Goal: Task Accomplishment & Management: Complete application form

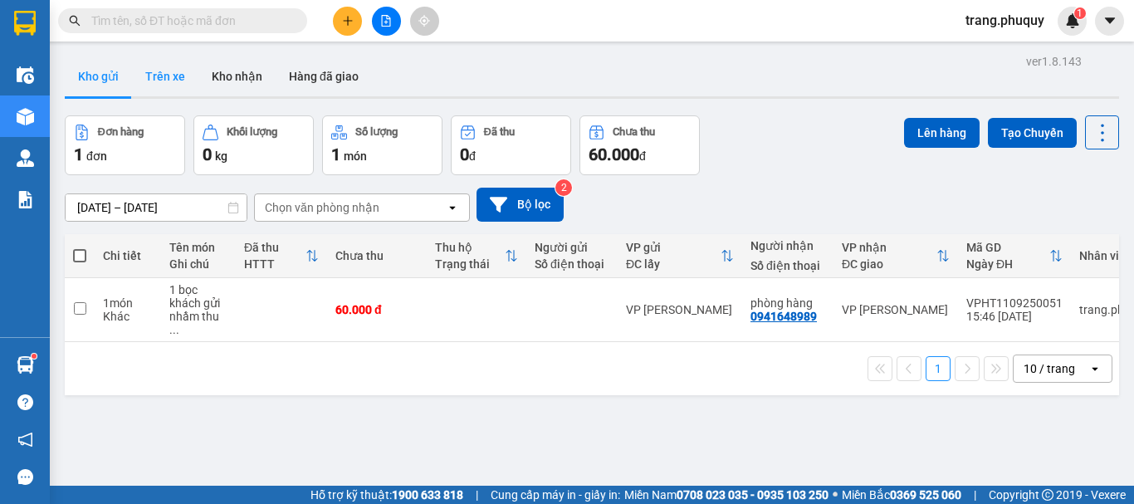
click at [182, 81] on button "Trên xe" at bounding box center [165, 76] width 66 height 40
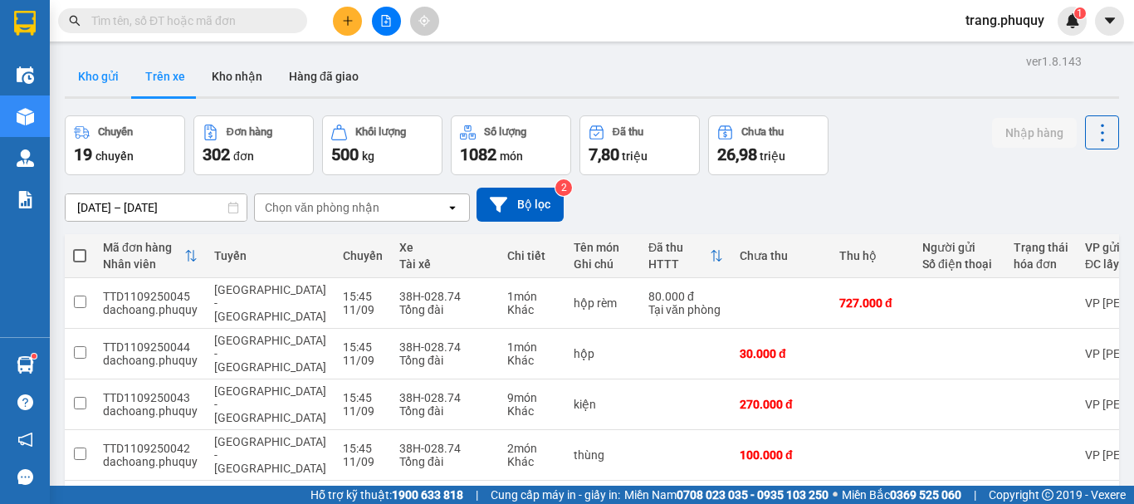
click at [103, 84] on button "Kho gửi" at bounding box center [98, 76] width 67 height 40
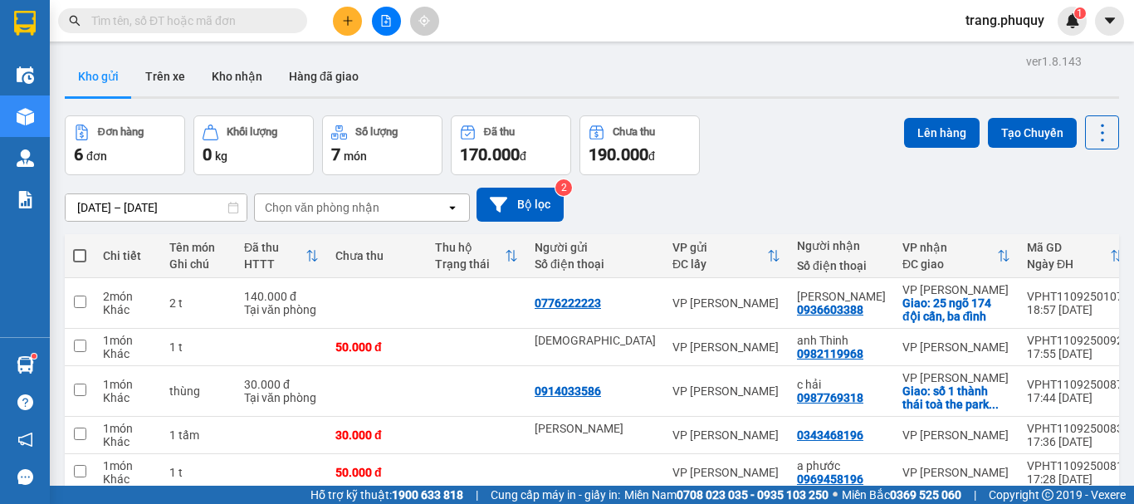
scroll to position [83, 0]
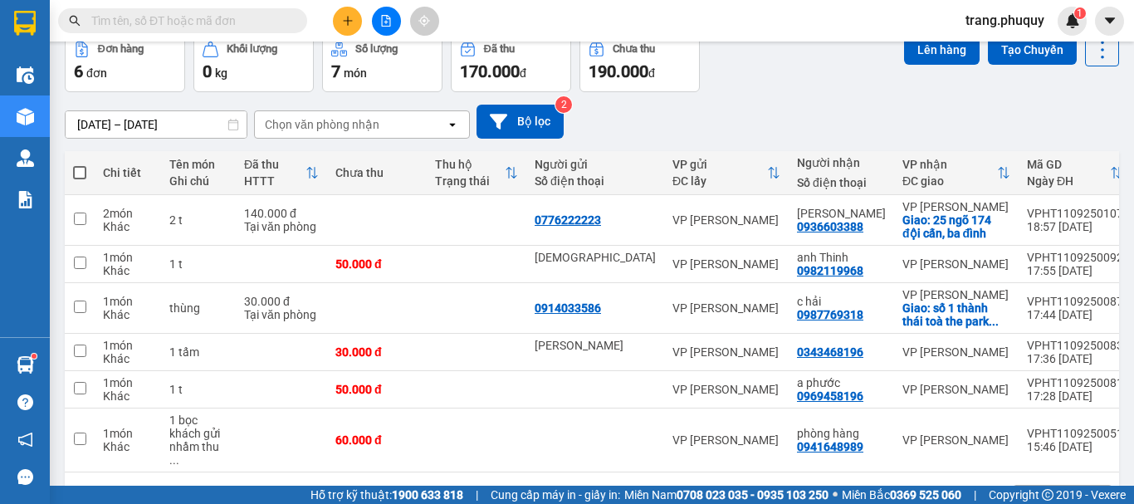
click at [79, 166] on span at bounding box center [79, 172] width 13 height 13
click at [80, 164] on input "checkbox" at bounding box center [80, 164] width 0 height 0
checkbox input "true"
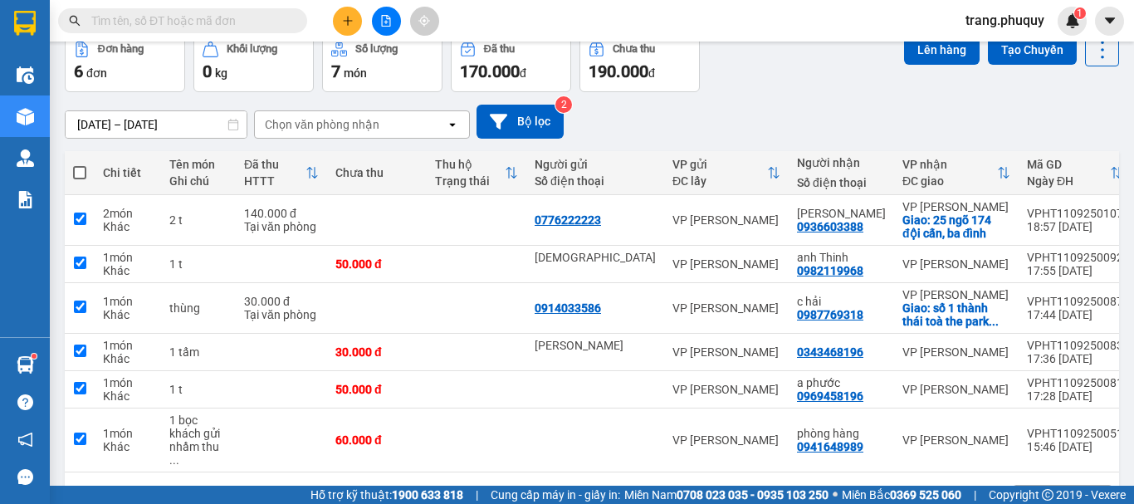
checkbox input "true"
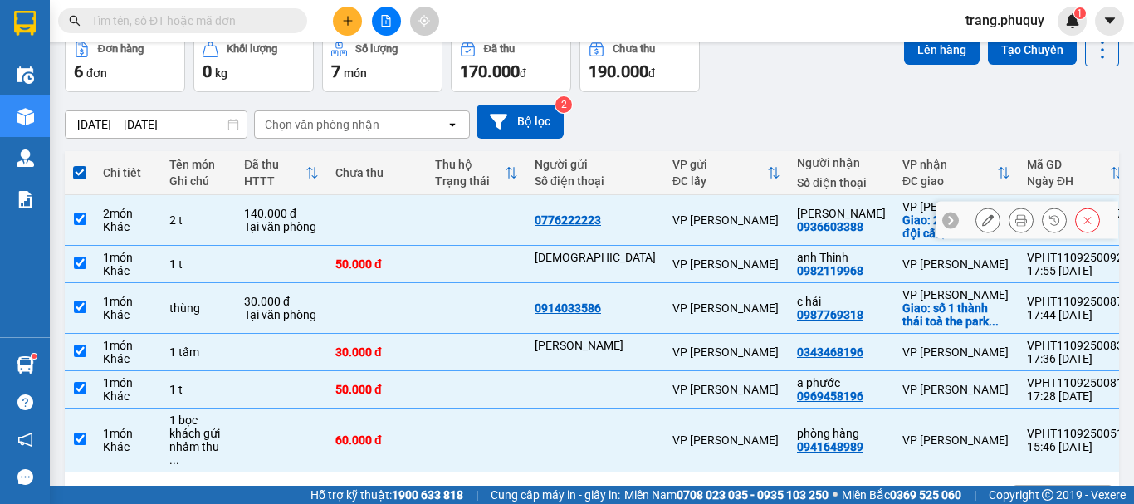
scroll to position [0, 0]
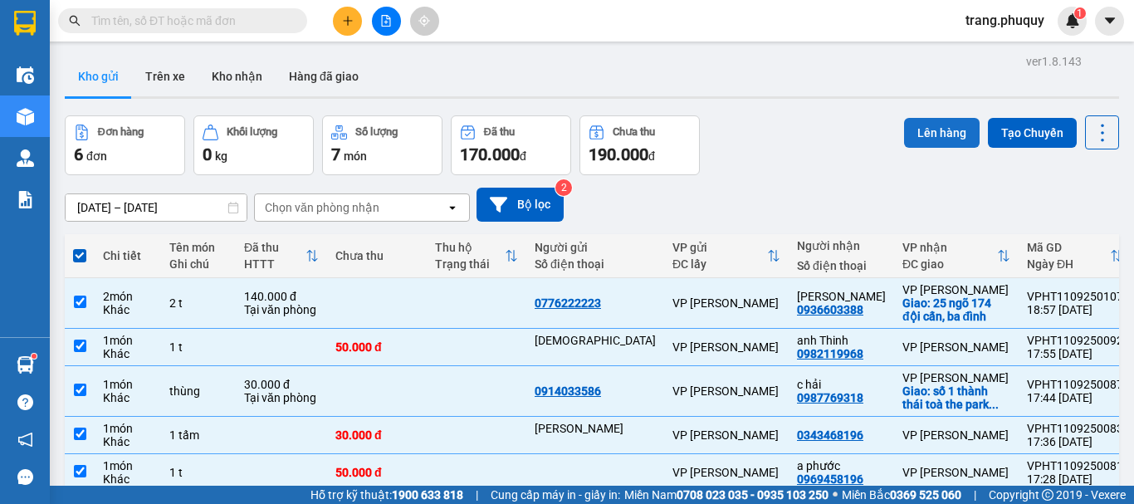
click at [914, 134] on button "Lên hàng" at bounding box center [942, 133] width 76 height 30
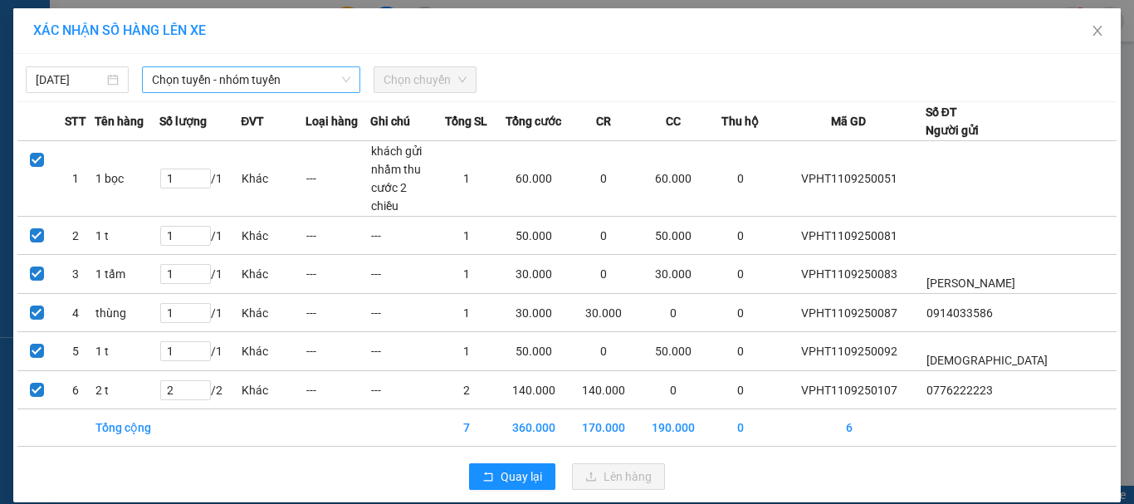
click at [226, 80] on span "Chọn tuyến - nhóm tuyến" at bounding box center [251, 79] width 198 height 25
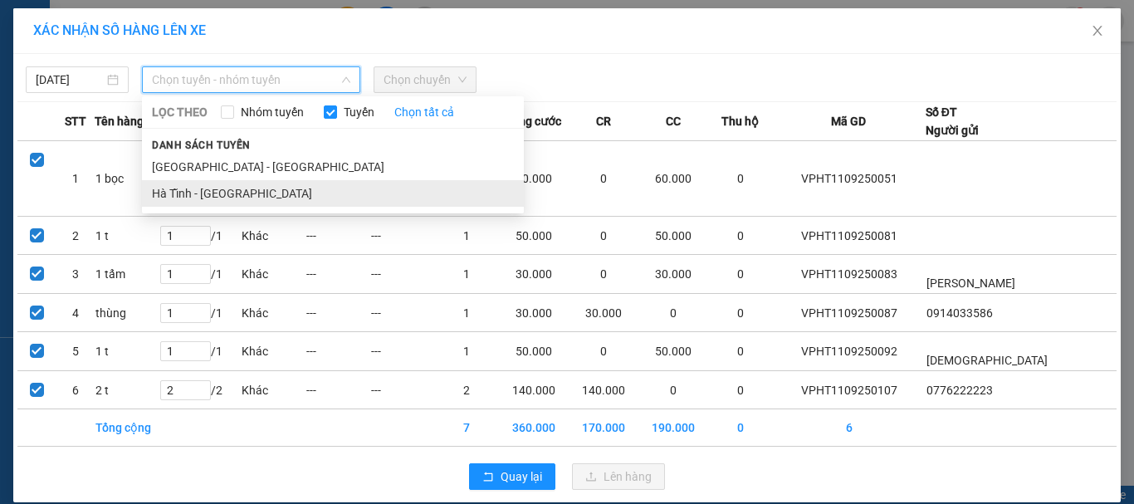
click at [207, 198] on li "Hà Tĩnh - [GEOGRAPHIC_DATA]" at bounding box center [333, 193] width 382 height 27
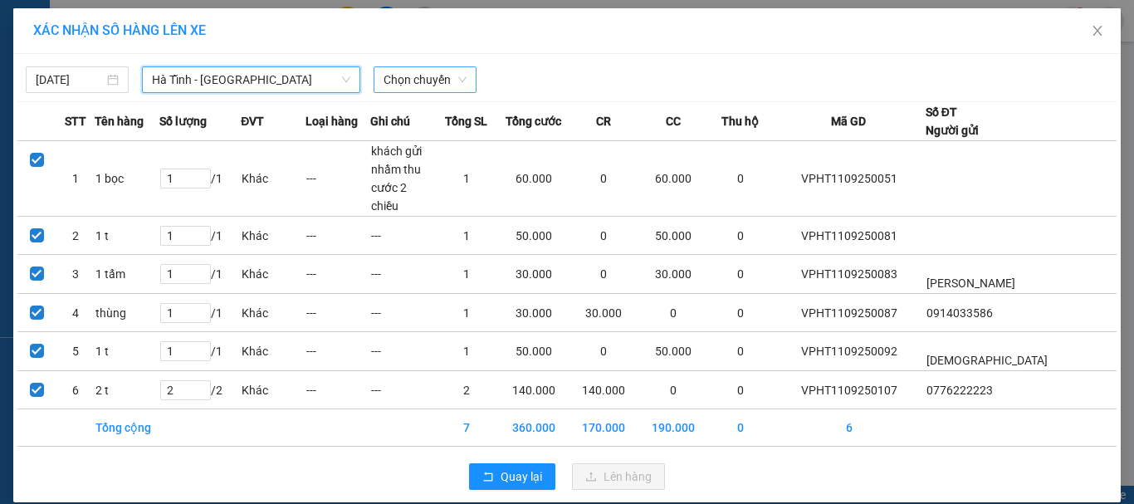
click at [423, 82] on span "Chọn chuyến" at bounding box center [425, 79] width 83 height 25
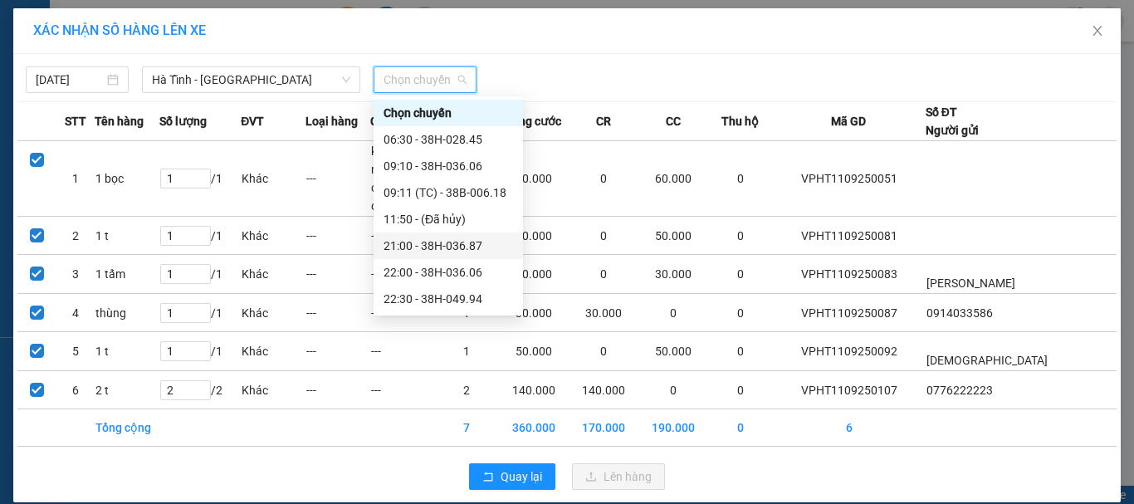
scroll to position [53, 0]
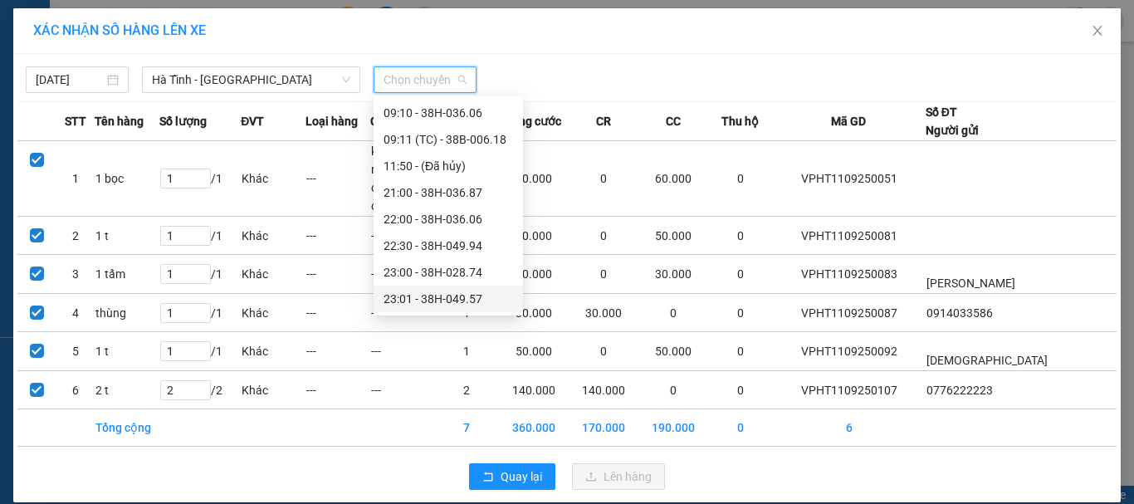
click at [438, 303] on div "23:01 - 38H-049.57" at bounding box center [449, 299] width 130 height 18
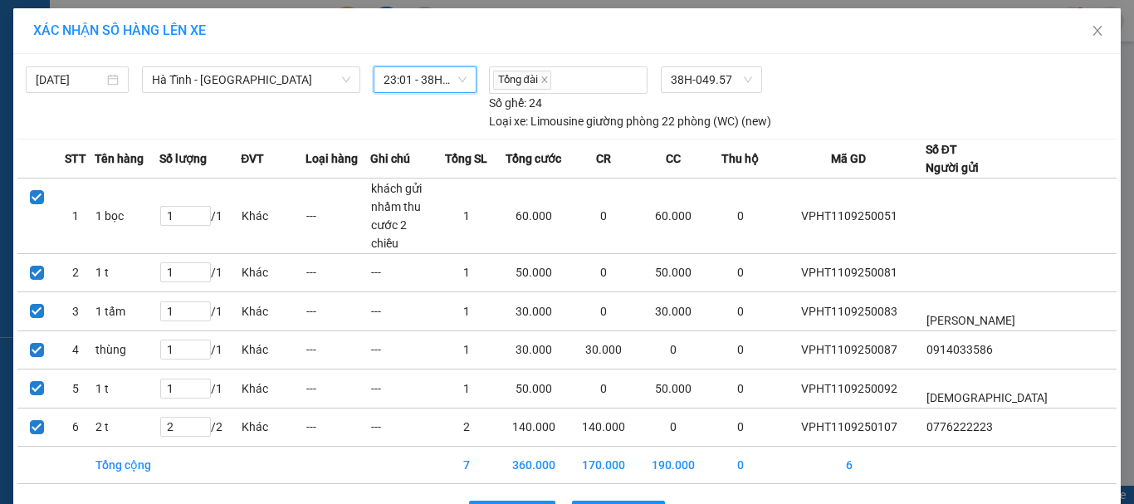
scroll to position [37, 0]
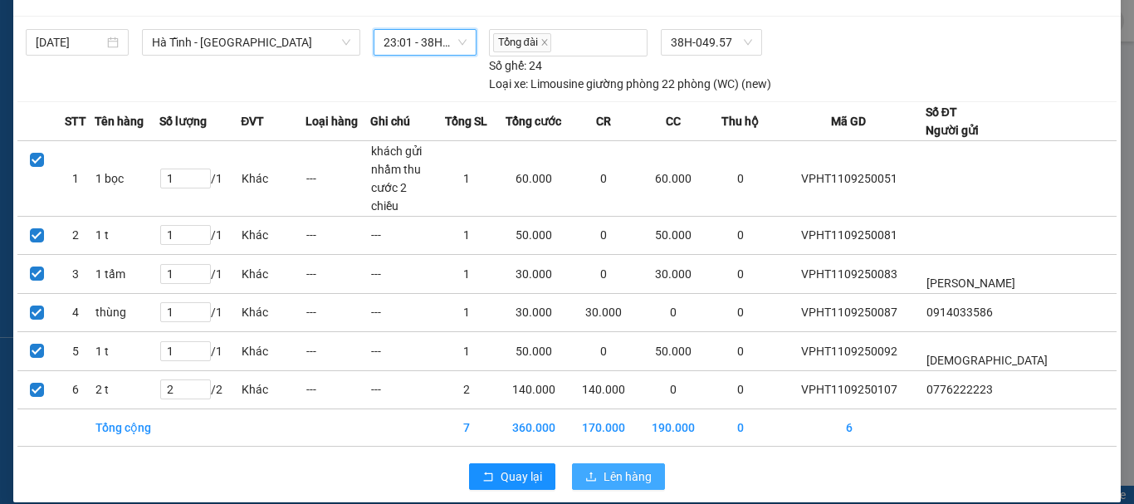
click at [604, 467] on span "Lên hàng" at bounding box center [628, 476] width 48 height 18
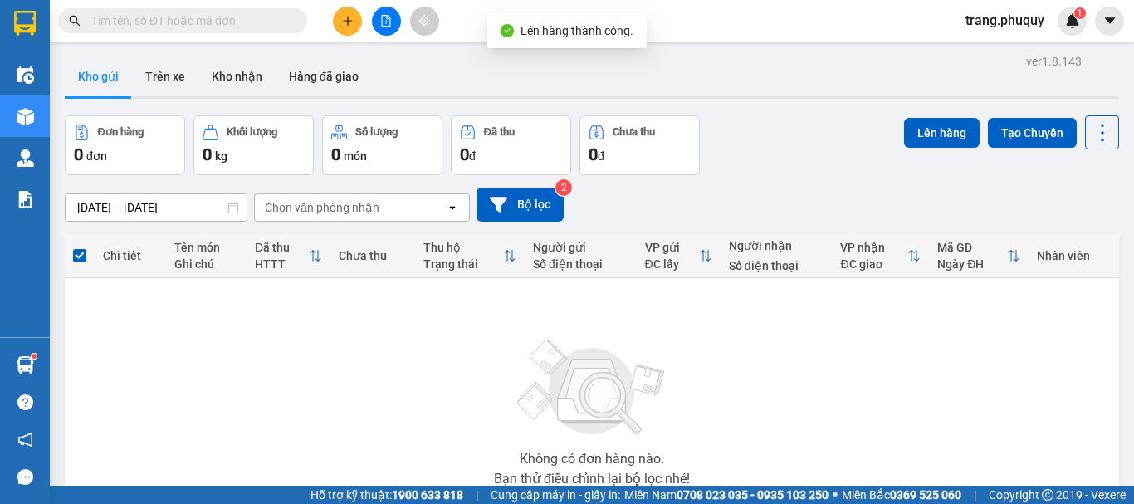
click at [352, 17] on icon "plus" at bounding box center [348, 21] width 12 height 12
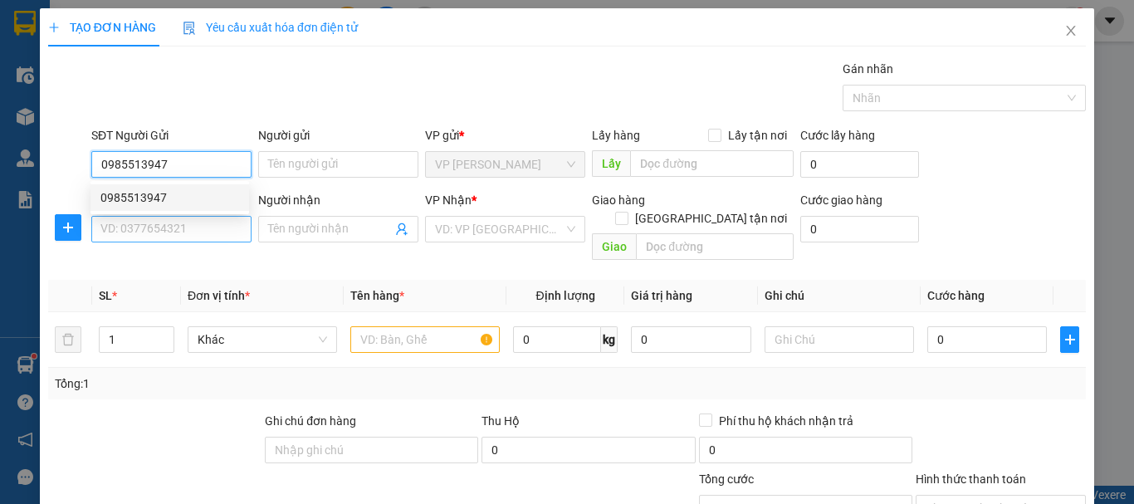
type input "0985513947"
click at [198, 227] on input "SĐT Người Nhận" at bounding box center [171, 229] width 160 height 27
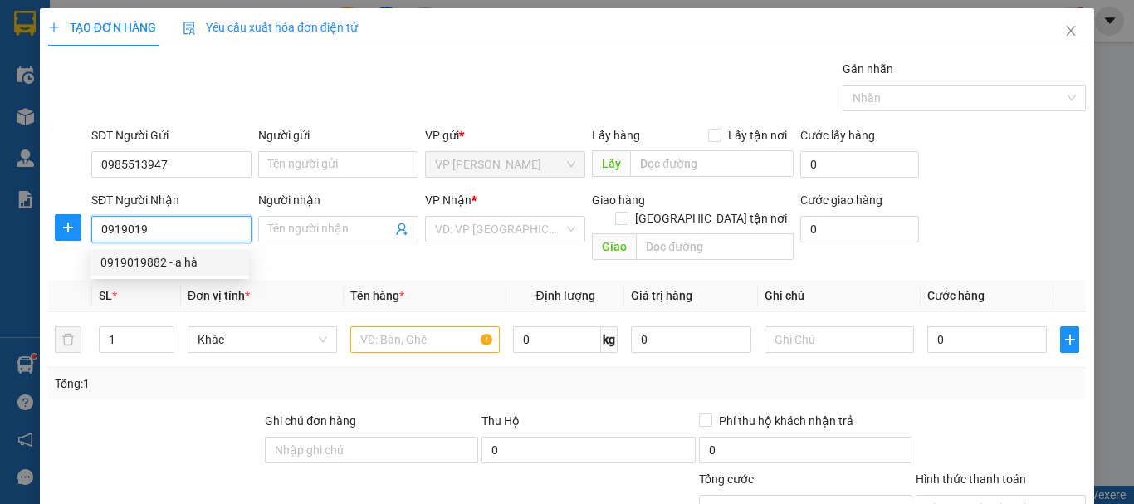
click at [160, 264] on div "0919019882 - a hà" at bounding box center [169, 262] width 139 height 18
type input "0919019882"
type input "a hà"
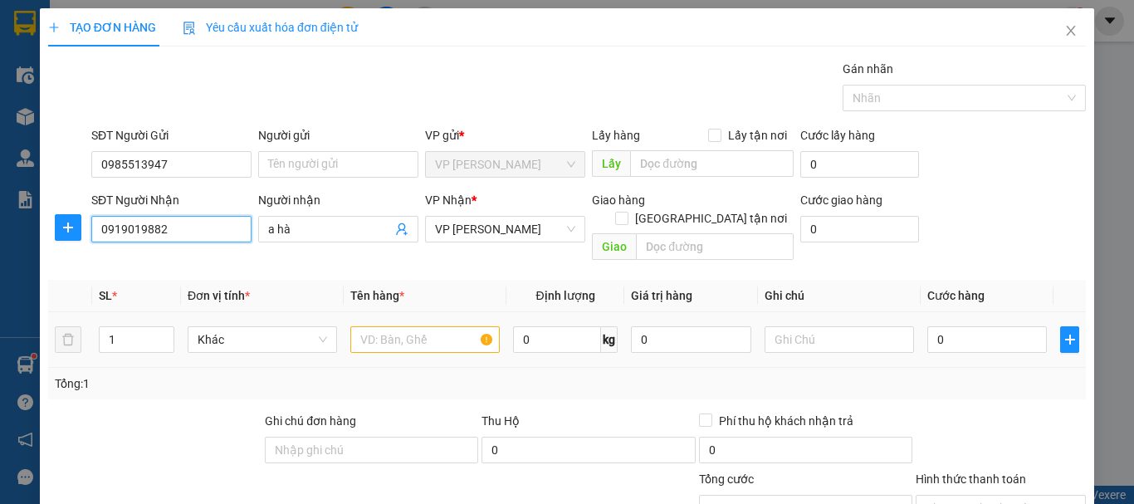
type input "0919019882"
click at [467, 330] on input "text" at bounding box center [424, 339] width 149 height 27
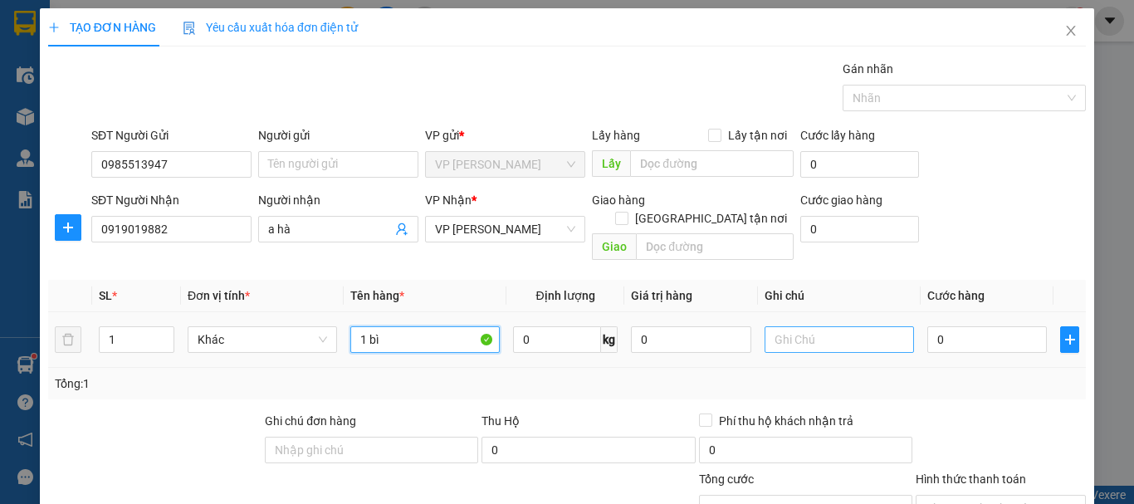
type input "1 bì"
click at [819, 326] on input "text" at bounding box center [839, 339] width 149 height 27
type input "vui"
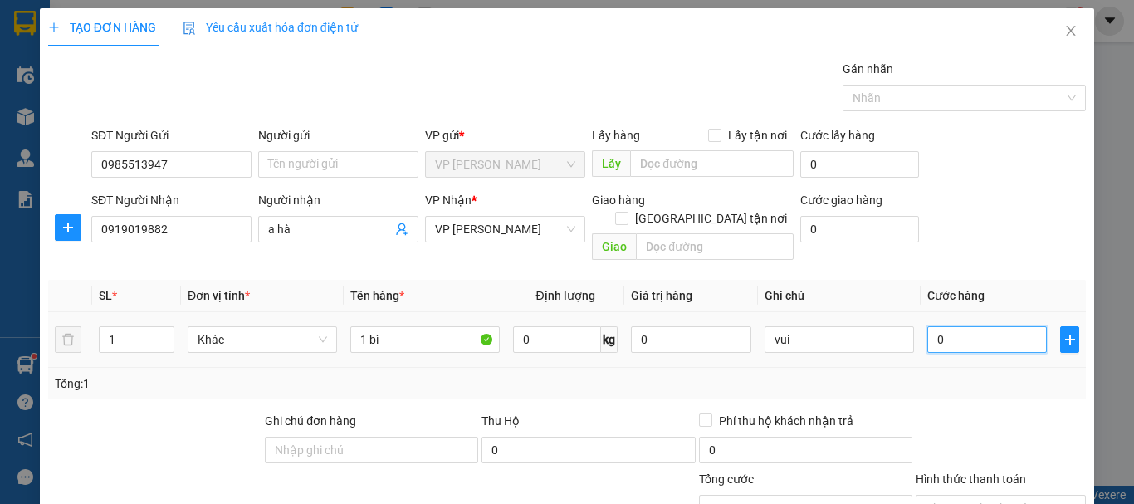
drag, startPoint x: 1016, startPoint y: 315, endPoint x: 1000, endPoint y: 312, distance: 16.1
click at [1016, 326] on input "0" at bounding box center [987, 339] width 120 height 27
type input "8"
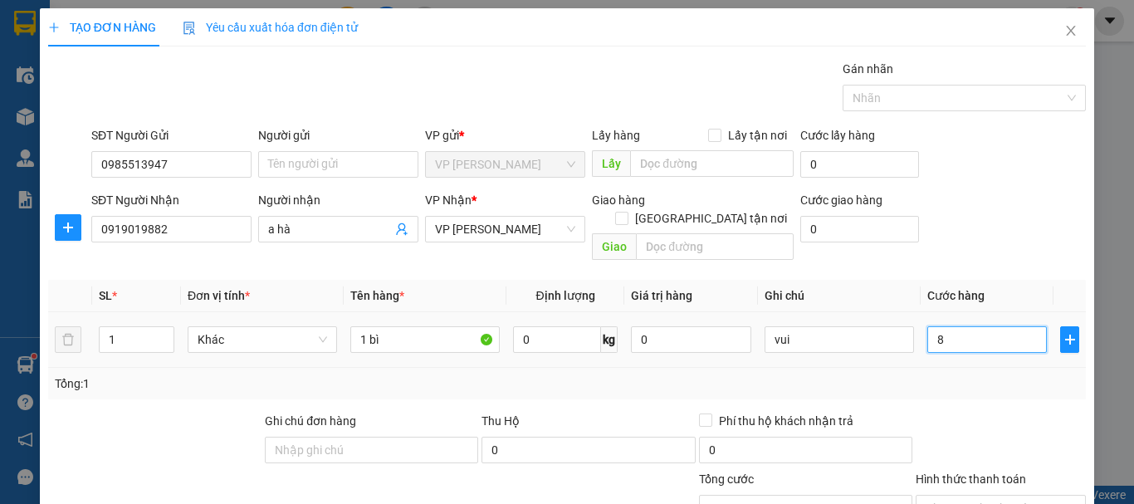
type input "80"
type input "80.000"
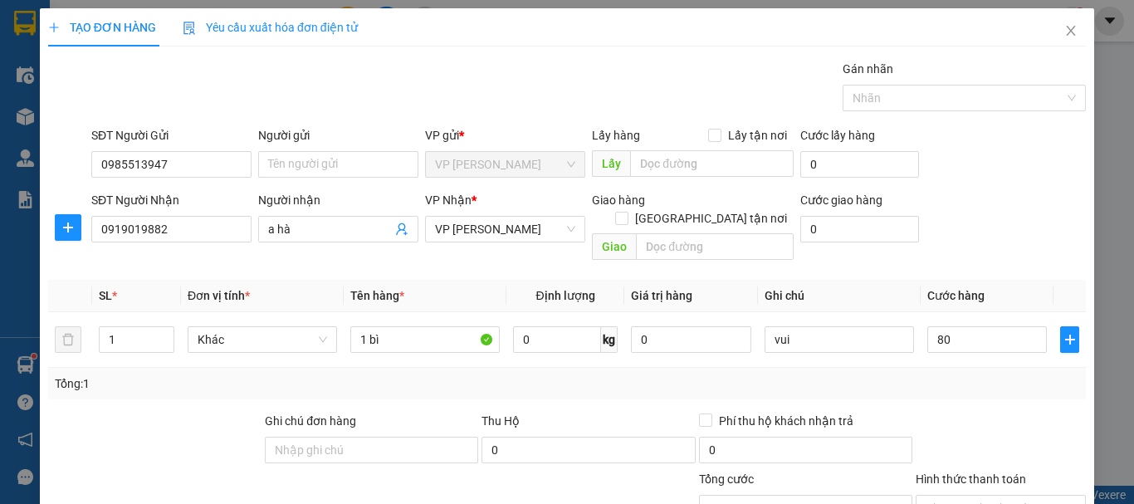
type input "80.000"
click at [976, 374] on div "Tổng: 1" at bounding box center [567, 383] width 1024 height 18
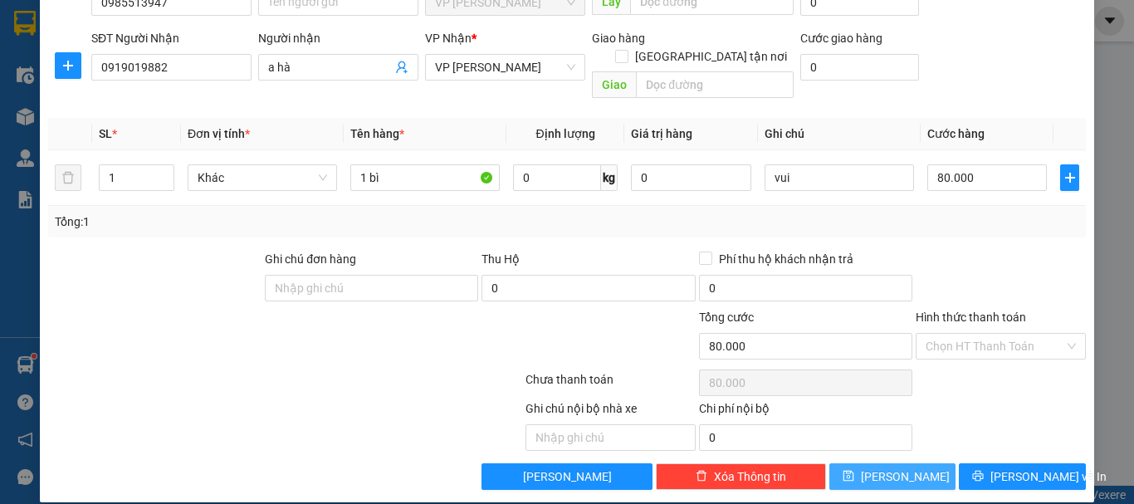
click at [907, 463] on button "[PERSON_NAME]" at bounding box center [892, 476] width 127 height 27
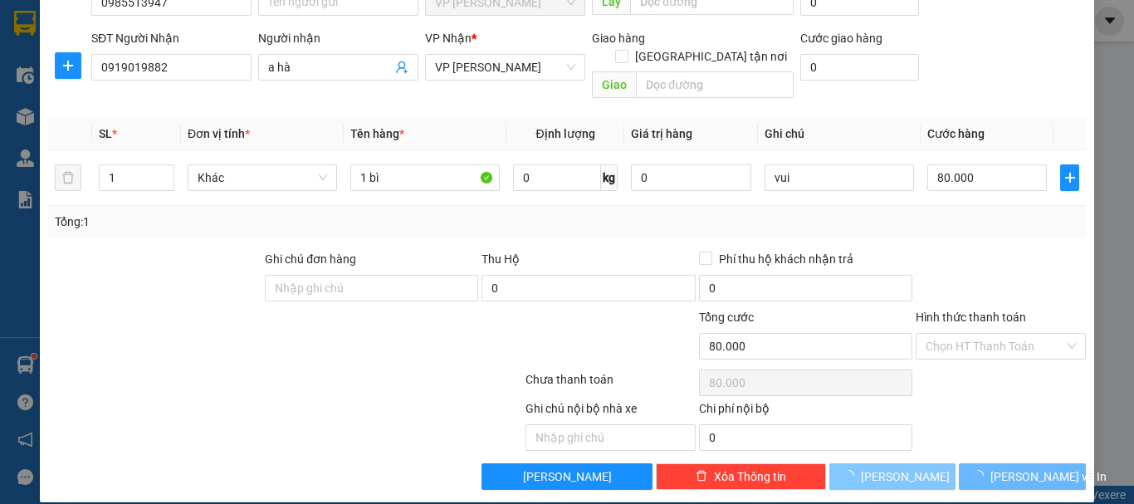
type input "0"
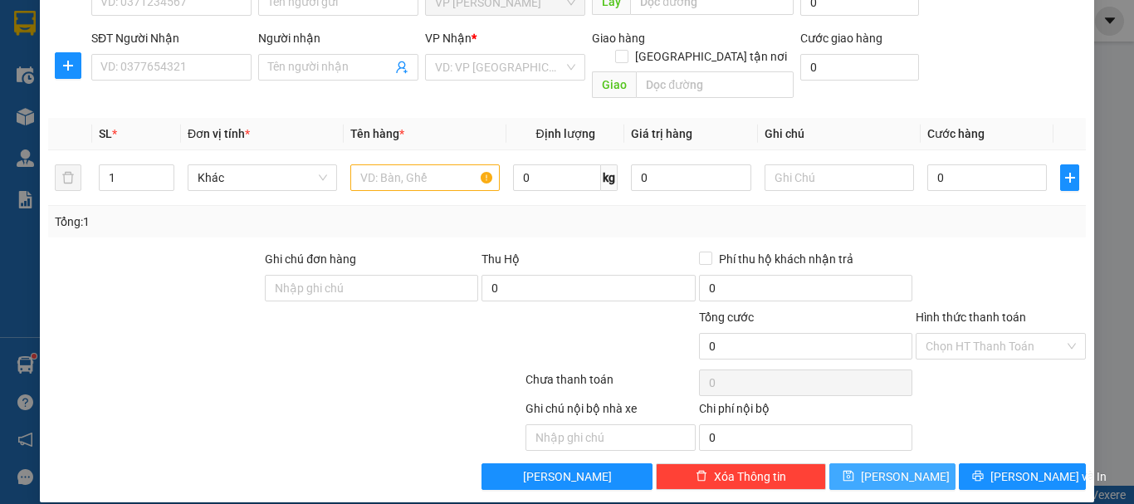
scroll to position [0, 0]
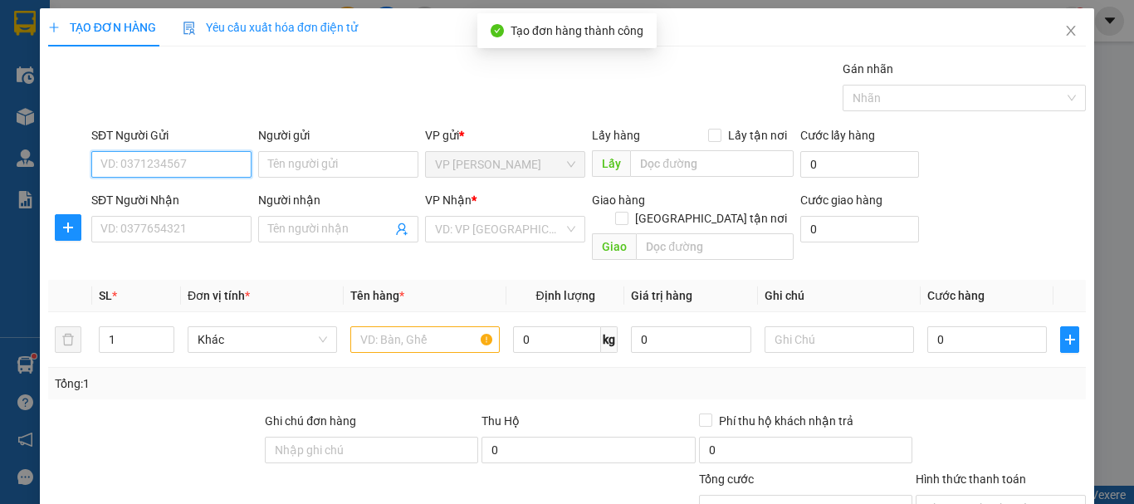
click at [182, 168] on input "SĐT Người Gửi" at bounding box center [171, 164] width 160 height 27
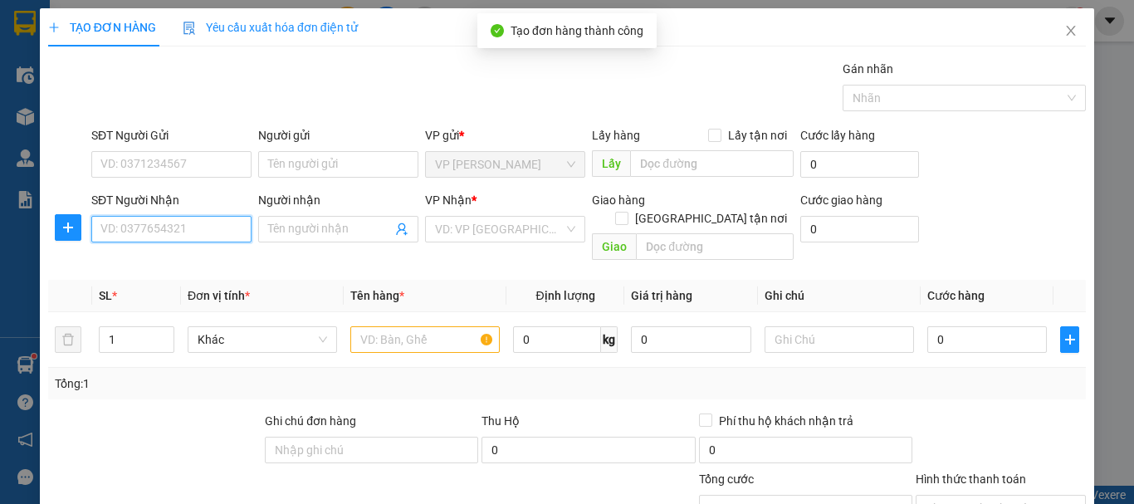
click at [157, 232] on input "SĐT Người Nhận" at bounding box center [171, 229] width 160 height 27
type input "0973510235"
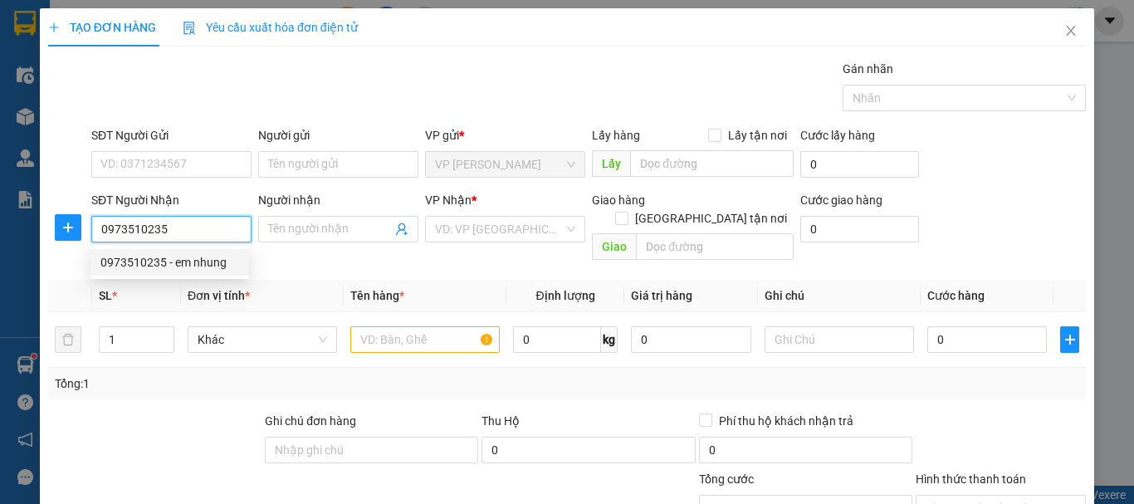
click at [183, 265] on div "0973510235 - em nhung" at bounding box center [169, 262] width 139 height 18
type input "em nhung"
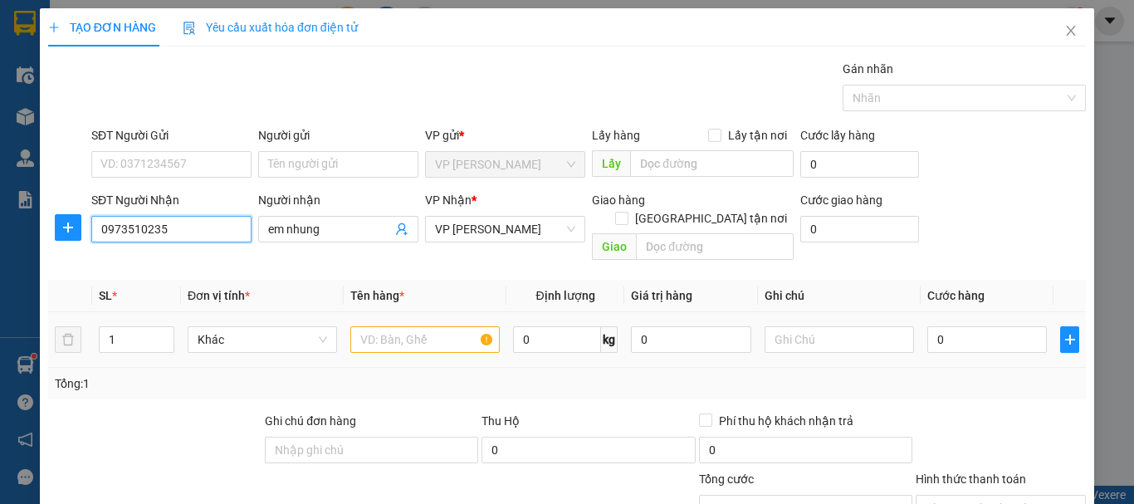
type input "0973510235"
click at [386, 331] on input "text" at bounding box center [424, 339] width 149 height 27
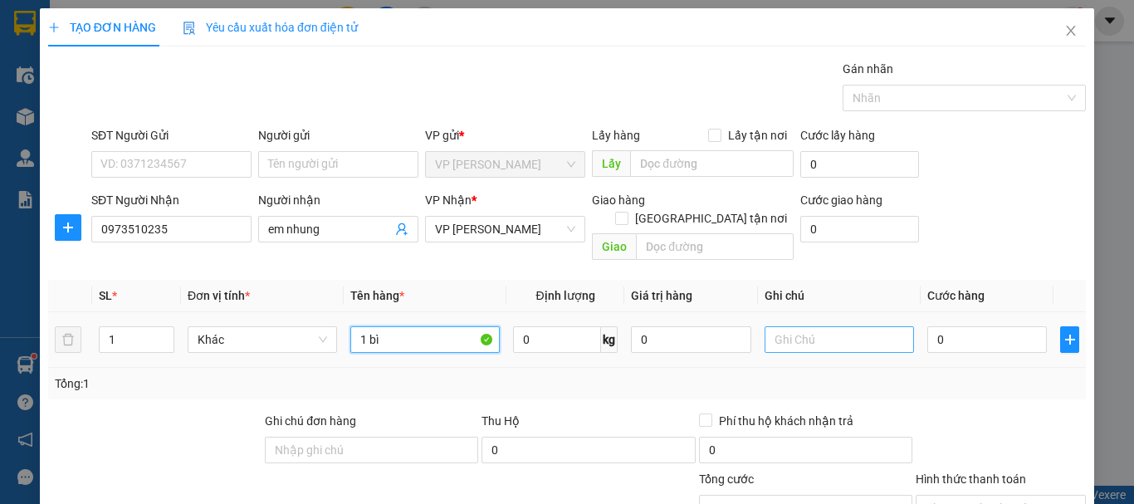
type input "1 bì"
click at [784, 326] on input "text" at bounding box center [839, 339] width 149 height 27
type input "vui"
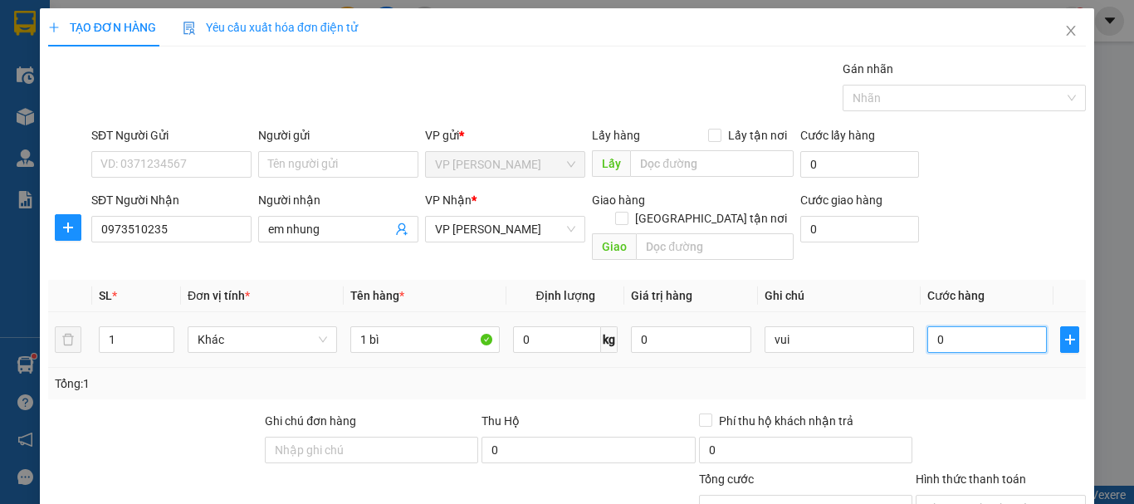
click at [966, 326] on input "0" at bounding box center [987, 339] width 120 height 27
type input "8"
type input "80"
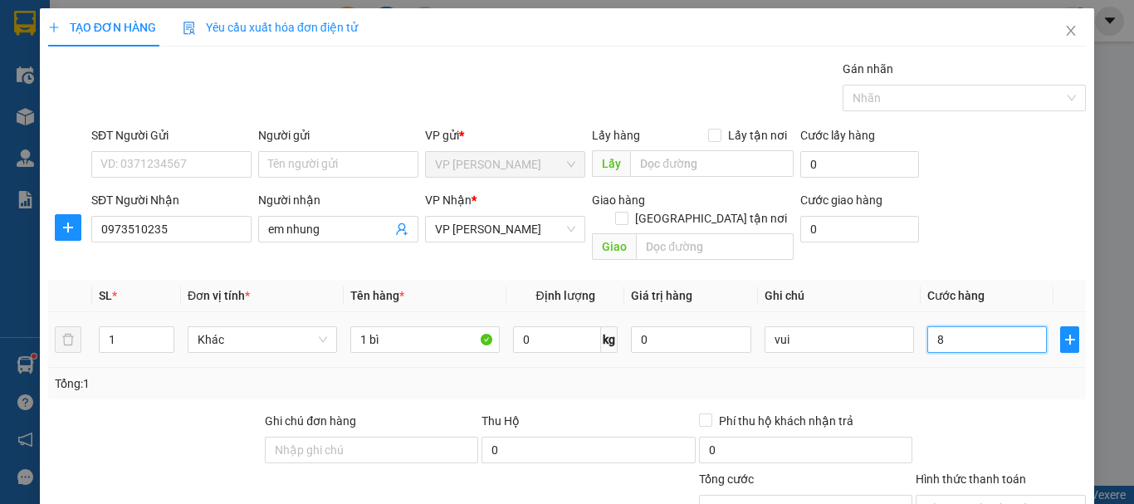
type input "80"
type input "80.000"
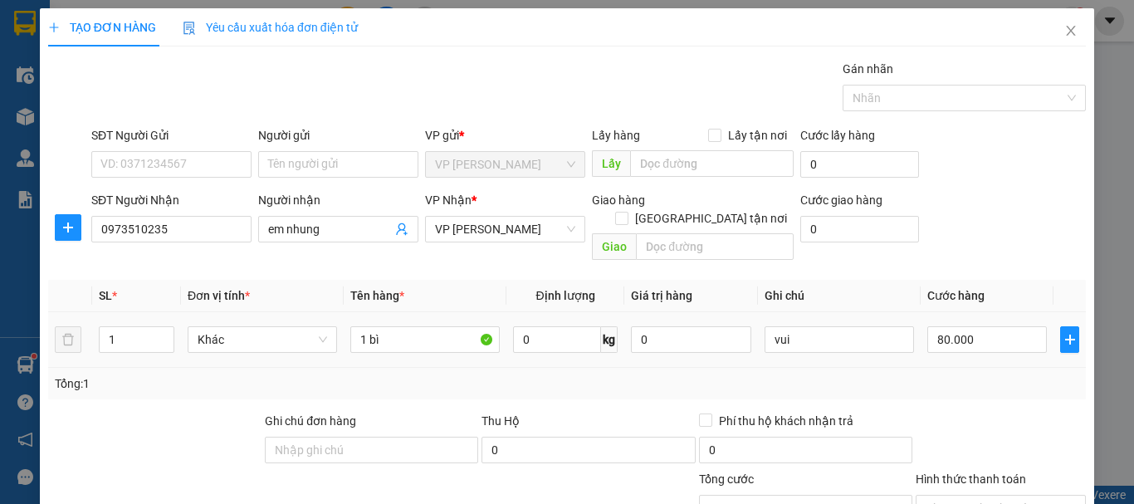
click at [958, 347] on td "80.000" at bounding box center [987, 340] width 133 height 56
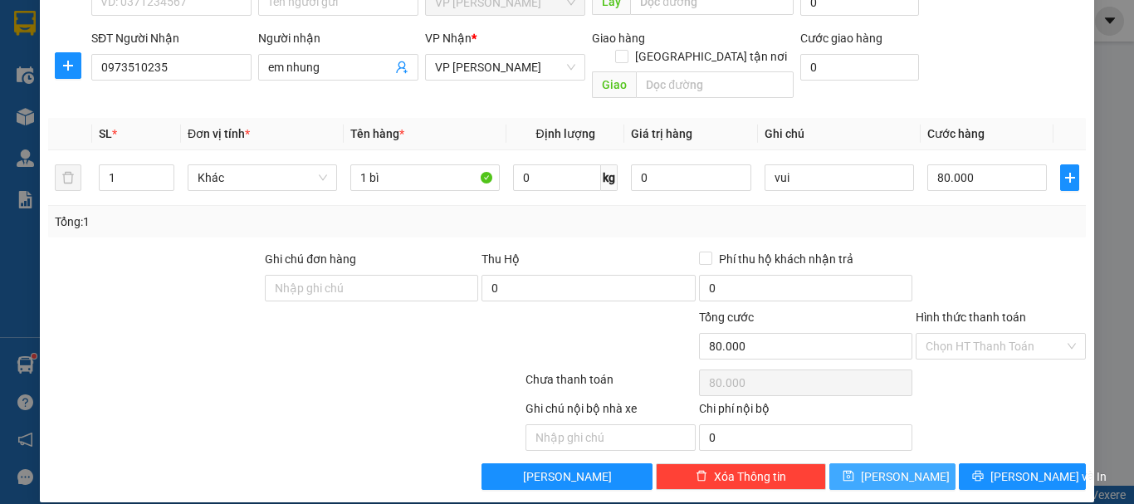
click at [895, 467] on span "[PERSON_NAME]" at bounding box center [905, 476] width 89 height 18
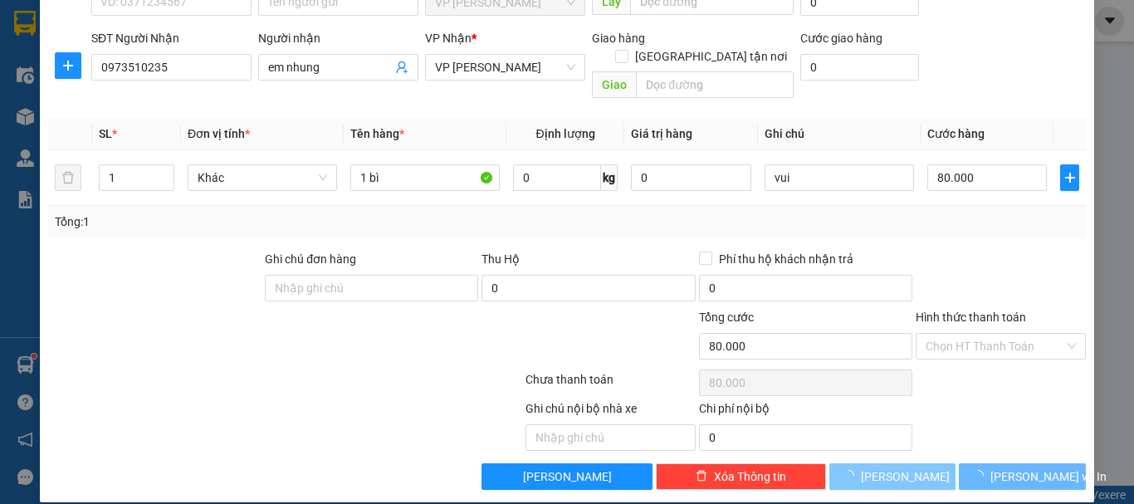
type input "0"
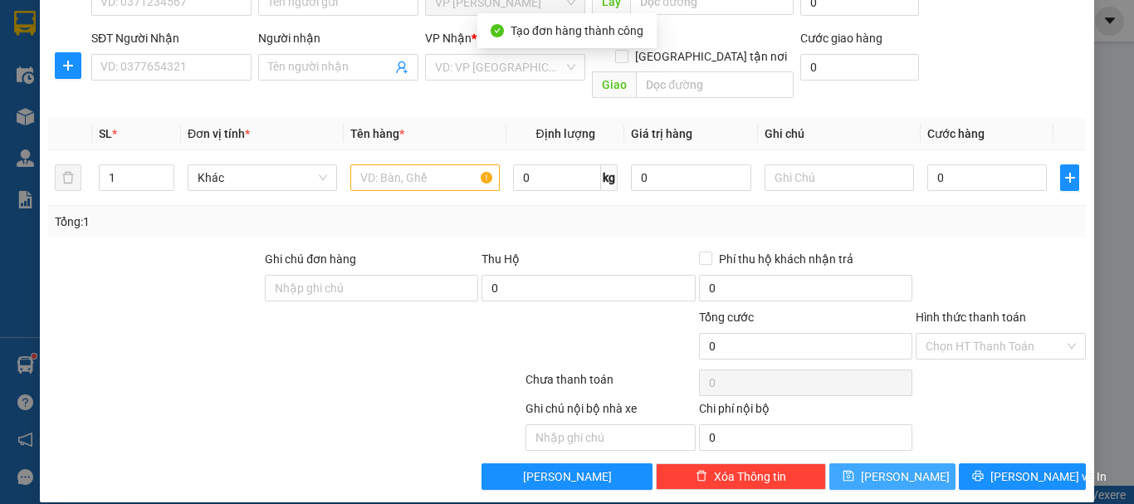
scroll to position [0, 0]
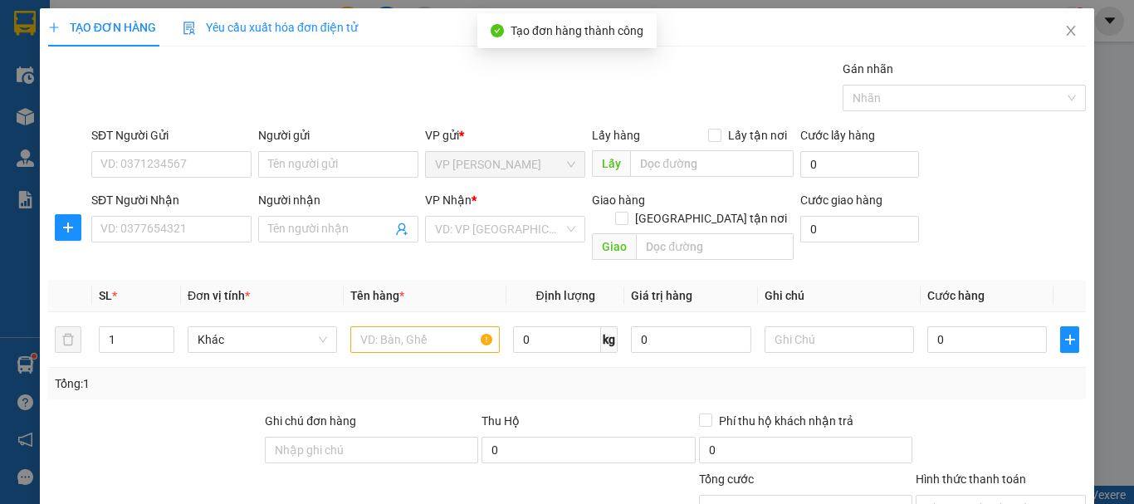
click at [293, 244] on div "Người nhận Tên người nhận" at bounding box center [338, 220] width 160 height 58
click at [296, 239] on span at bounding box center [338, 229] width 160 height 27
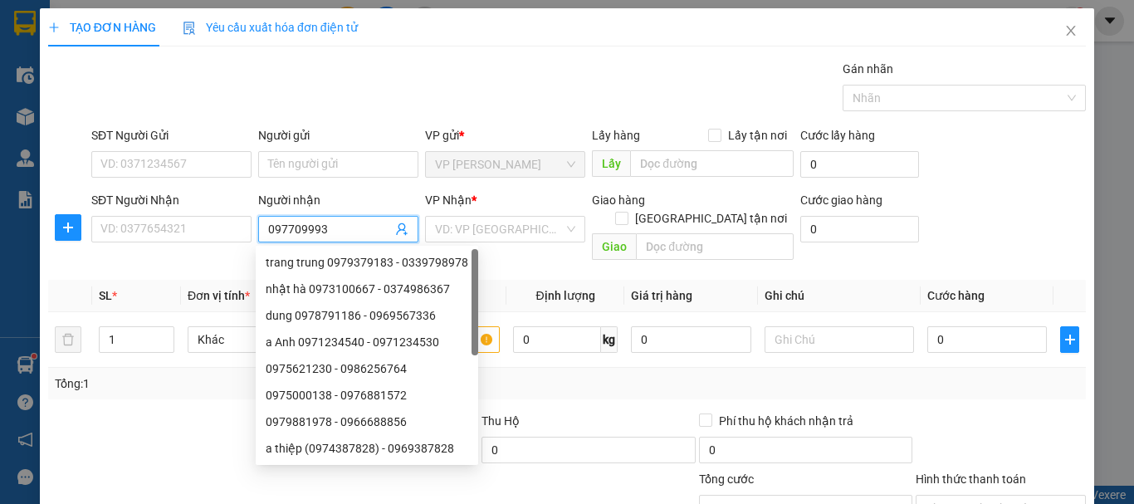
type input "0977099938"
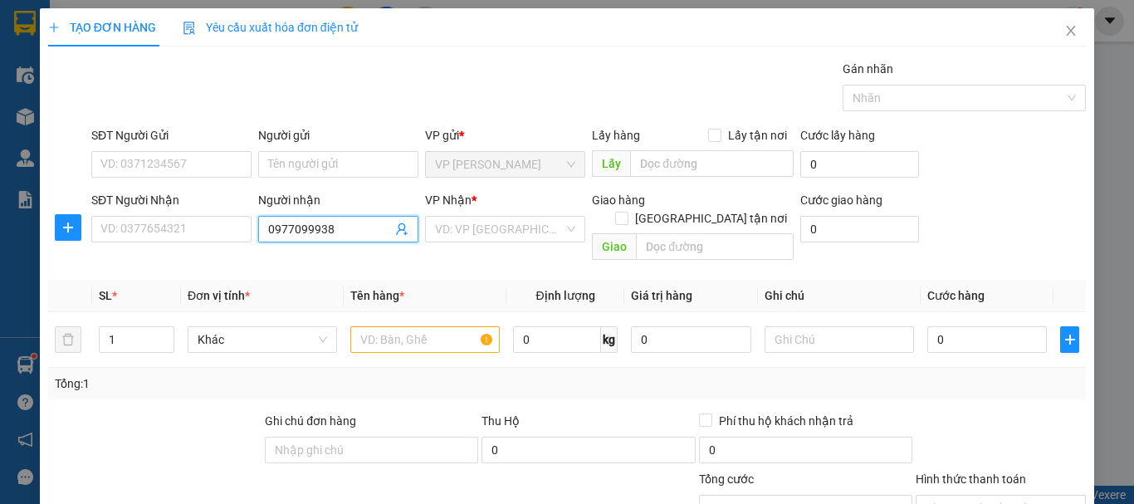
click at [320, 232] on input "0977099938" at bounding box center [330, 229] width 124 height 18
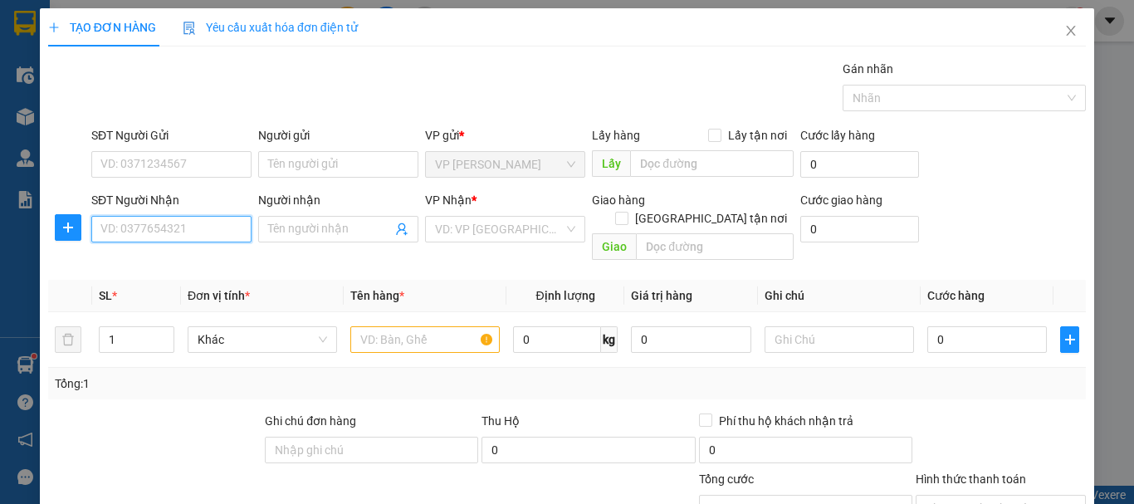
click at [170, 218] on input "SĐT Người Nhận" at bounding box center [171, 229] width 160 height 27
paste input "0977099938"
click at [154, 271] on div "0977099938" at bounding box center [169, 262] width 139 height 18
type input "0977099938"
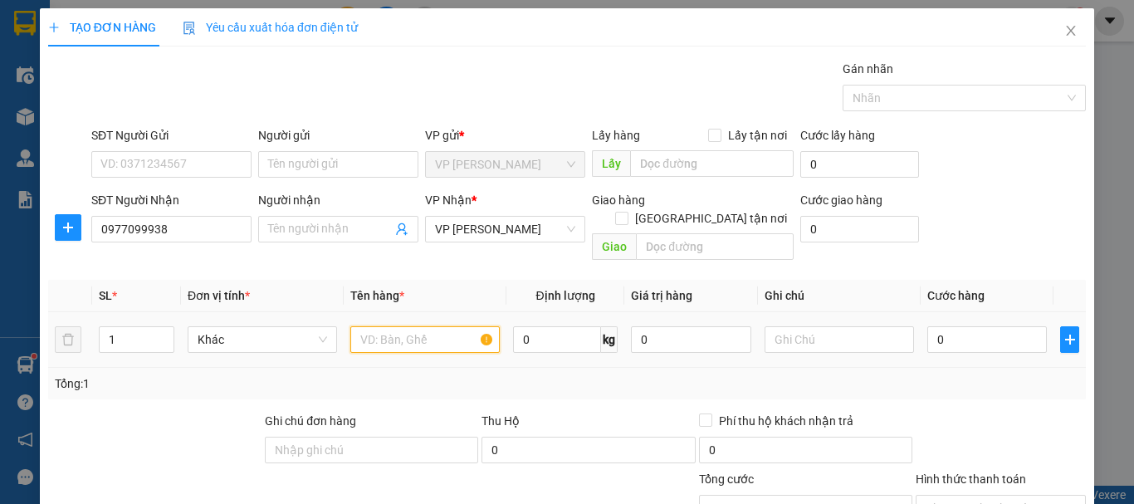
click at [412, 334] on input "text" at bounding box center [424, 339] width 149 height 27
type input "2 bì"
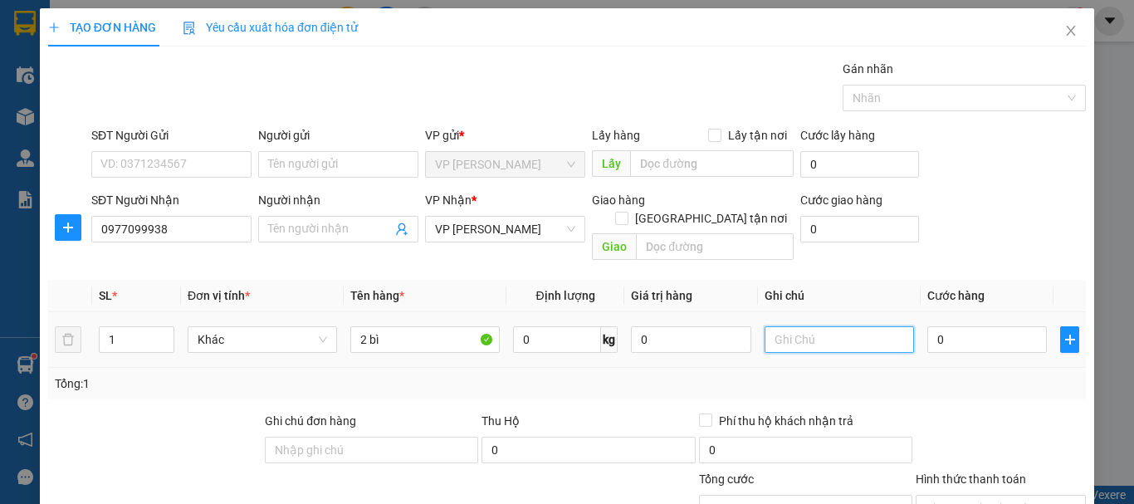
click at [809, 331] on input "text" at bounding box center [839, 339] width 149 height 27
type input "vui"
click at [949, 326] on input "0" at bounding box center [987, 339] width 120 height 27
type input "1"
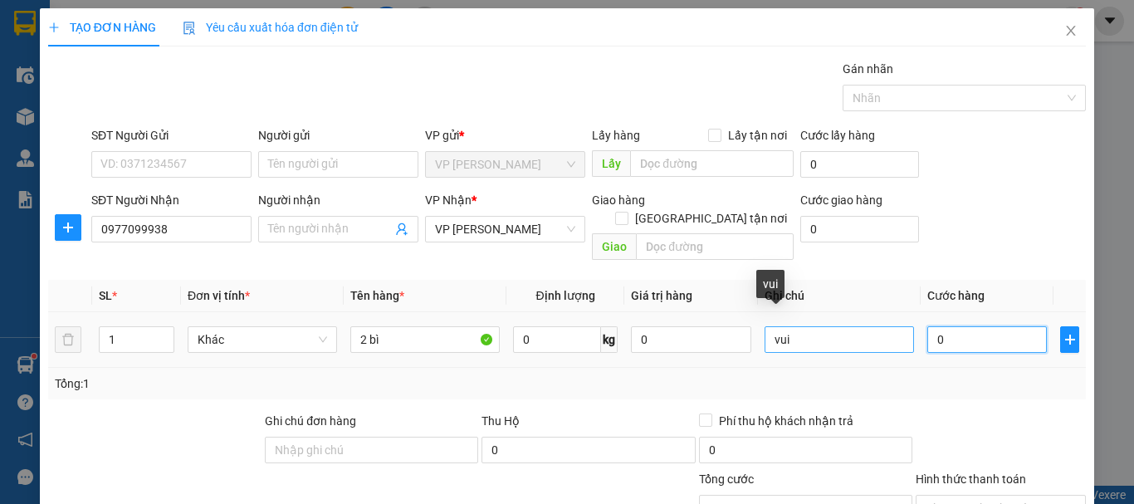
type input "1"
type input "16"
type input "160"
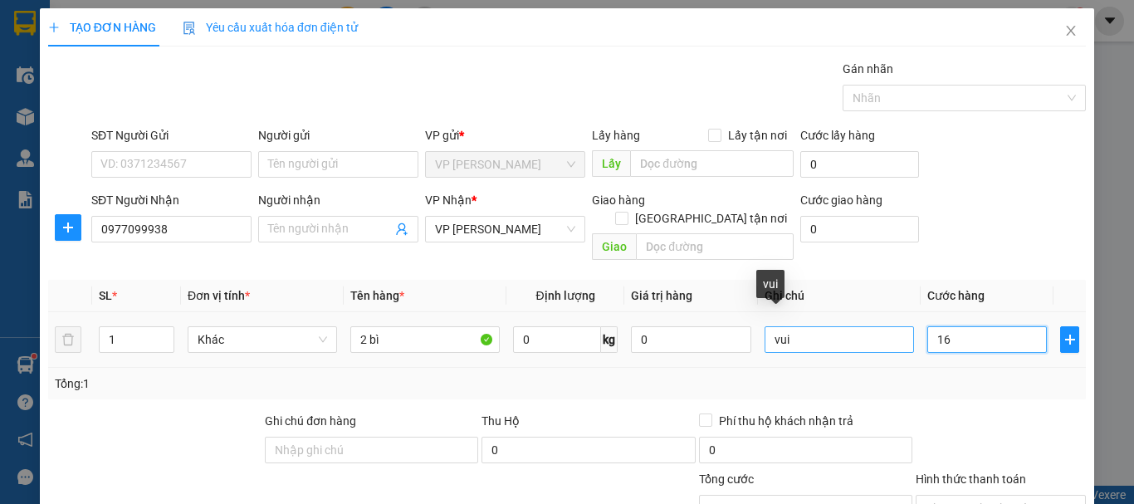
type input "160"
type input "160.000"
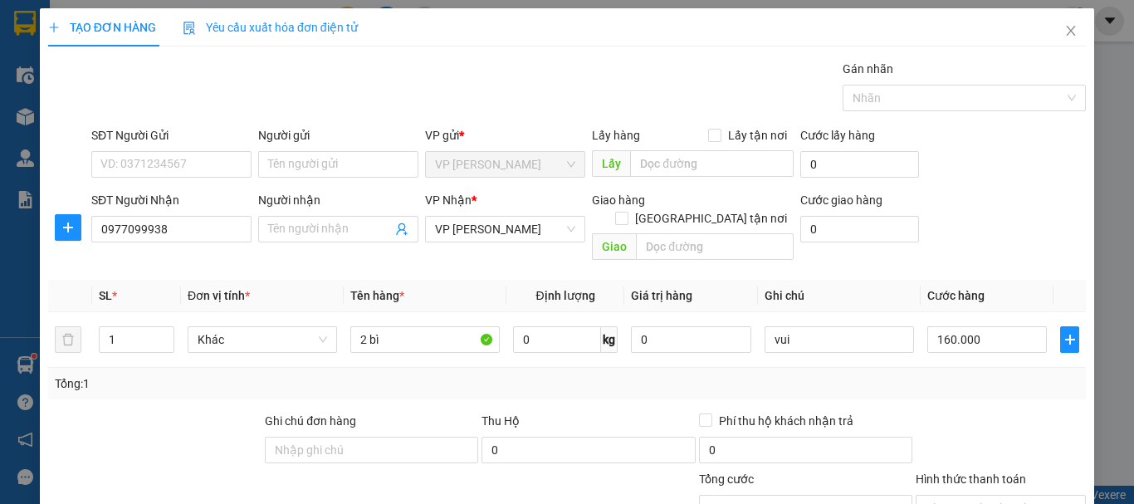
click at [874, 380] on div "Tổng: 1" at bounding box center [567, 384] width 1038 height 32
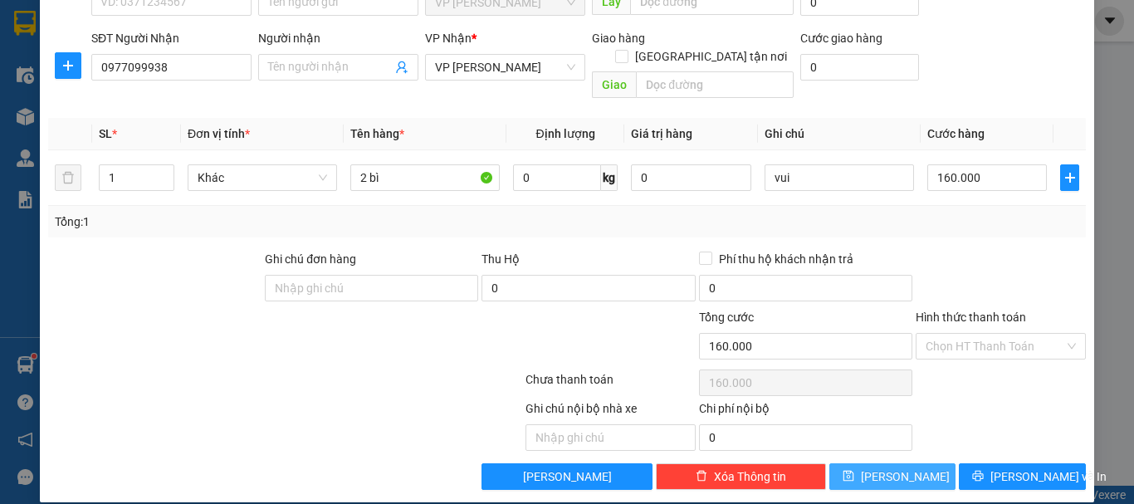
click at [914, 463] on button "[PERSON_NAME]" at bounding box center [892, 476] width 127 height 27
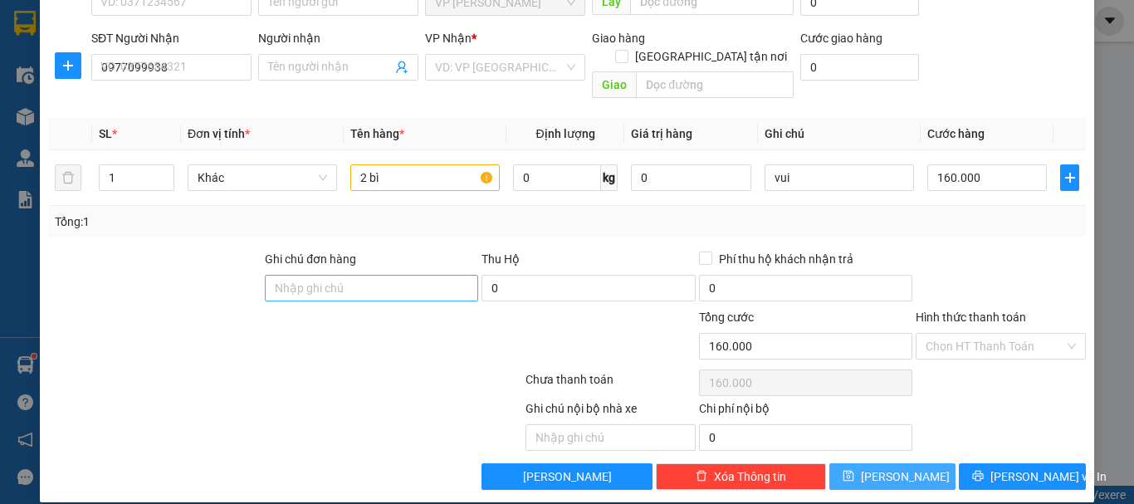
type input "0"
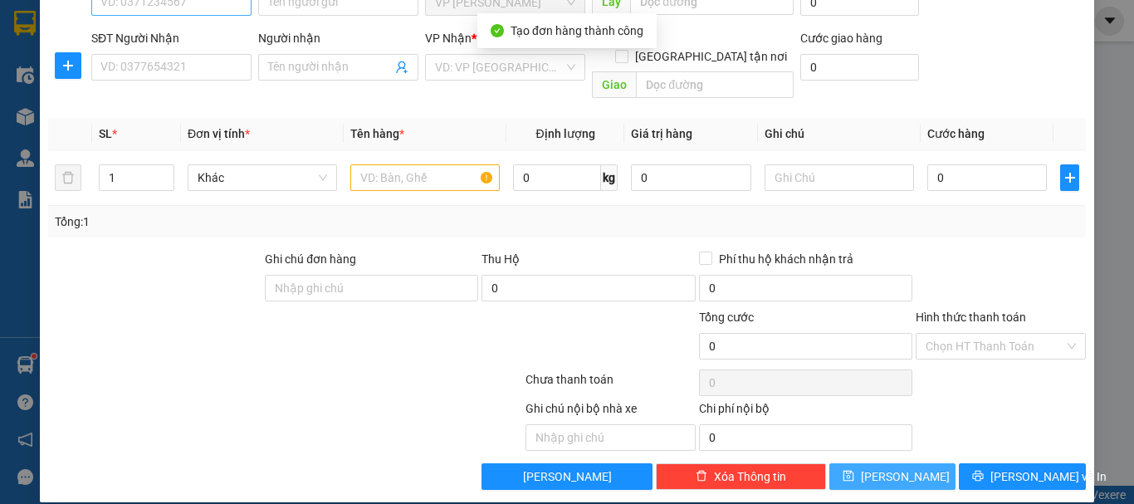
scroll to position [0, 0]
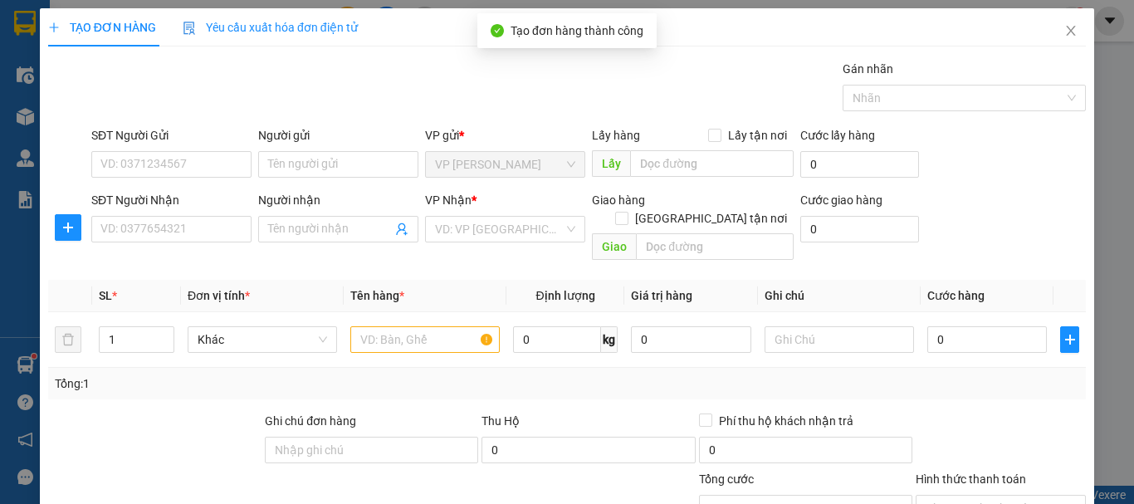
click at [196, 213] on div "SĐT Người Nhận" at bounding box center [171, 203] width 160 height 25
click at [194, 224] on input "SĐT Người Nhận" at bounding box center [171, 229] width 160 height 27
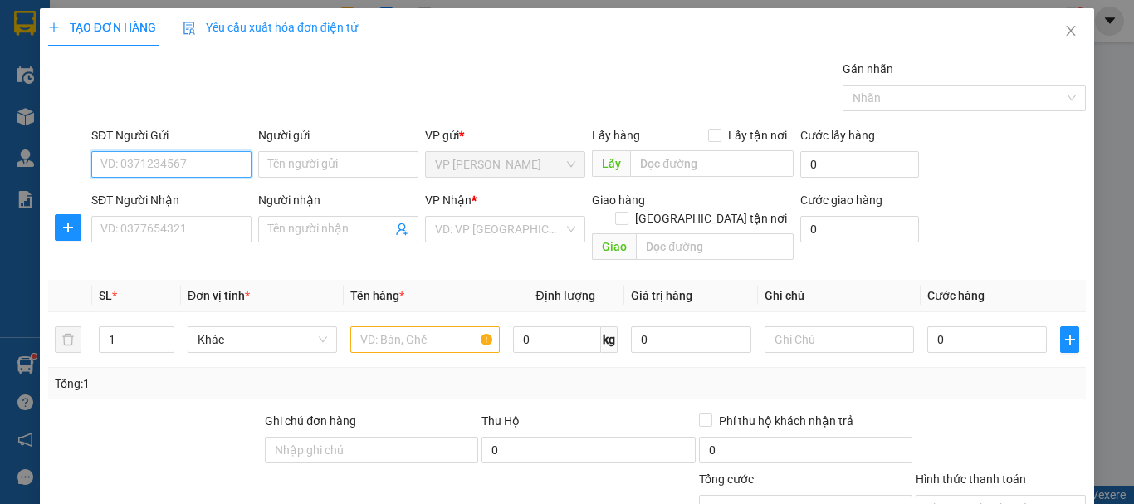
click at [194, 161] on input "SĐT Người Gửi" at bounding box center [171, 164] width 160 height 27
type input "0938222113"
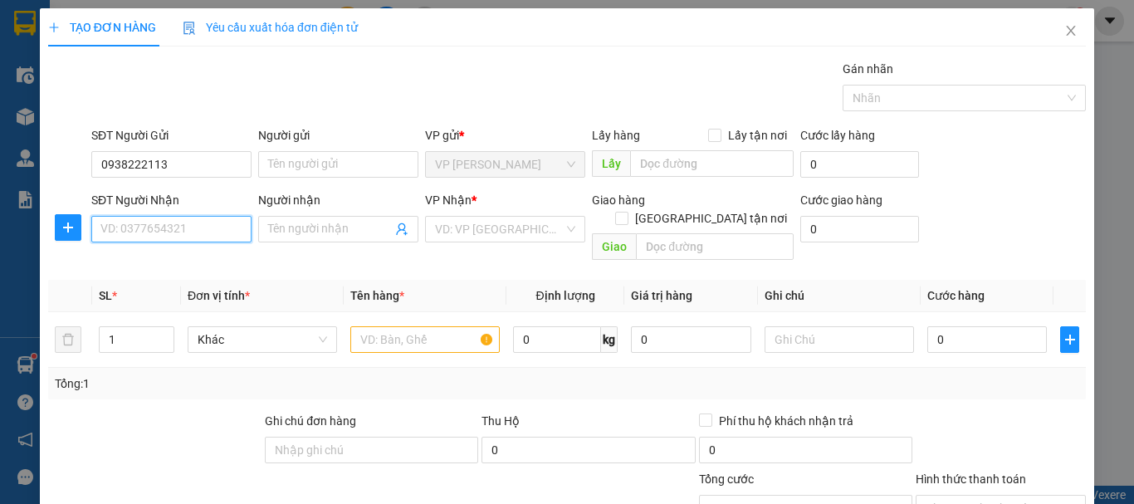
click at [170, 237] on input "SĐT Người Nhận" at bounding box center [171, 229] width 160 height 27
type input "0983081972"
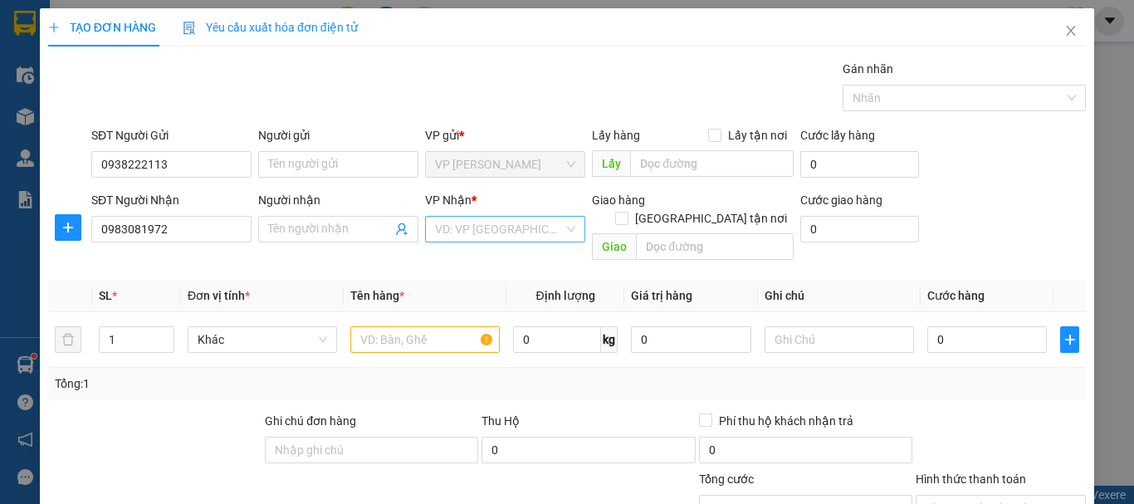
click at [482, 226] on input "search" at bounding box center [499, 229] width 129 height 25
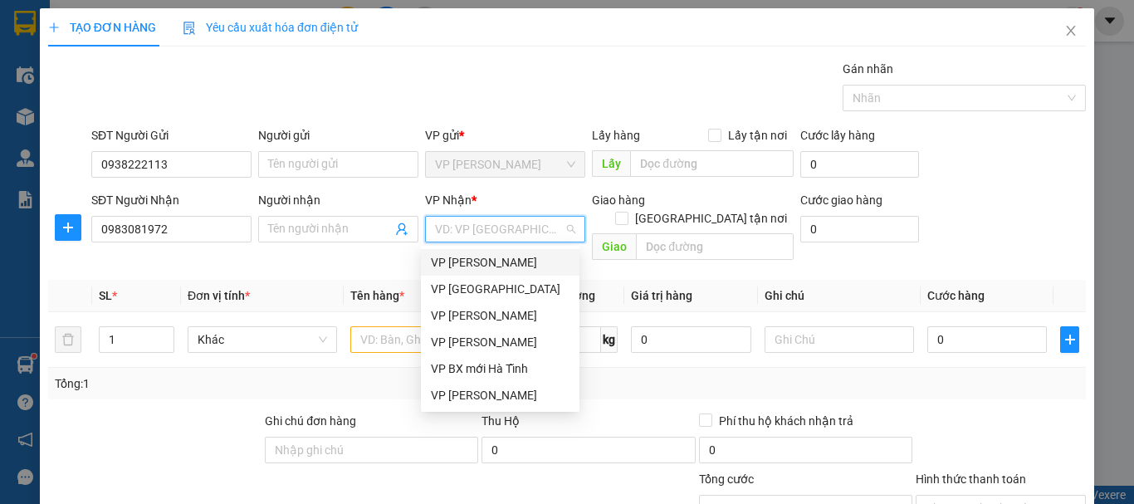
click at [479, 263] on div "VP [PERSON_NAME]" at bounding box center [500, 262] width 139 height 18
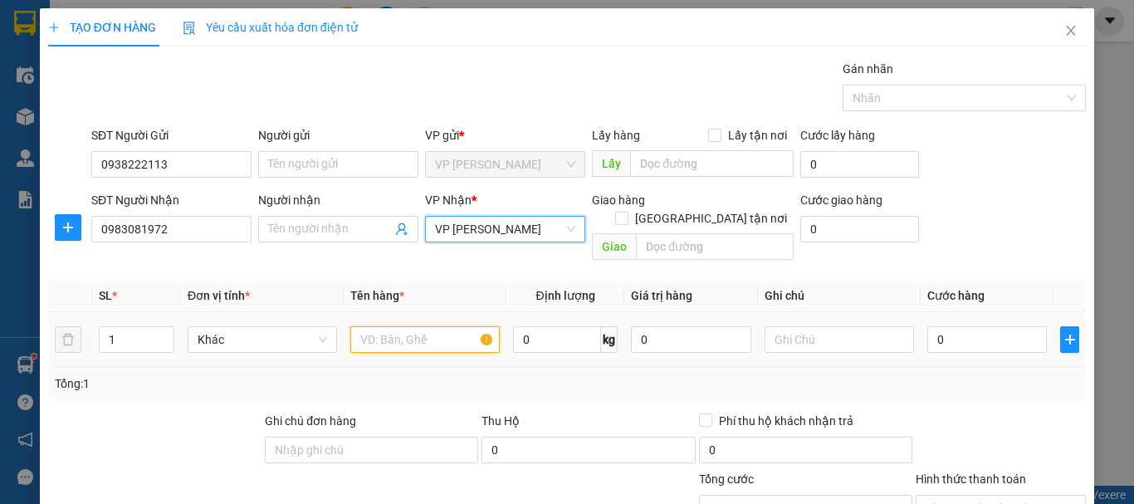
click at [428, 329] on input "text" at bounding box center [424, 339] width 149 height 27
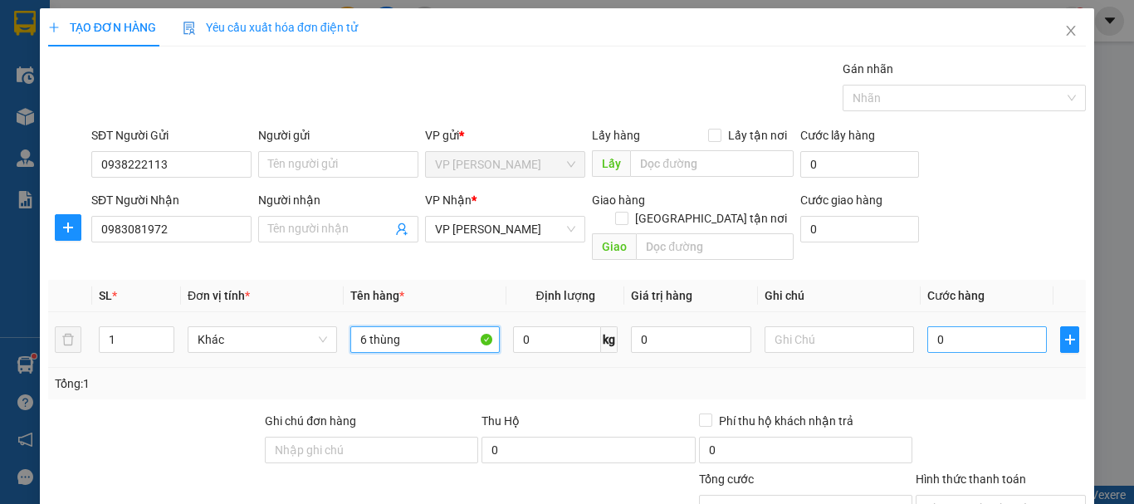
type input "6 thùng"
click at [965, 326] on input "0" at bounding box center [987, 339] width 120 height 27
type input "1"
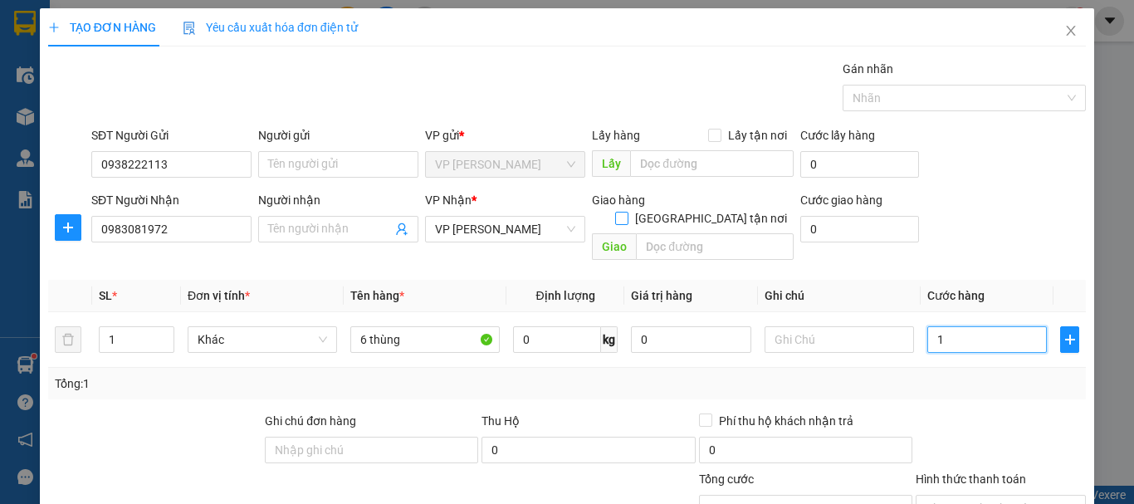
type input "18"
type input "180"
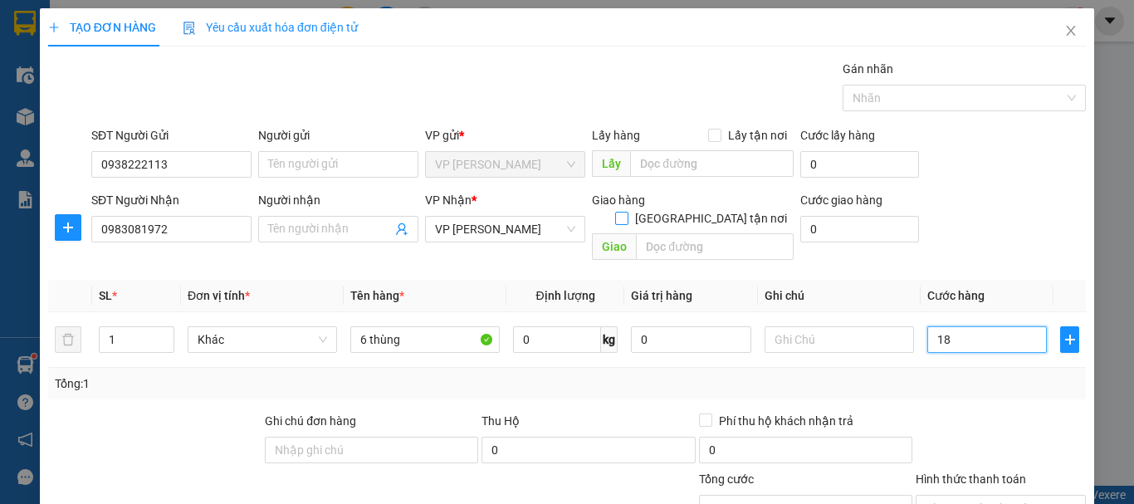
type input "180"
type input "180.000"
click at [833, 326] on input "text" at bounding box center [839, 339] width 149 height 27
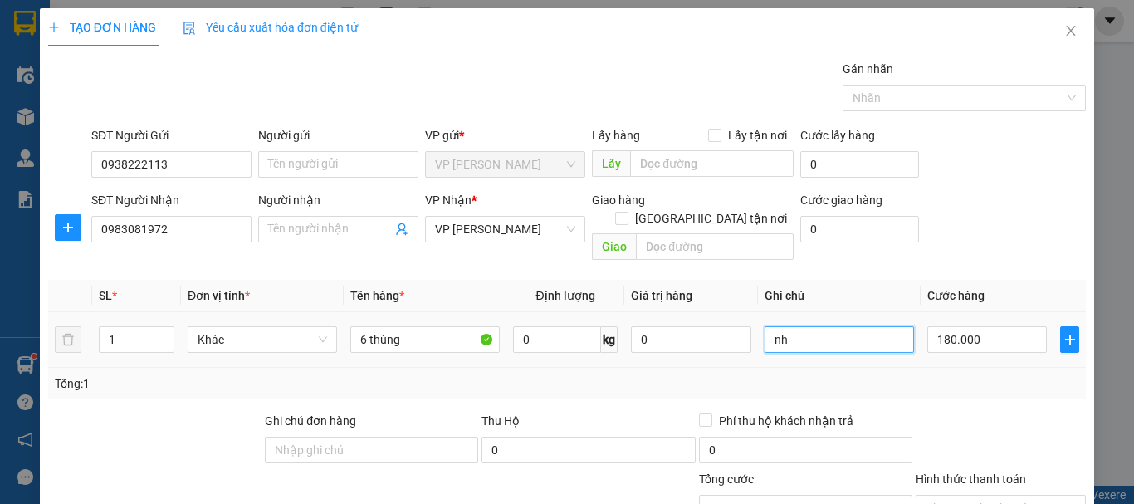
type input "n"
type input "vui/ nhờ gọi ship"
click at [919, 385] on div "Transit Pickup Surcharge Ids Transit Deliver Surcharge Ids Transit Deliver Surc…" at bounding box center [567, 356] width 1038 height 592
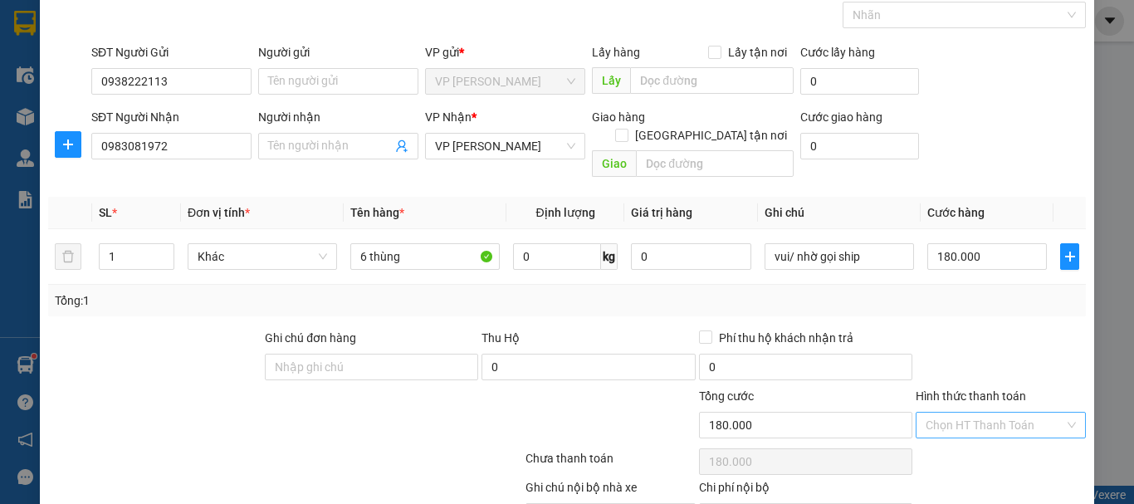
click at [974, 413] on input "Hình thức thanh toán" at bounding box center [995, 425] width 139 height 25
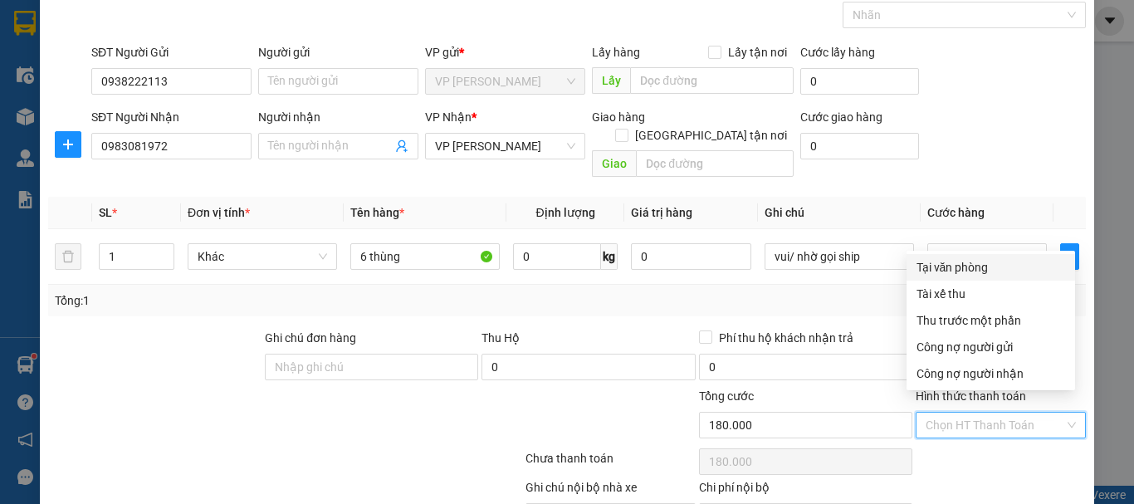
click at [947, 269] on div "Tại văn phòng" at bounding box center [990, 267] width 149 height 18
type input "0"
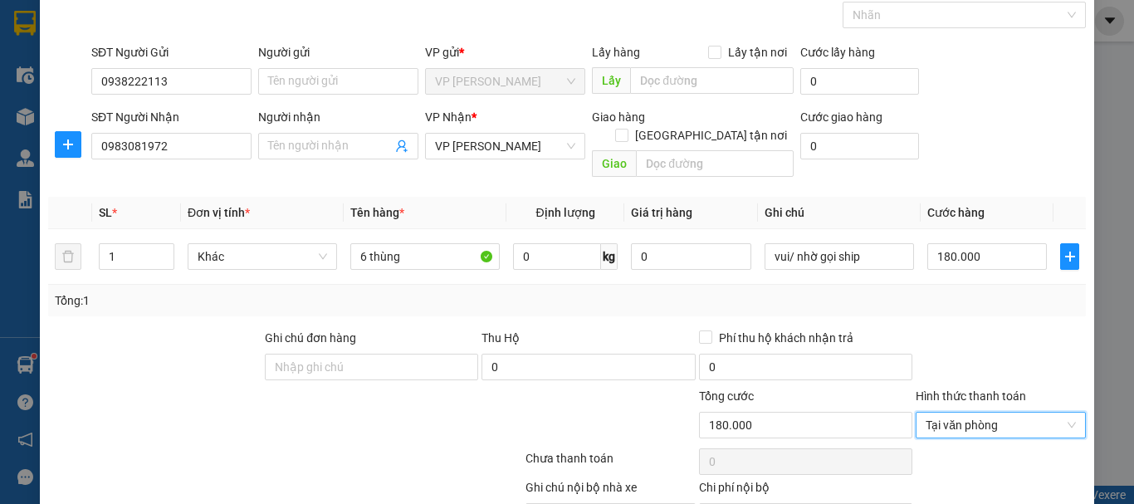
scroll to position [162, 0]
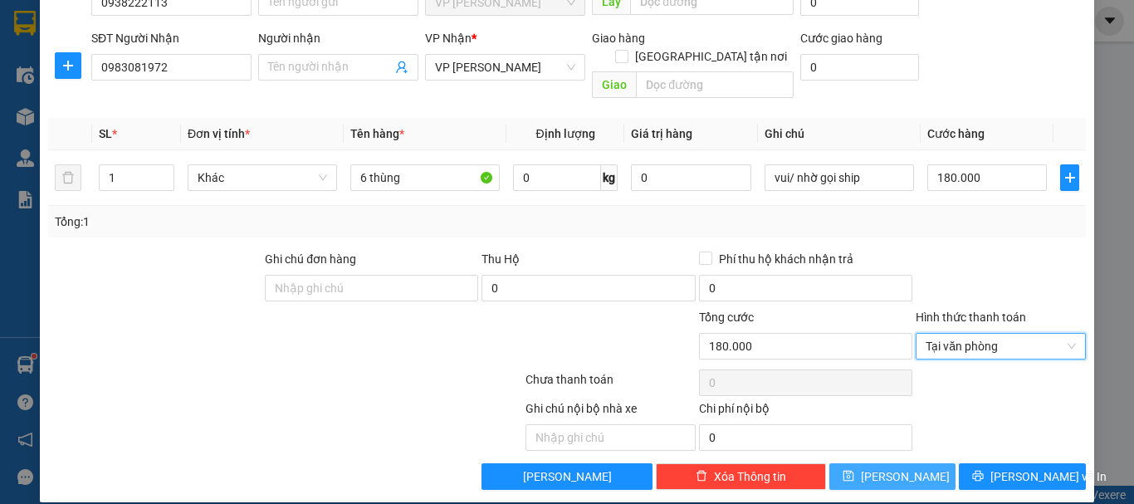
click at [887, 467] on span "[PERSON_NAME]" at bounding box center [905, 476] width 89 height 18
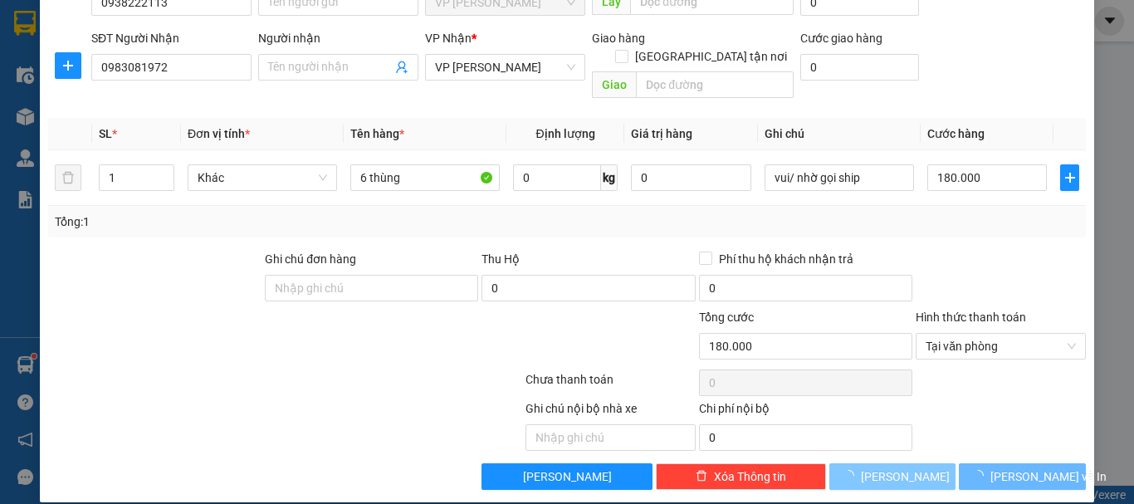
type input "0"
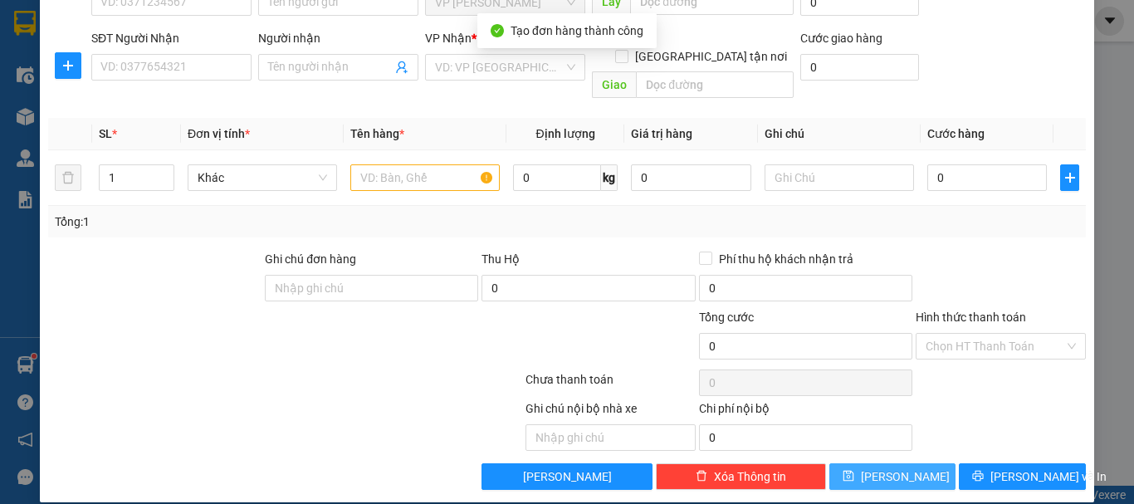
scroll to position [0, 0]
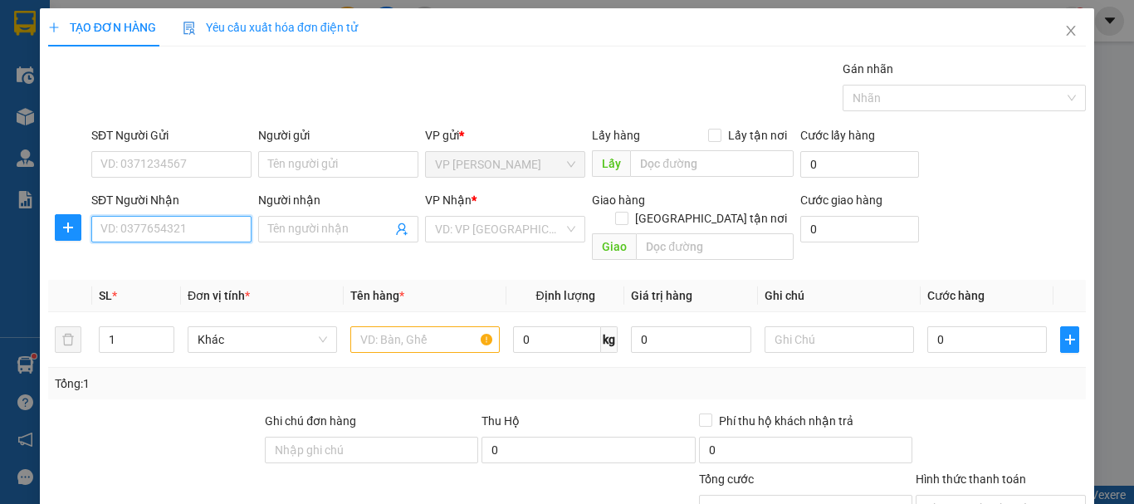
click at [178, 230] on input "SĐT Người Nhận" at bounding box center [171, 229] width 160 height 27
click at [154, 265] on div "0362523250" at bounding box center [169, 262] width 139 height 18
type input "0362523250"
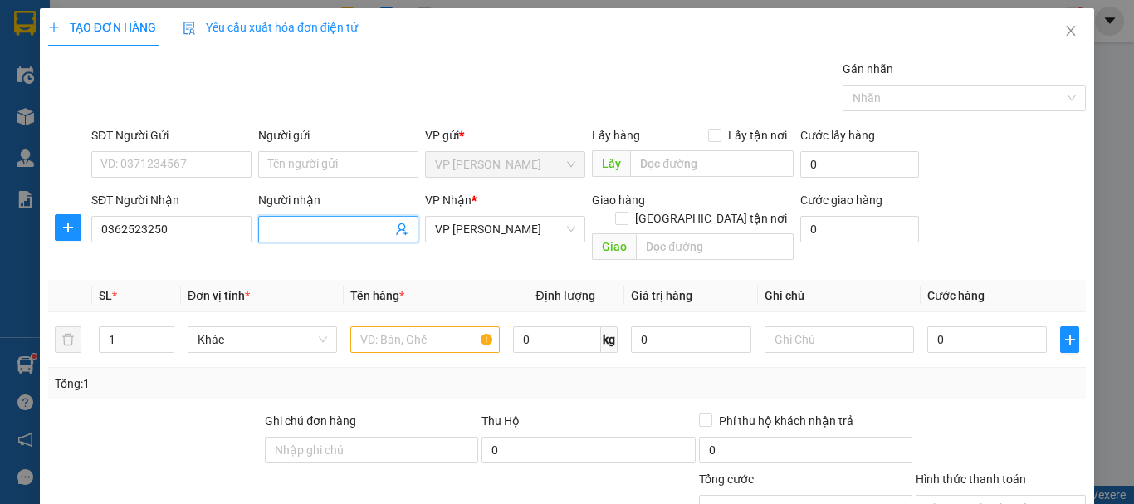
click at [304, 225] on input "Người nhận" at bounding box center [330, 229] width 124 height 18
drag, startPoint x: 454, startPoint y: 304, endPoint x: 448, endPoint y: 311, distance: 9.5
click at [454, 312] on td at bounding box center [425, 340] width 163 height 56
click at [445, 326] on input "text" at bounding box center [424, 339] width 149 height 27
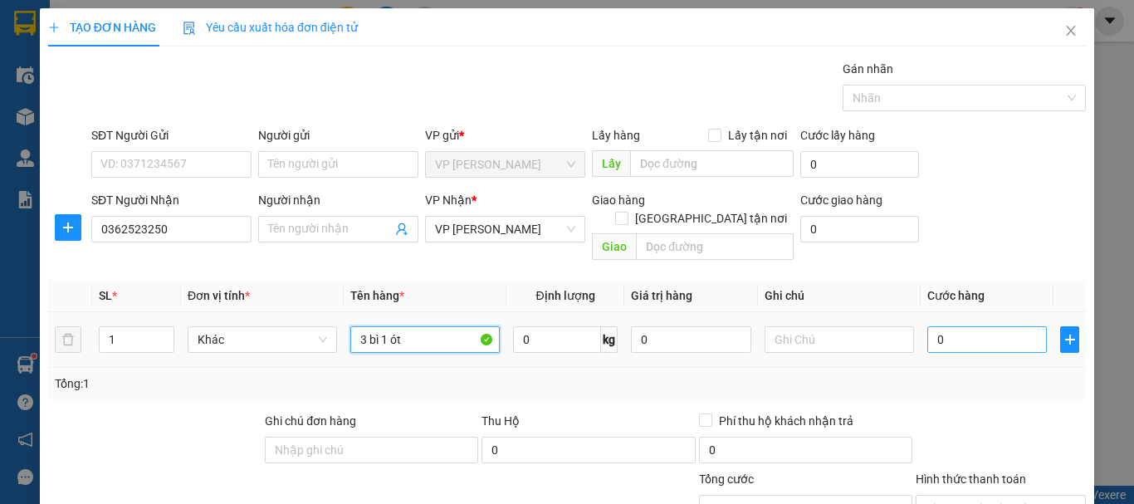
type input "3 bì 1 ót"
click at [942, 327] on input "0" at bounding box center [987, 339] width 120 height 27
type input "2"
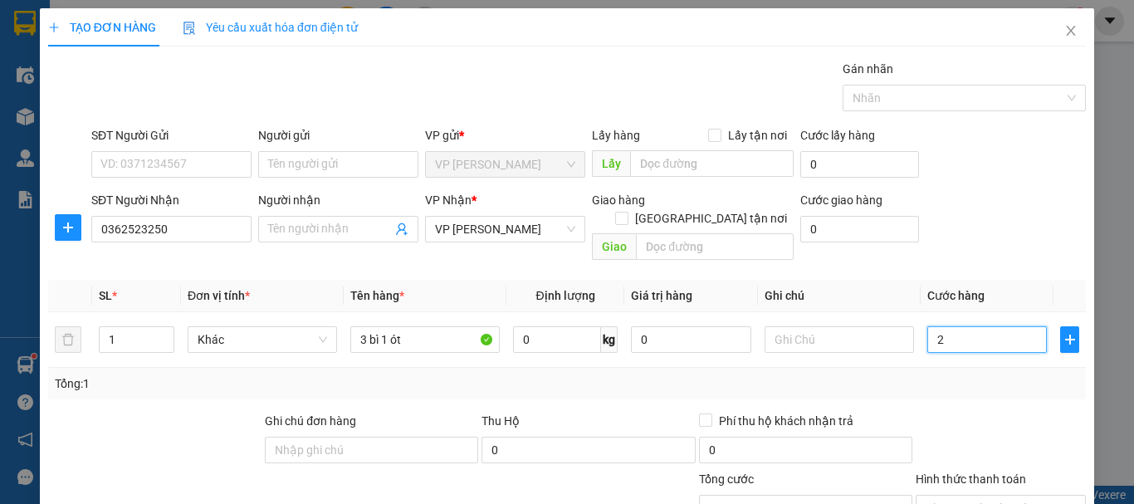
type input "27"
type input "270"
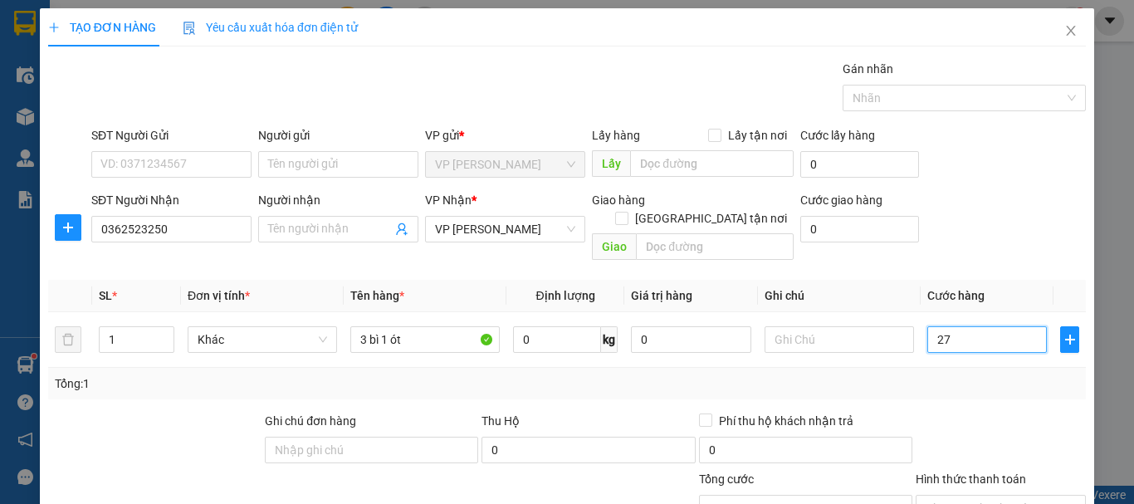
type input "270"
type input "270.000"
click at [804, 326] on input "text" at bounding box center [839, 339] width 149 height 27
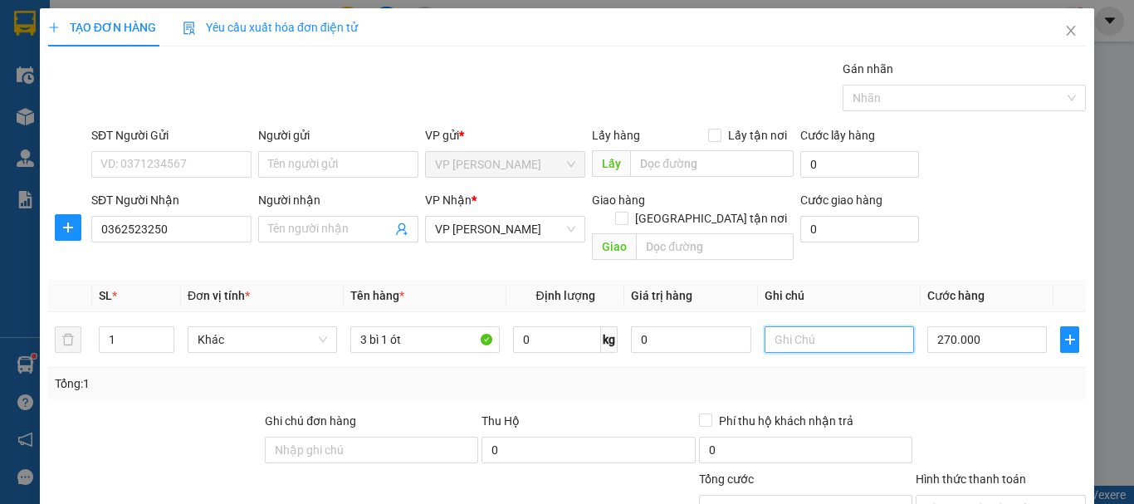
type input "g"
type input "hk"
click at [1006, 391] on div "Transit Pickup Surcharge Ids Transit Deliver Surcharge Ids Transit Deliver Surc…" at bounding box center [567, 356] width 1038 height 592
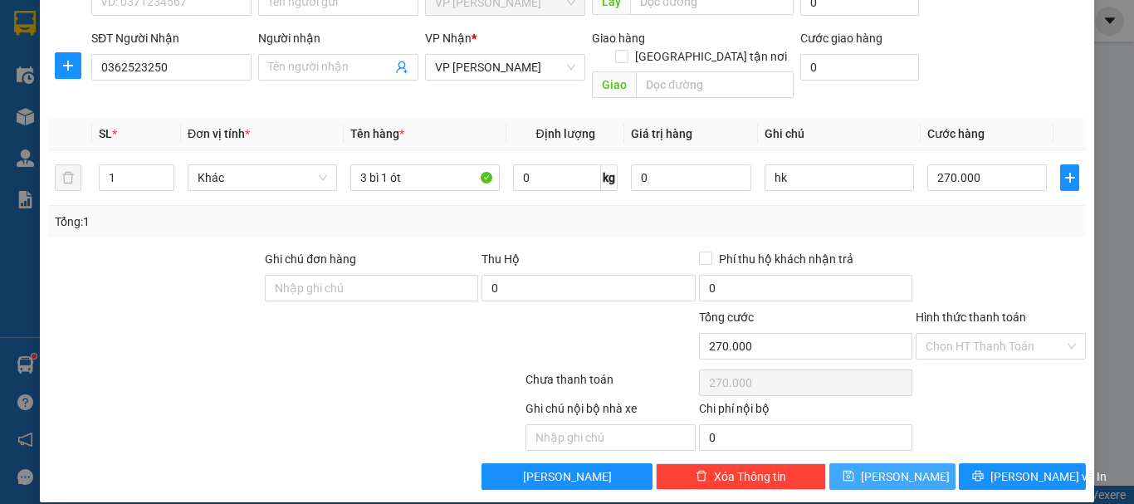
click at [922, 464] on button "[PERSON_NAME]" at bounding box center [892, 476] width 127 height 27
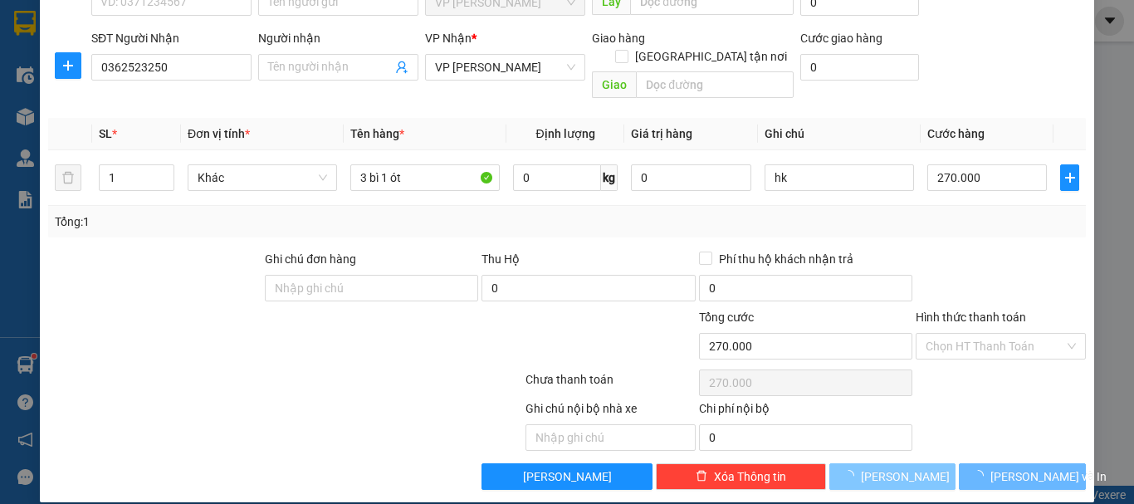
type input "0"
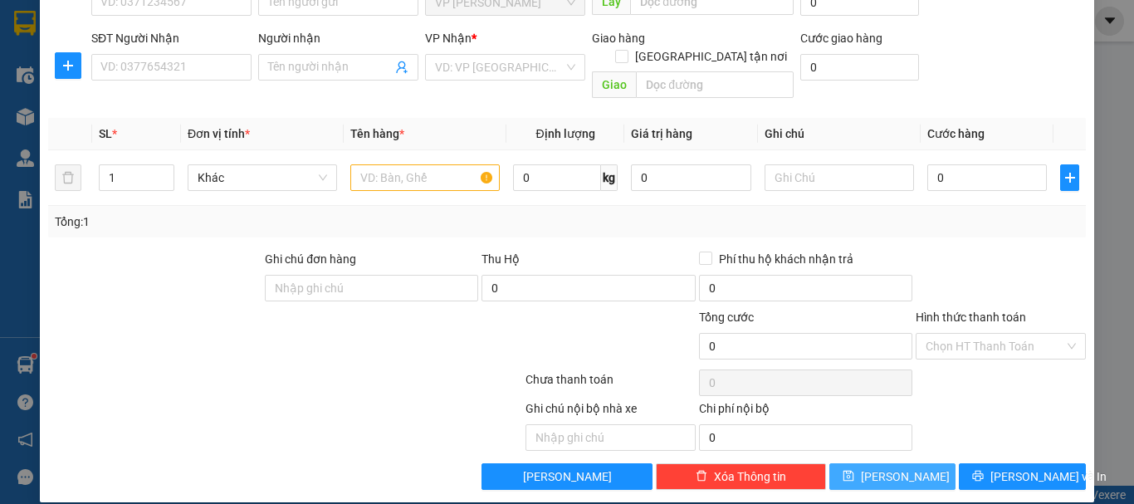
scroll to position [79, 0]
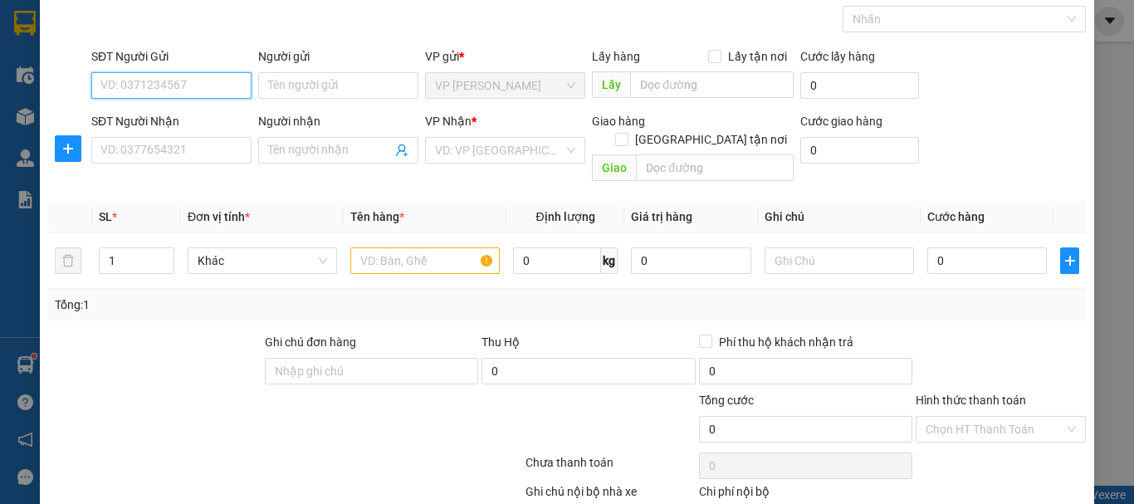
click at [192, 95] on input "SĐT Người Gửi" at bounding box center [171, 85] width 160 height 27
click at [164, 120] on div "0988086211" at bounding box center [169, 119] width 139 height 18
type input "0988086211"
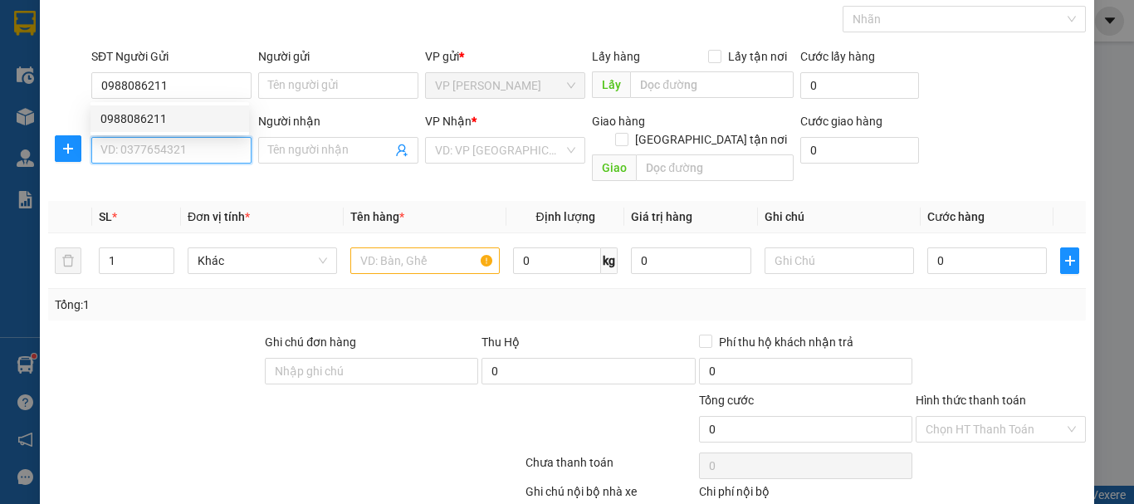
click at [177, 159] on input "SĐT Người Nhận" at bounding box center [171, 150] width 160 height 27
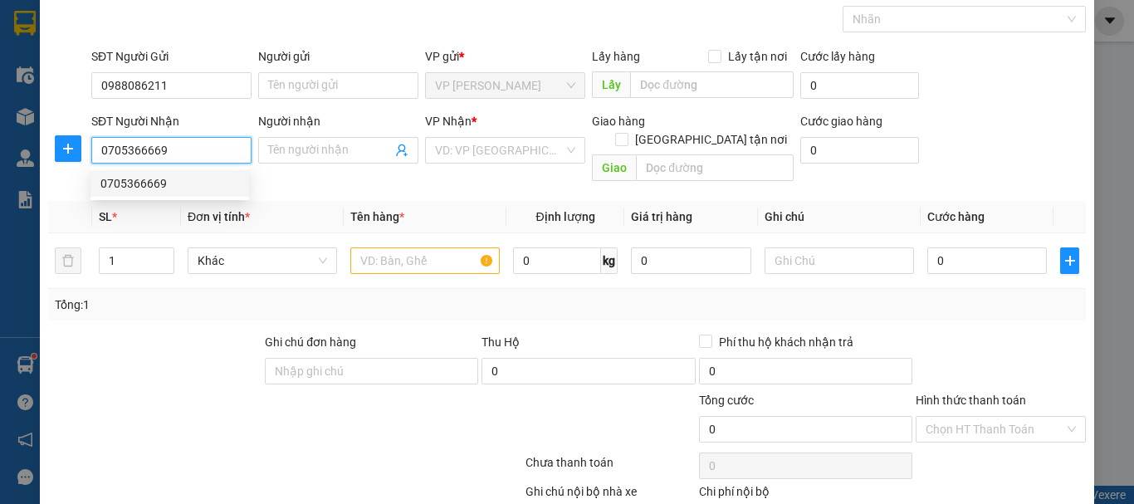
click at [114, 180] on div "0705366669" at bounding box center [169, 183] width 139 height 18
type input "0705366669"
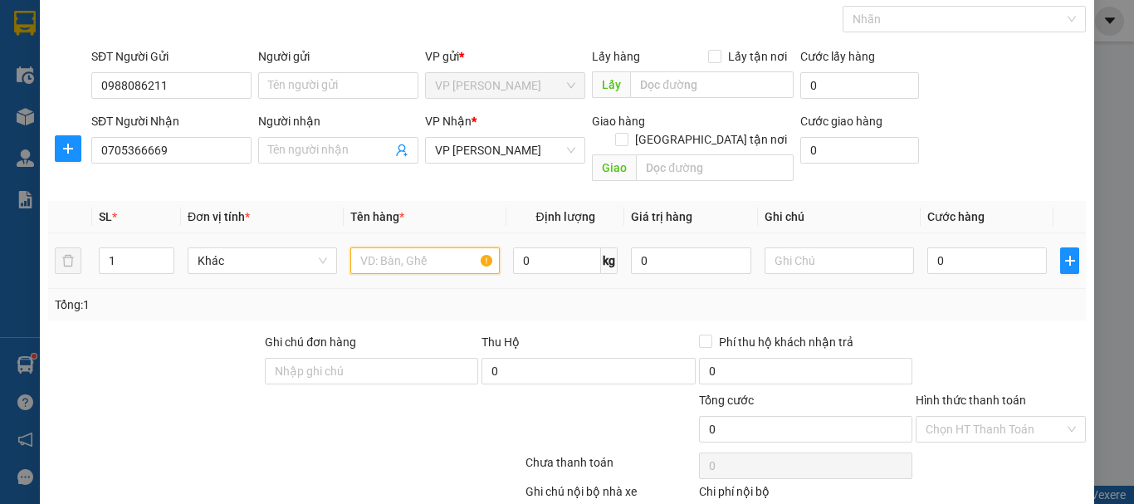
click at [384, 247] on input "text" at bounding box center [424, 260] width 149 height 27
type input "2 bì"
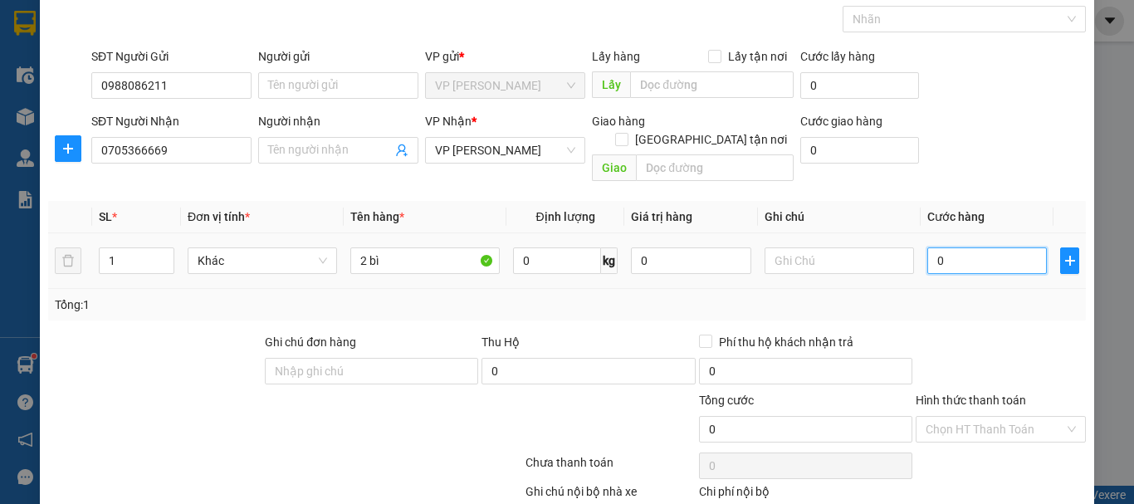
click at [957, 247] on input "0" at bounding box center [987, 260] width 120 height 27
type input "1"
type input "16"
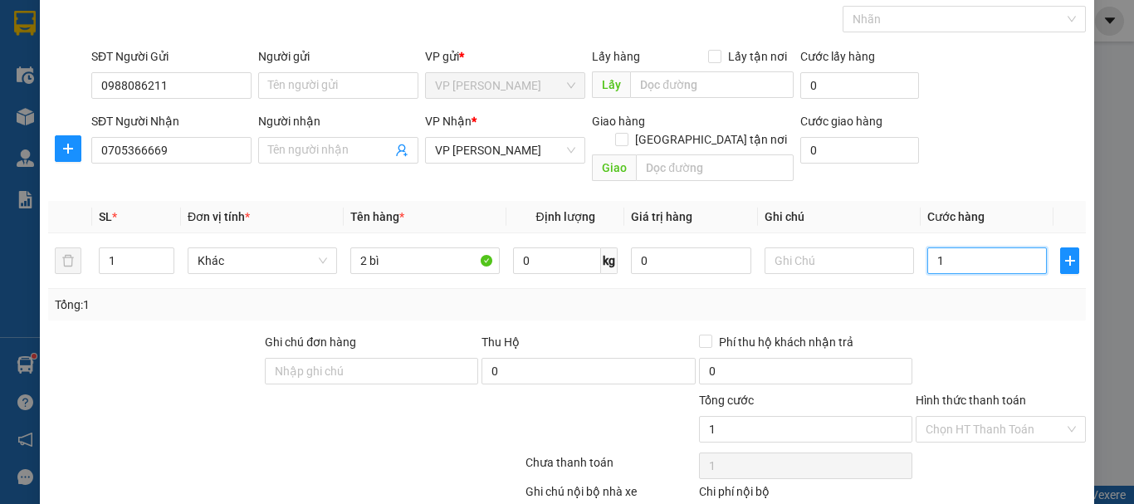
type input "16"
type input "160"
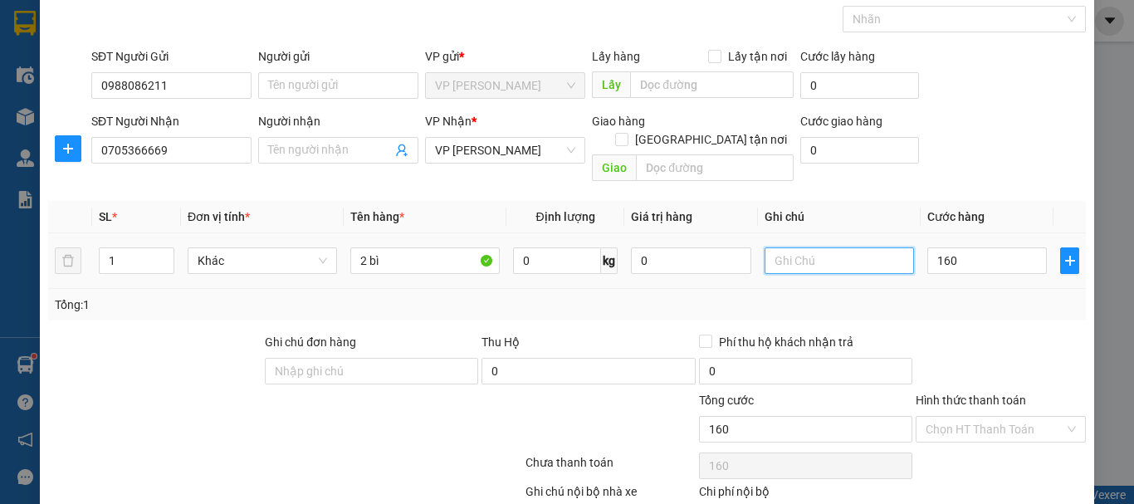
type input "160.000"
click at [822, 247] on input "text" at bounding box center [839, 260] width 149 height 27
type input "hk"
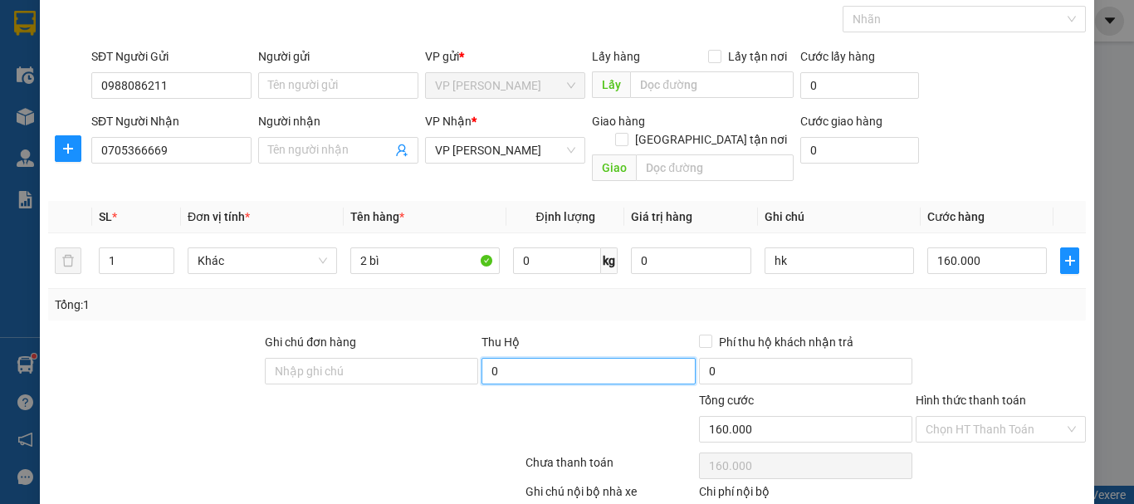
click at [626, 358] on input "0" at bounding box center [587, 371] width 213 height 27
type input "2.520.000"
click at [701, 311] on div "Transit Pickup Surcharge Ids Transit Deliver Surcharge Ids Transit Deliver Surc…" at bounding box center [567, 277] width 1038 height 592
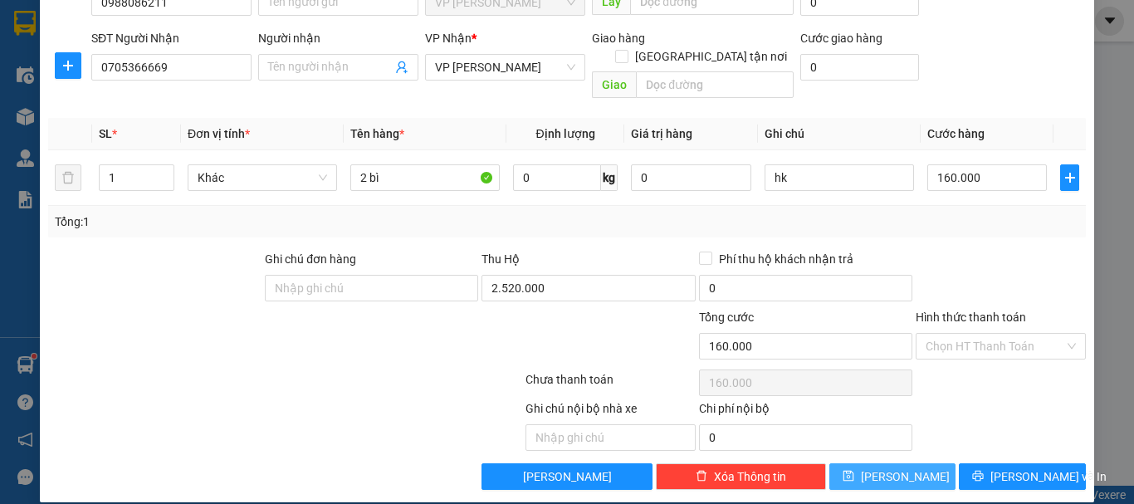
click at [853, 463] on button "[PERSON_NAME]" at bounding box center [892, 476] width 127 height 27
type input "0"
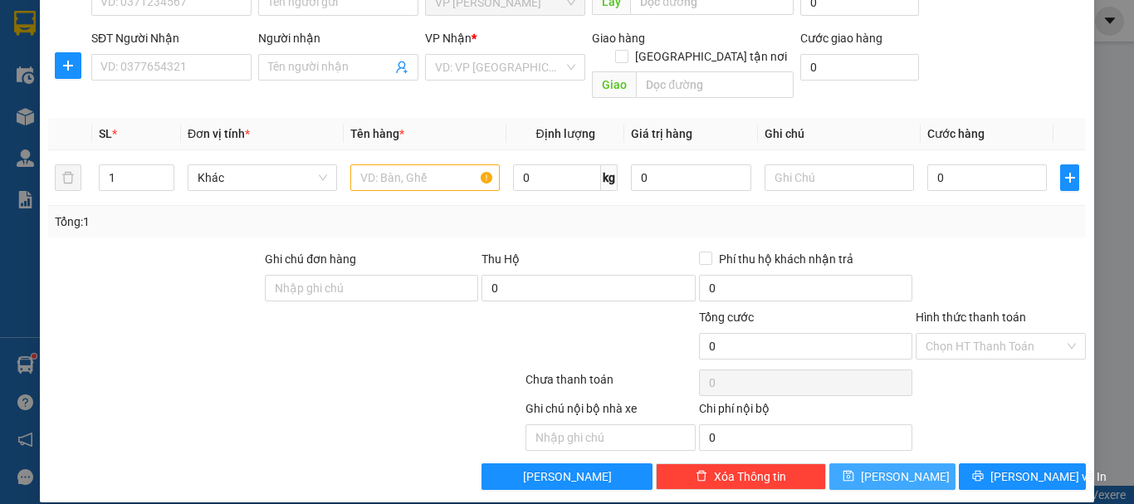
scroll to position [0, 0]
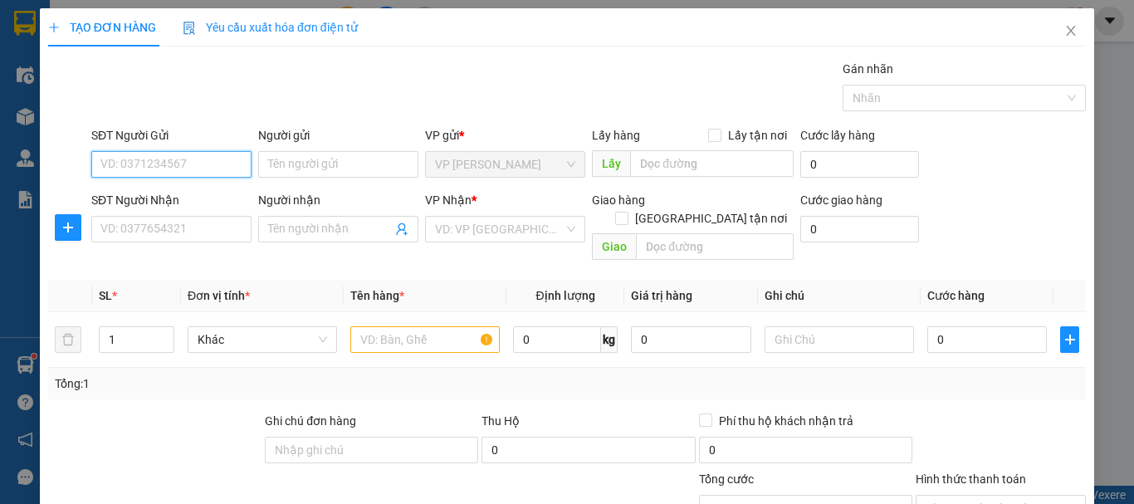
click at [184, 166] on input "SĐT Người Gửi" at bounding box center [171, 164] width 160 height 27
type input "0387807734"
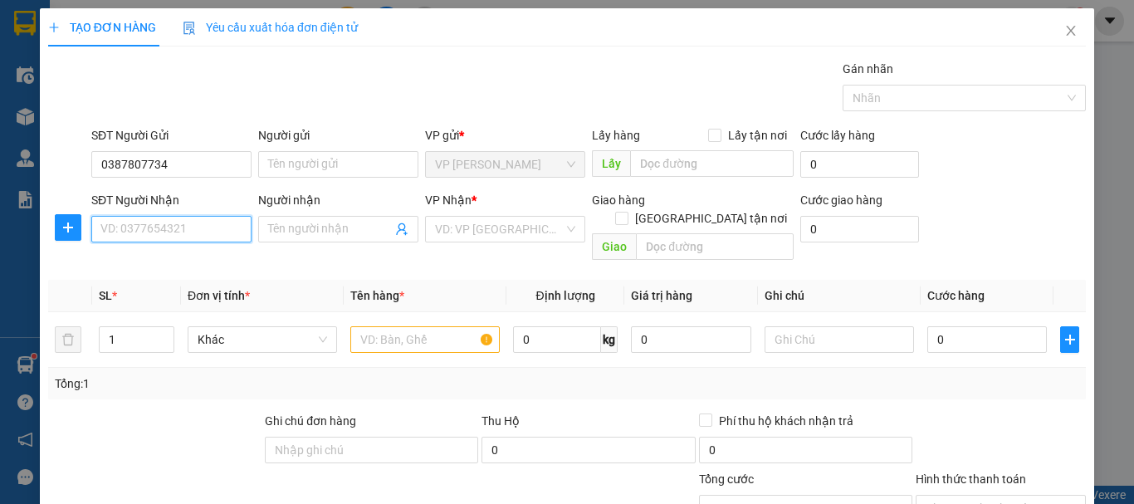
click at [177, 227] on input "SĐT Người Nhận" at bounding box center [171, 229] width 160 height 27
type input "0931119392"
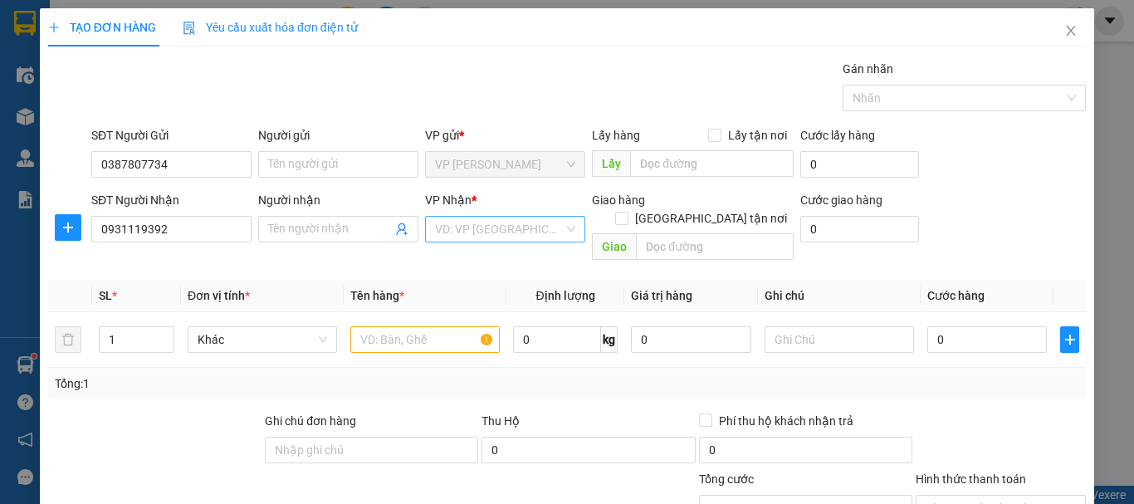
click at [480, 233] on input "search" at bounding box center [499, 229] width 129 height 25
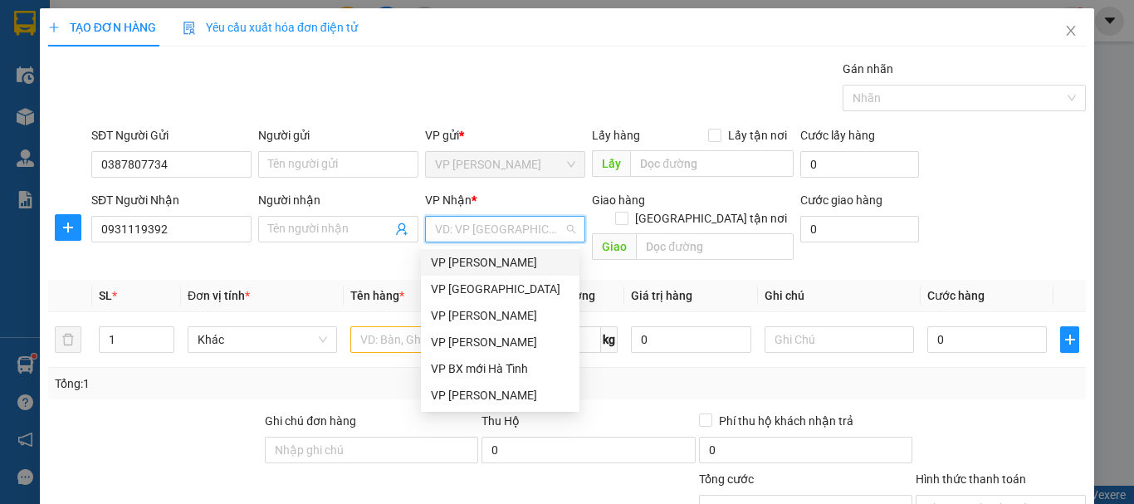
click at [474, 257] on div "VP [PERSON_NAME]" at bounding box center [500, 262] width 139 height 18
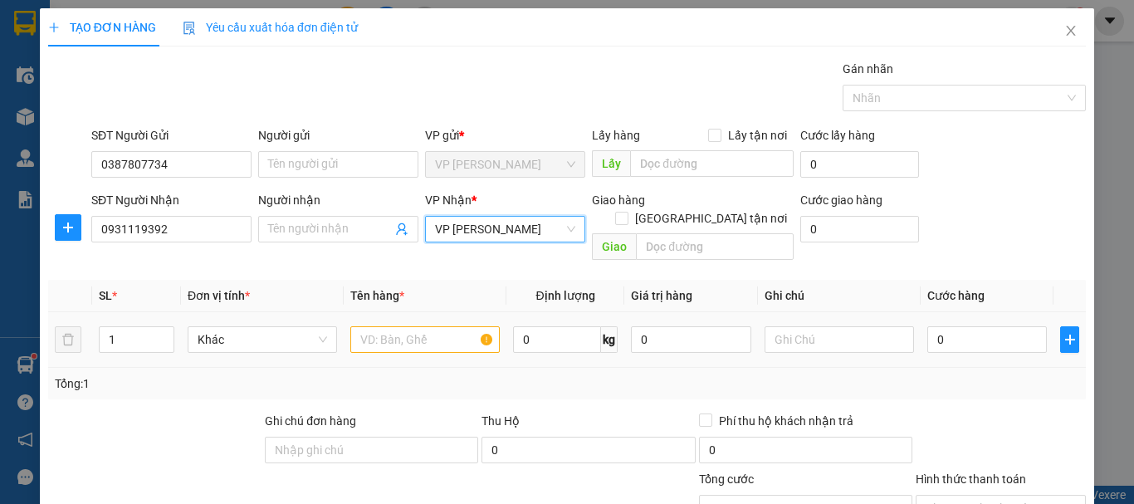
drag, startPoint x: 458, startPoint y: 301, endPoint x: 452, endPoint y: 320, distance: 20.0
click at [458, 312] on td at bounding box center [425, 340] width 163 height 56
click at [452, 326] on input "text" at bounding box center [424, 339] width 149 height 27
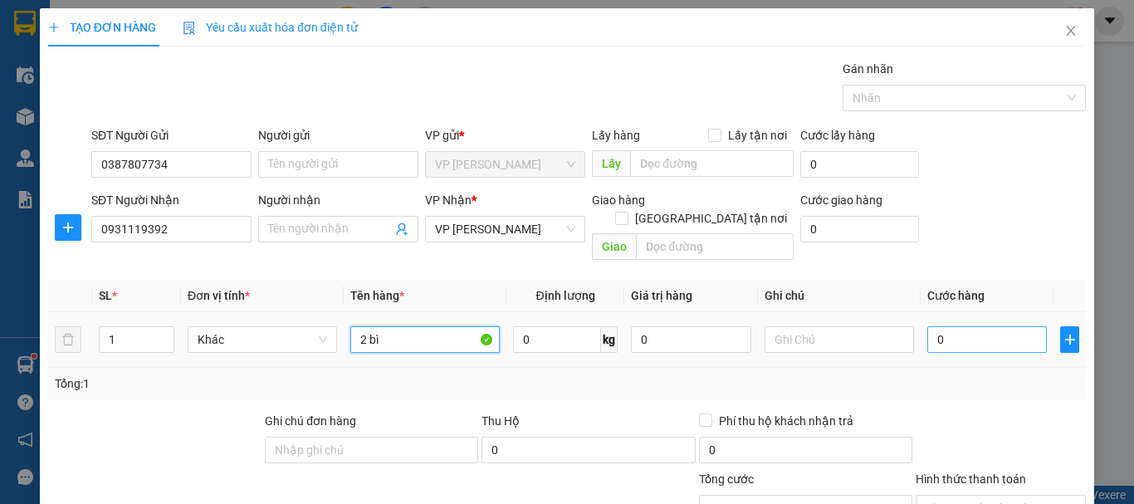
type input "2 bì"
click at [982, 330] on input "0" at bounding box center [987, 339] width 120 height 27
type input "1"
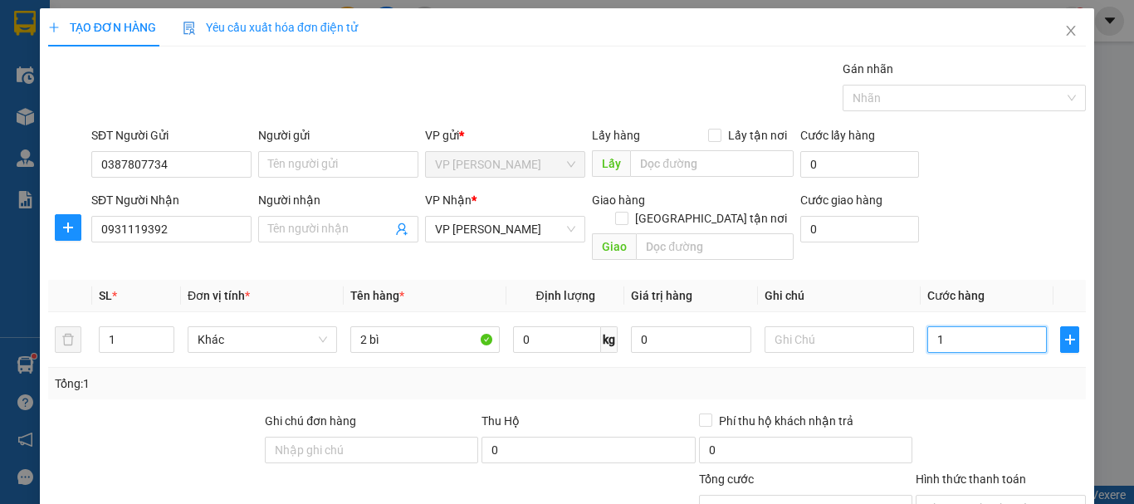
type input "16"
type input "160"
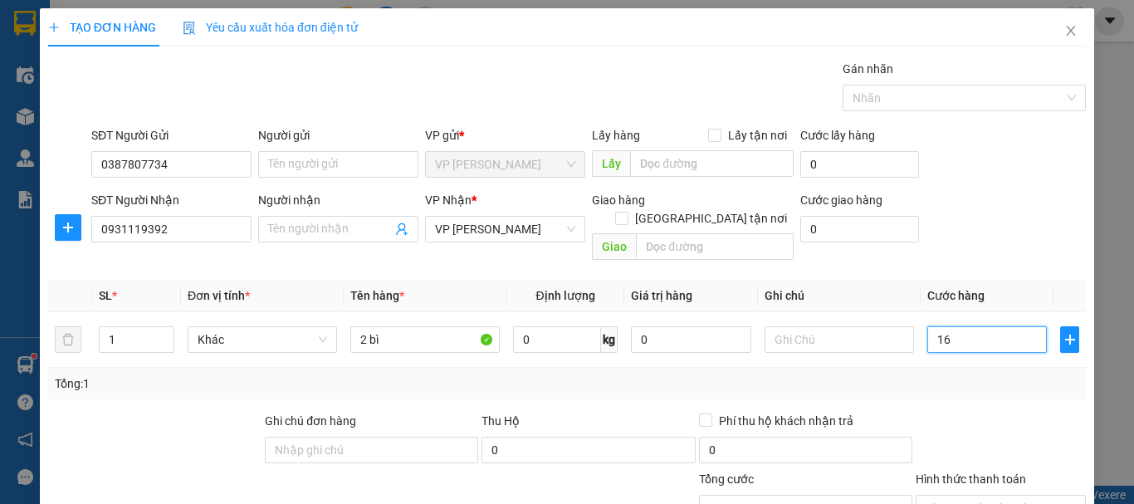
type input "160"
type input "160.000"
click at [794, 326] on input "text" at bounding box center [839, 339] width 149 height 27
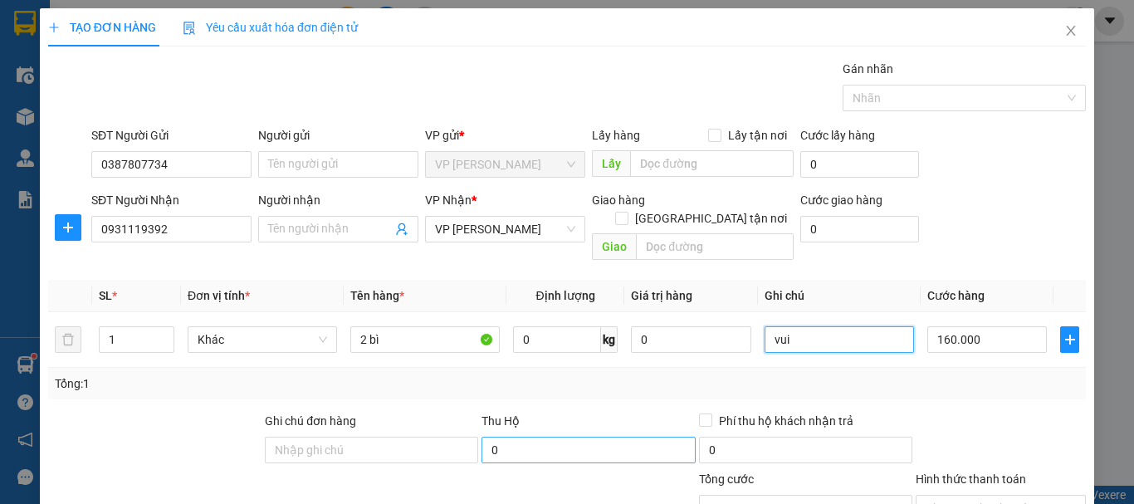
type input "vui"
click at [557, 437] on input "0" at bounding box center [587, 450] width 213 height 27
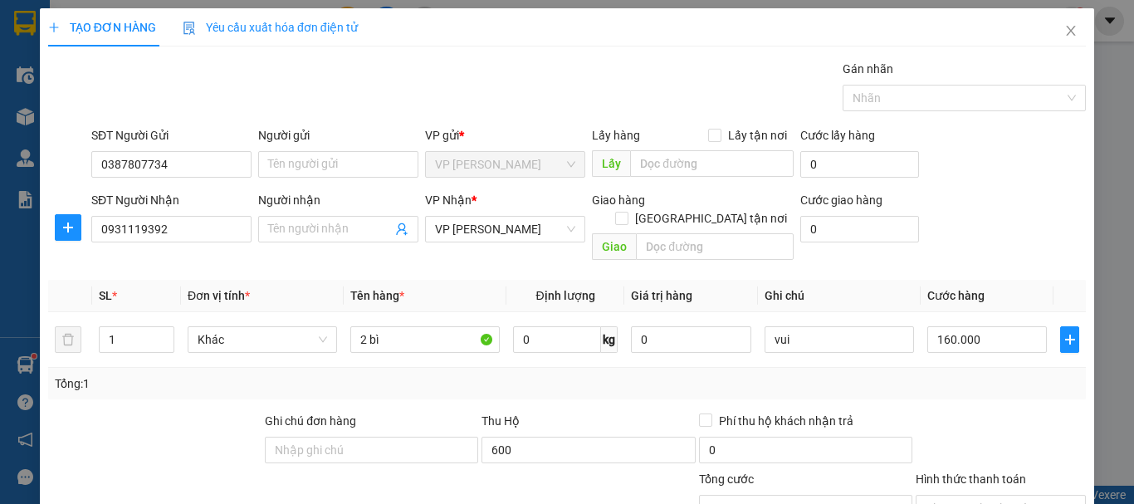
type input "600.000"
click at [657, 374] on div "Tổng: 1" at bounding box center [567, 383] width 1024 height 18
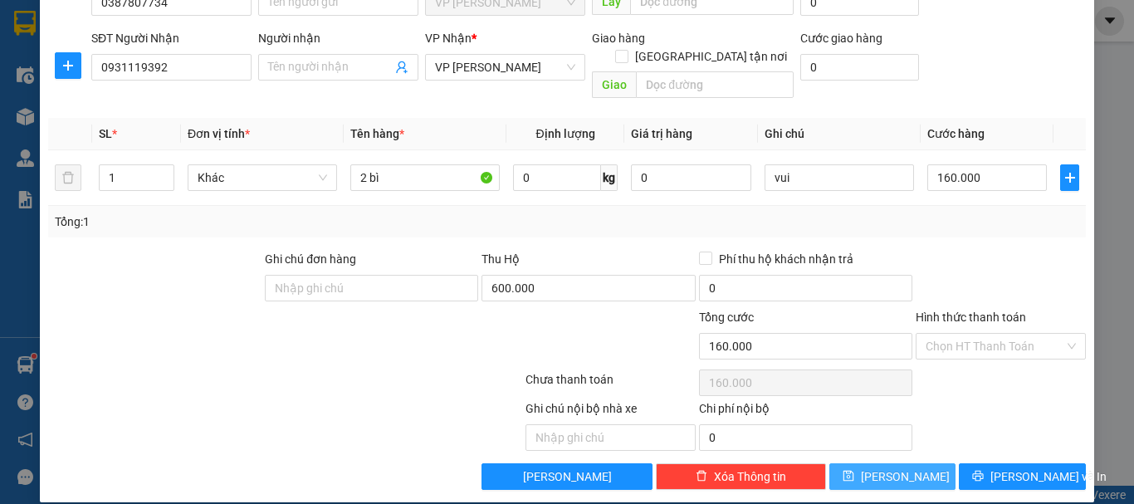
click at [854, 470] on icon "save" at bounding box center [849, 476] width 12 height 12
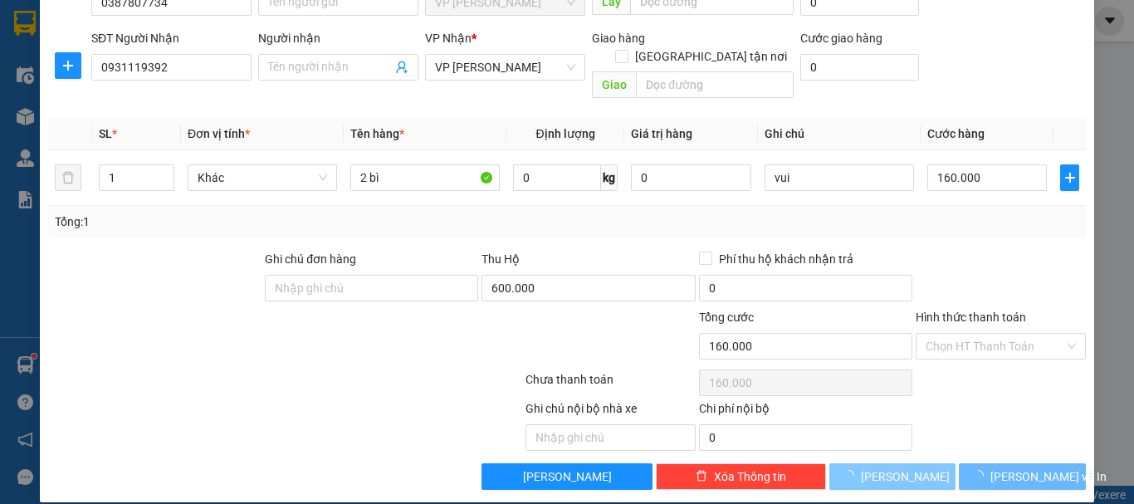
type input "0"
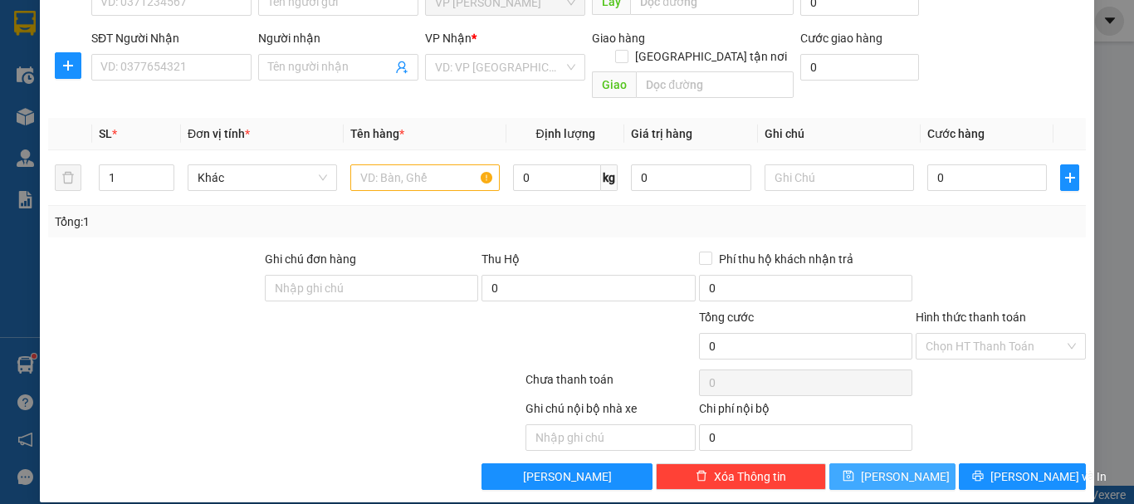
scroll to position [0, 0]
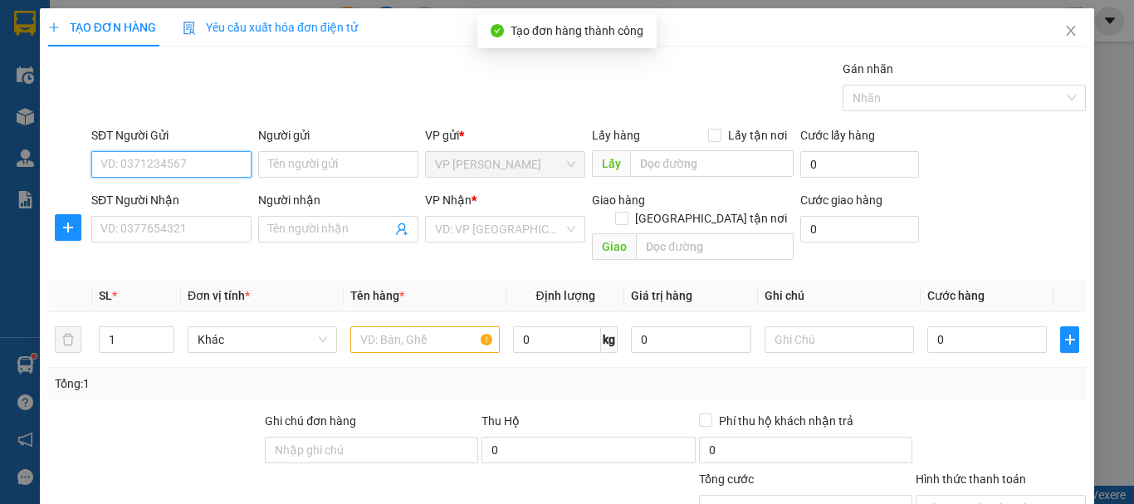
click at [164, 169] on input "SĐT Người Gửi" at bounding box center [171, 164] width 160 height 27
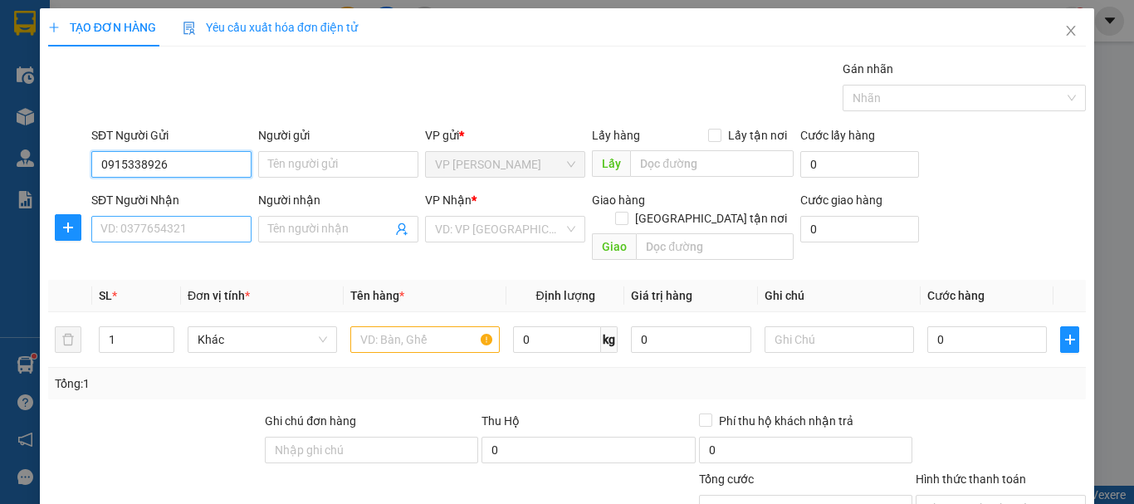
type input "0915338926"
click at [170, 239] on input "SĐT Người Nhận" at bounding box center [171, 229] width 160 height 27
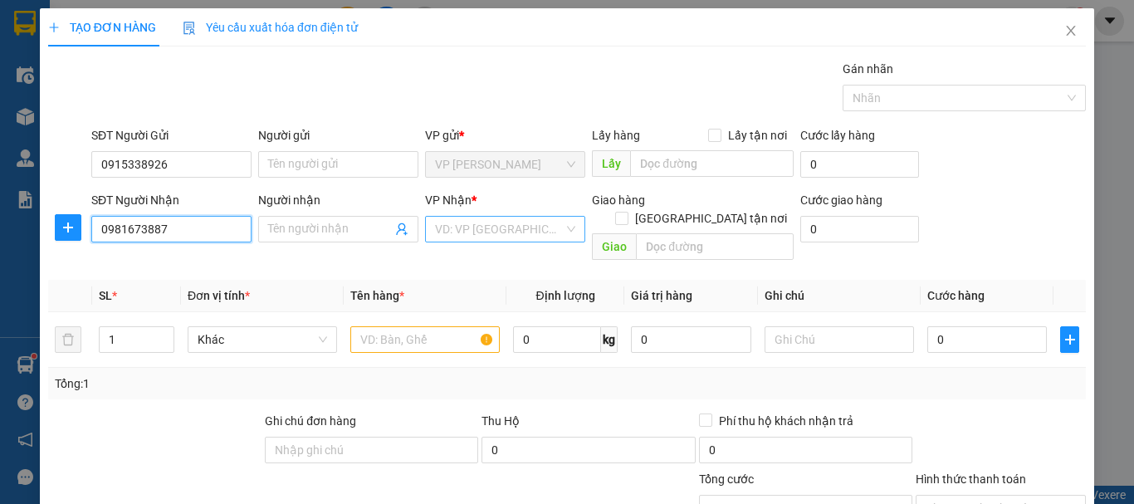
type input "0981673887"
click at [476, 232] on input "search" at bounding box center [499, 229] width 129 height 25
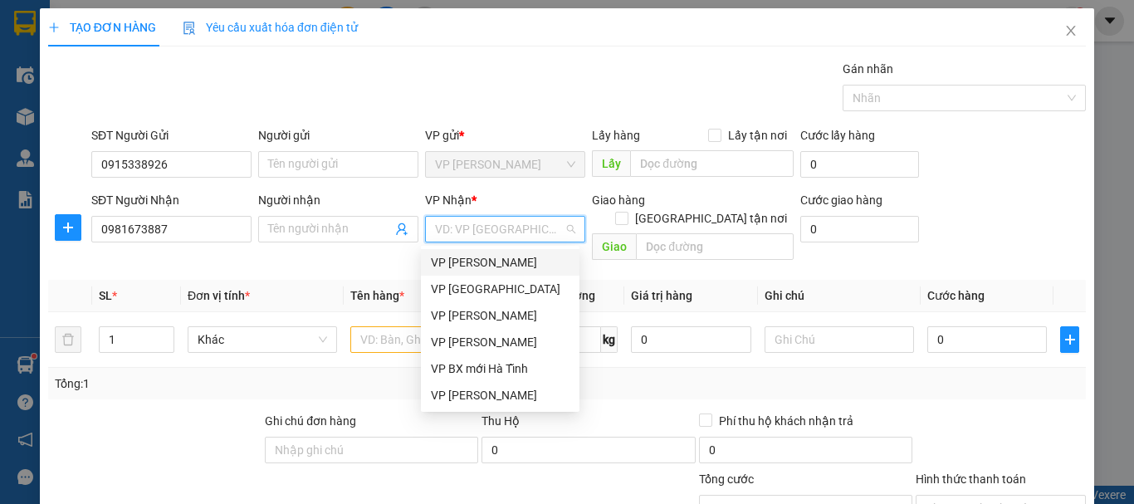
click at [477, 264] on div "VP [PERSON_NAME]" at bounding box center [500, 262] width 139 height 18
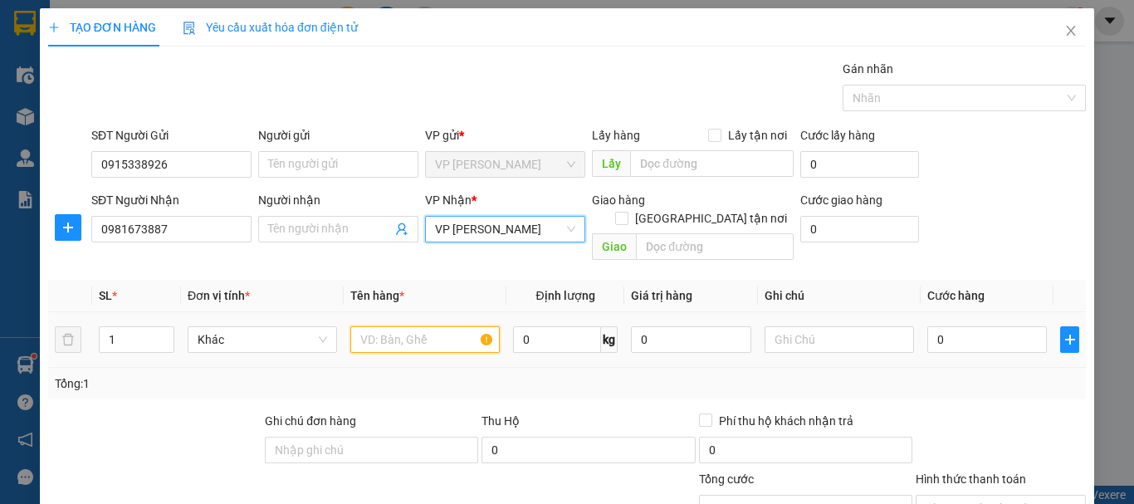
click at [433, 326] on input "text" at bounding box center [424, 339] width 149 height 27
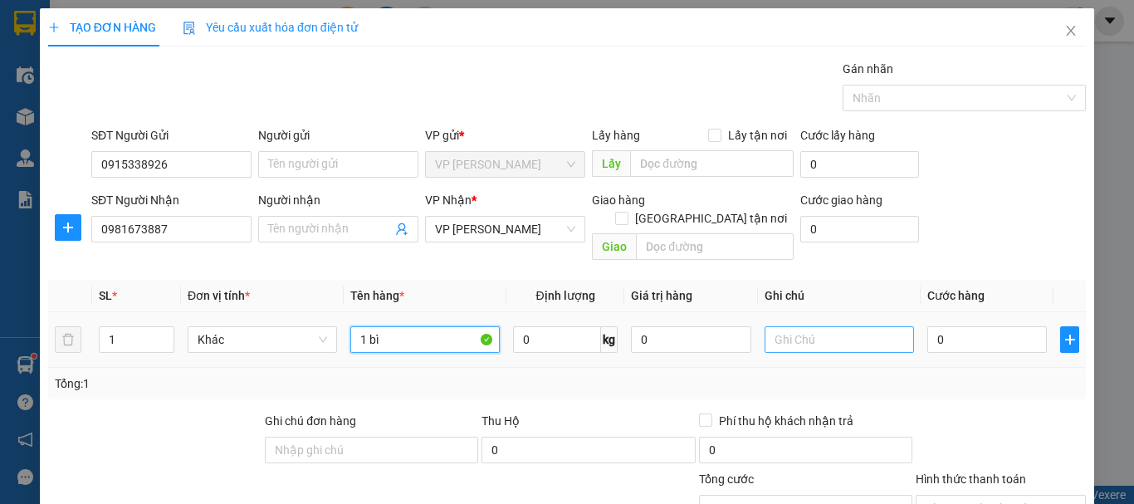
type input "1 bì"
click at [800, 326] on input "text" at bounding box center [839, 339] width 149 height 27
type input "vui"
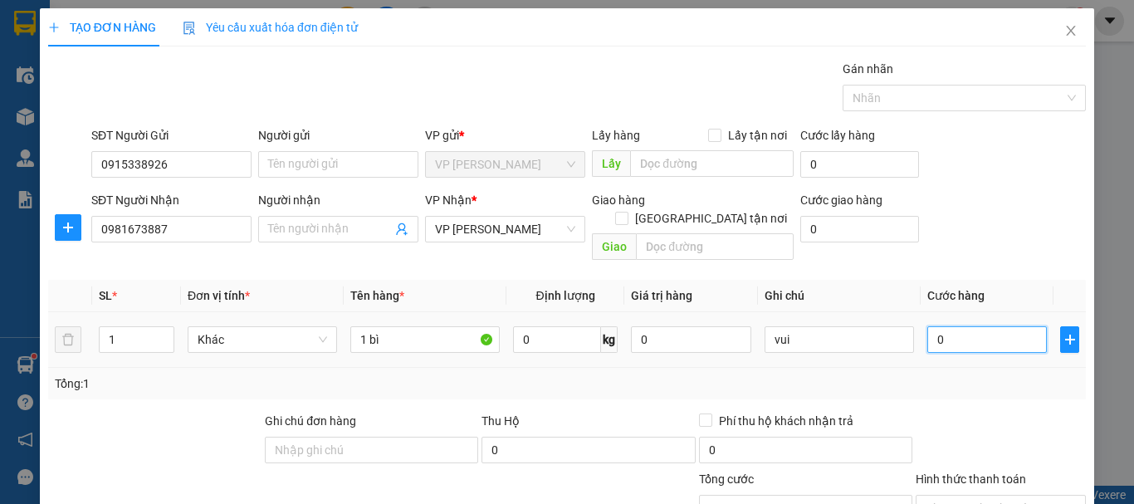
click at [992, 326] on input "0" at bounding box center [987, 339] width 120 height 27
type input "8"
type input "80"
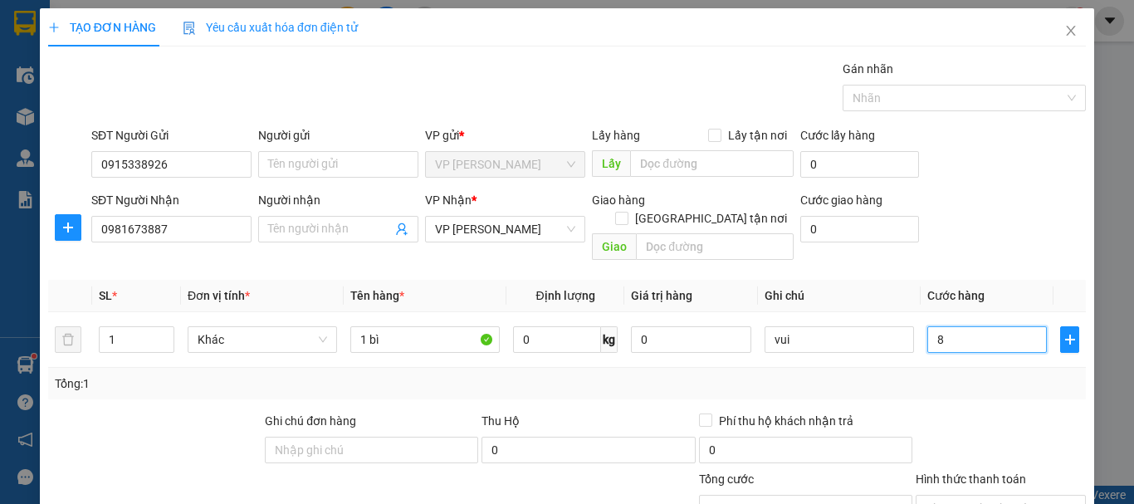
type input "80"
type input "80.000"
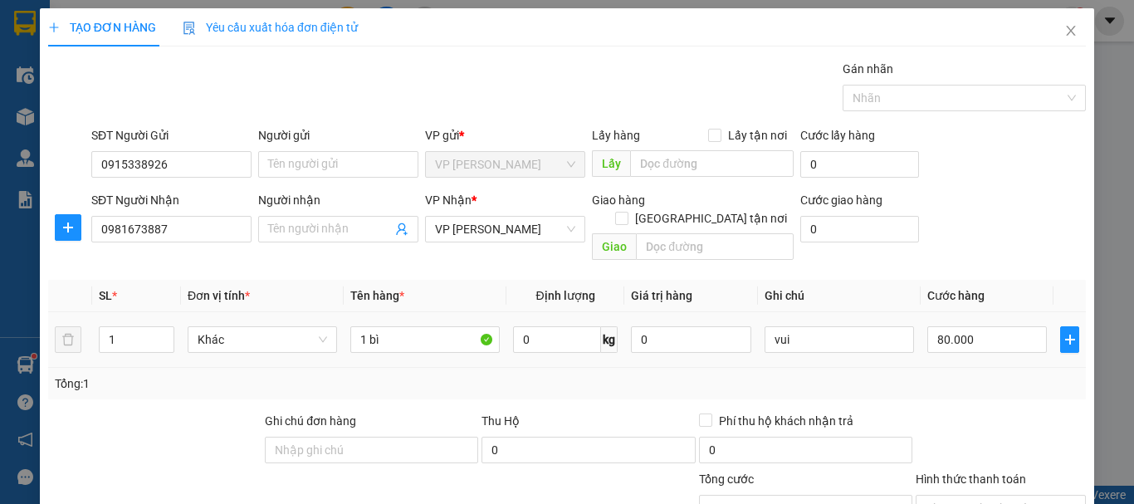
click at [961, 341] on td "80.000" at bounding box center [987, 340] width 133 height 56
click at [608, 416] on div "Thu Hộ" at bounding box center [587, 424] width 213 height 25
click at [634, 437] on input "0" at bounding box center [587, 450] width 213 height 27
type input "970.000"
click at [621, 384] on div "Transit Pickup Surcharge Ids Transit Deliver Surcharge Ids Transit Deliver Surc…" at bounding box center [567, 356] width 1038 height 592
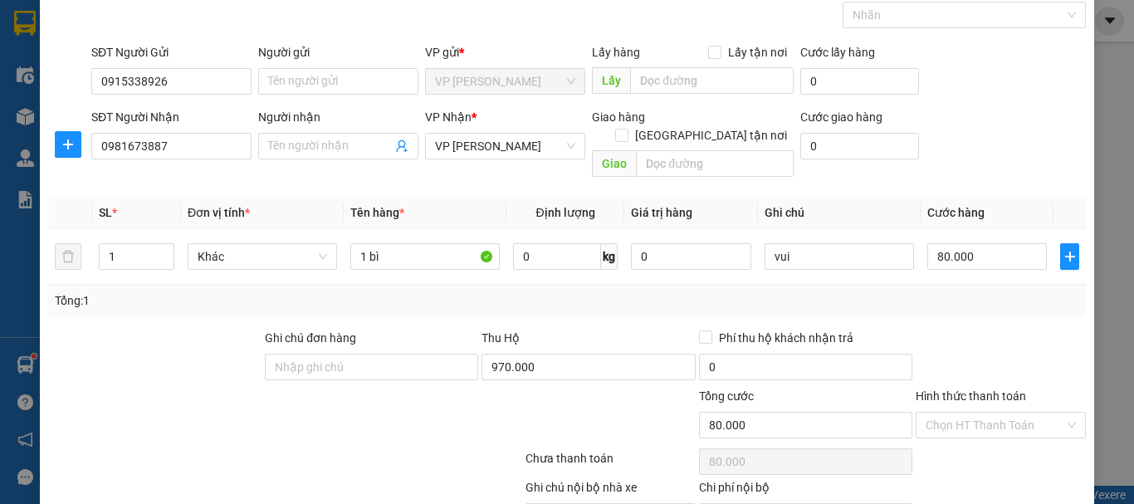
scroll to position [162, 0]
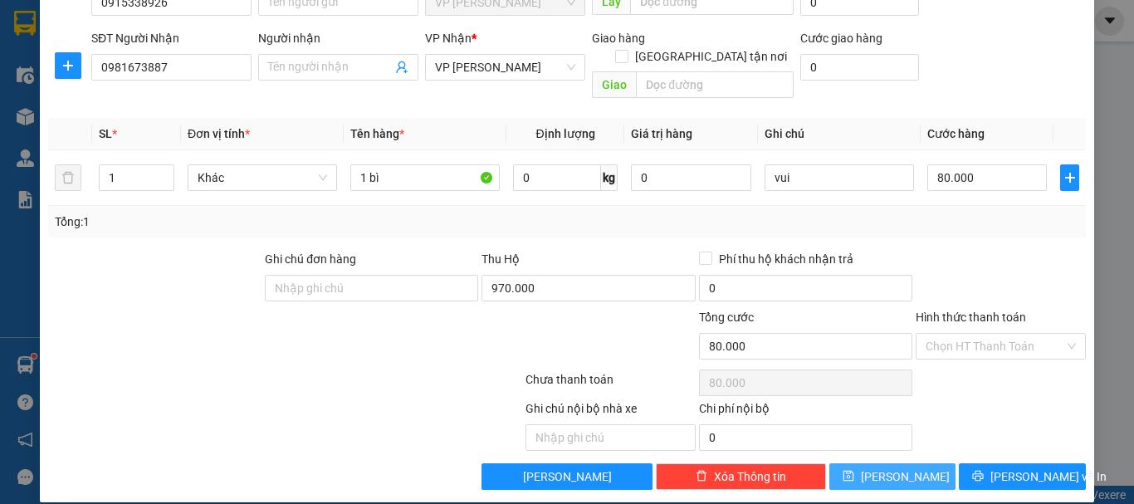
click at [863, 467] on button "[PERSON_NAME]" at bounding box center [892, 476] width 127 height 27
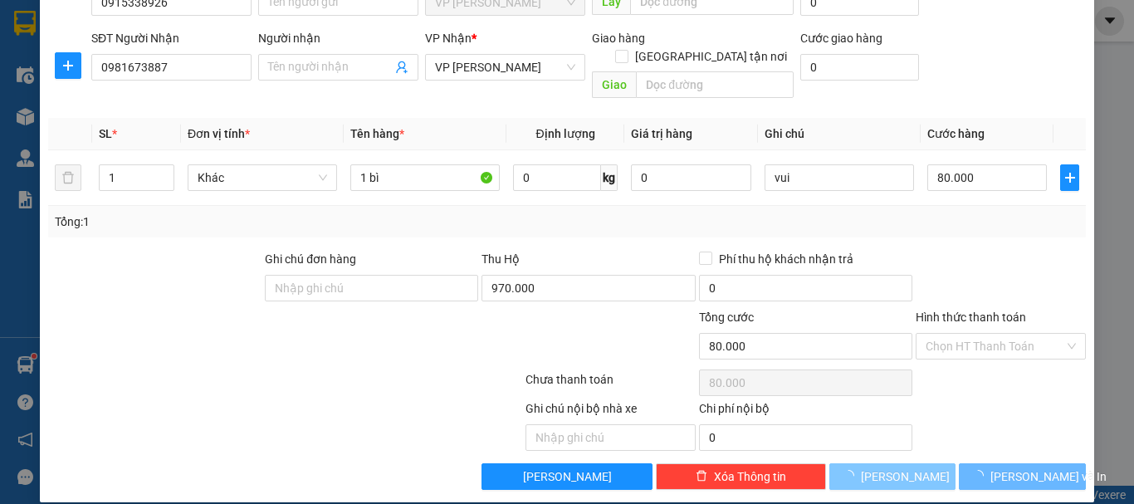
type input "0"
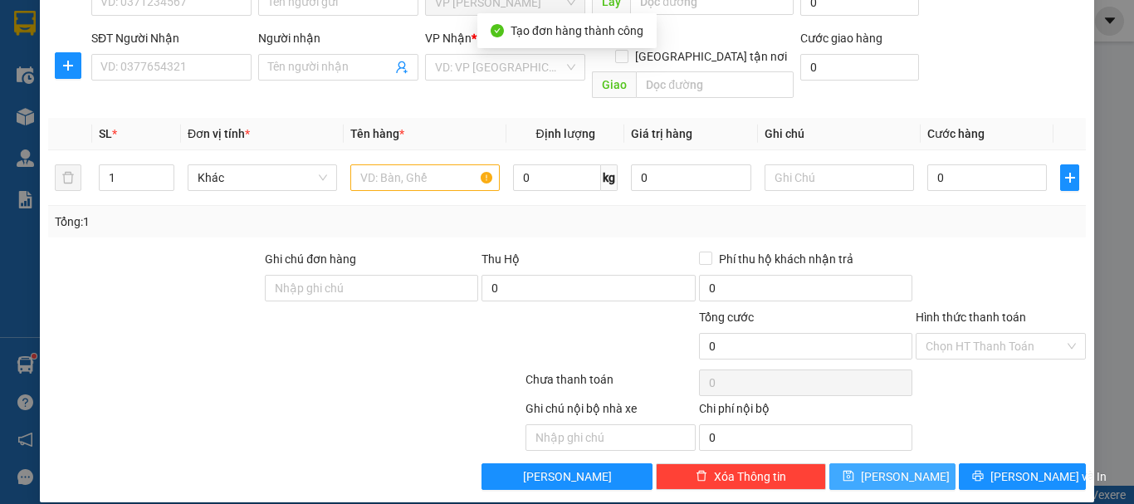
scroll to position [0, 0]
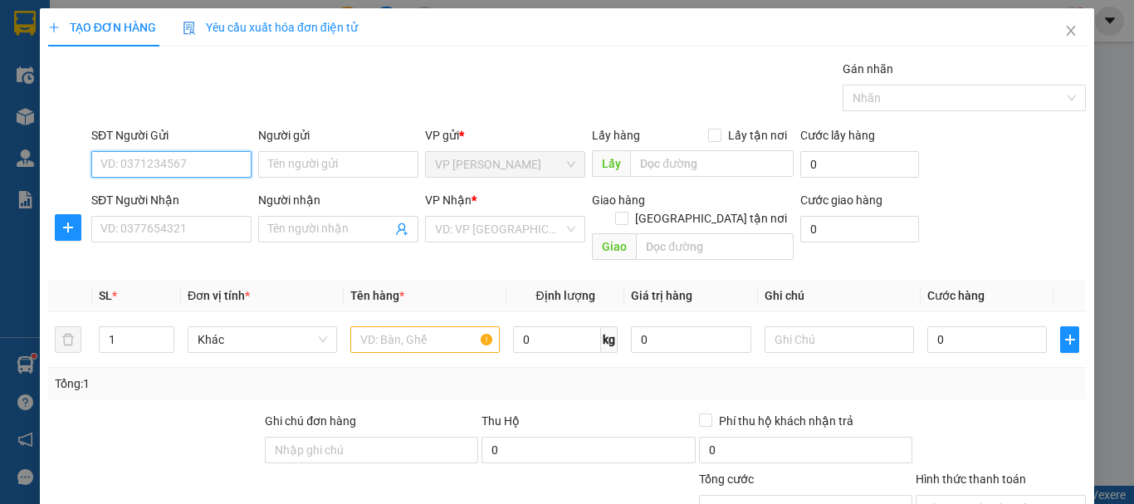
click at [191, 159] on input "SĐT Người Gửi" at bounding box center [171, 164] width 160 height 27
type input "0982006107"
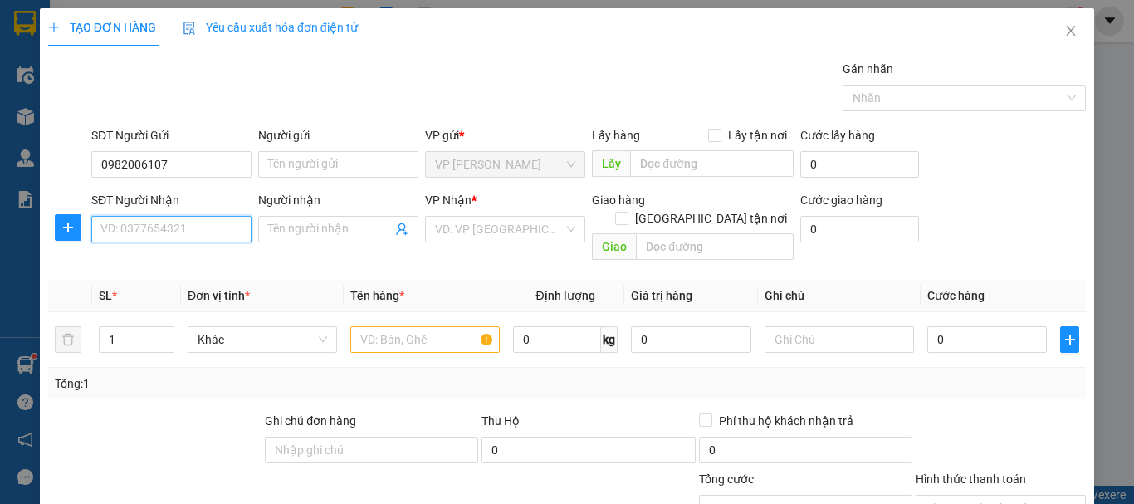
click at [171, 231] on input "SĐT Người Nhận" at bounding box center [171, 229] width 160 height 27
type input "0974373792"
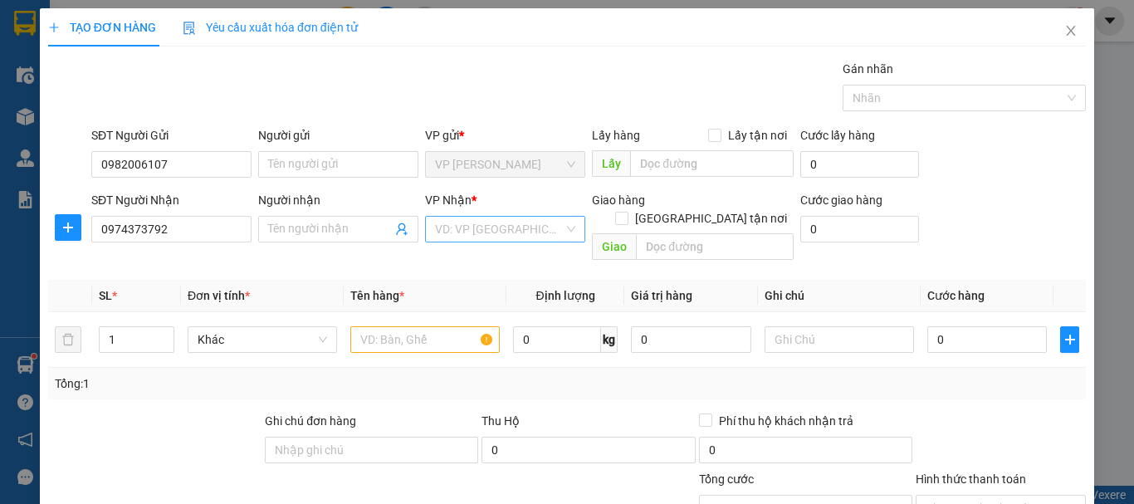
click at [463, 236] on input "search" at bounding box center [499, 229] width 129 height 25
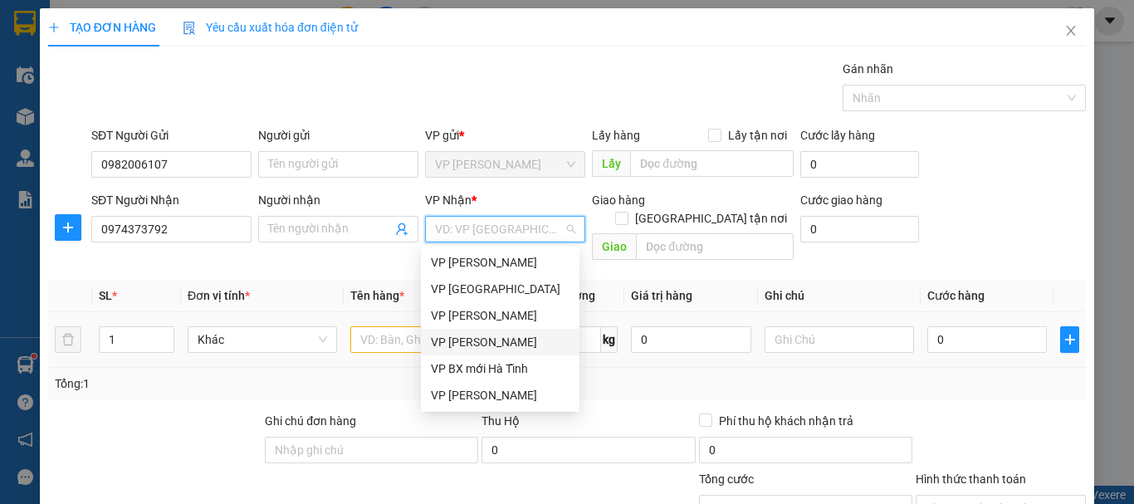
click at [481, 340] on div "VP [PERSON_NAME]" at bounding box center [500, 342] width 139 height 18
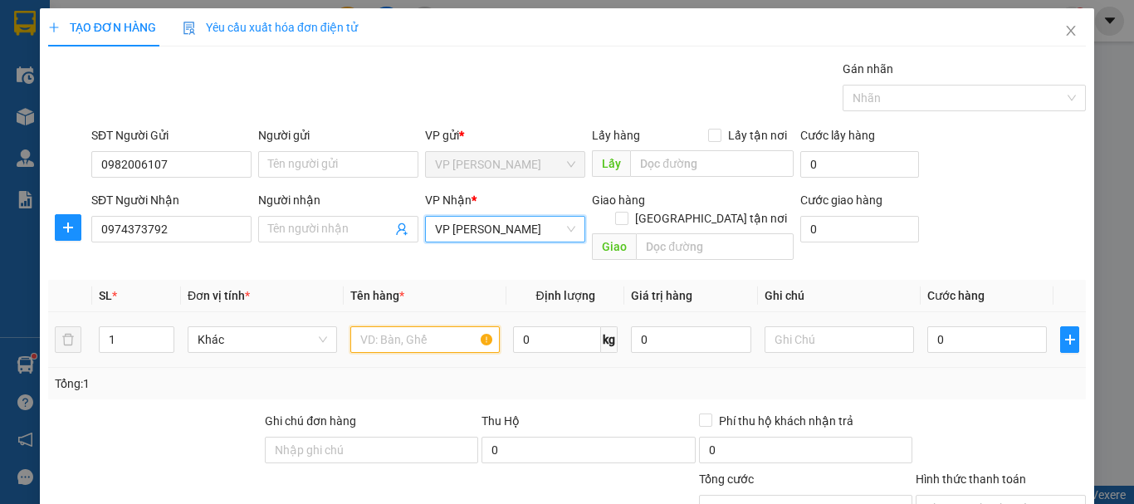
click at [417, 326] on input "text" at bounding box center [424, 339] width 149 height 27
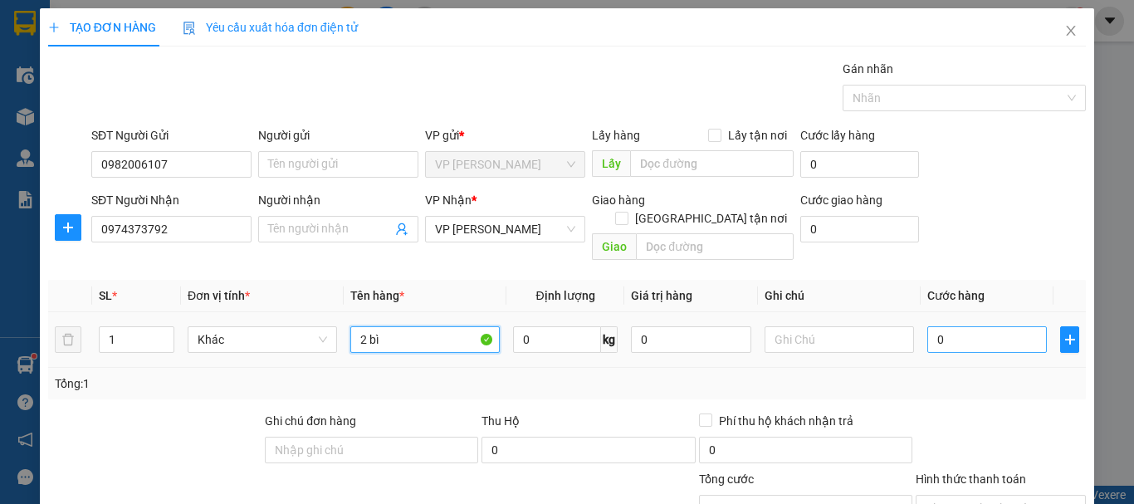
type input "2 bì"
click at [951, 333] on input "0" at bounding box center [987, 339] width 120 height 27
type input "2"
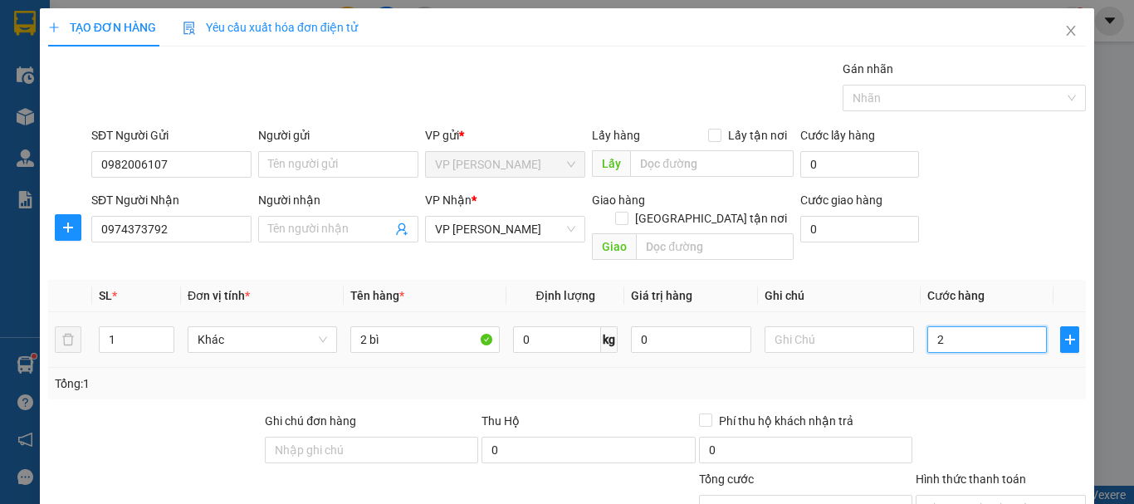
type input "20"
click at [831, 326] on input "text" at bounding box center [839, 339] width 149 height 27
click at [537, 447] on div "0" at bounding box center [587, 453] width 213 height 33
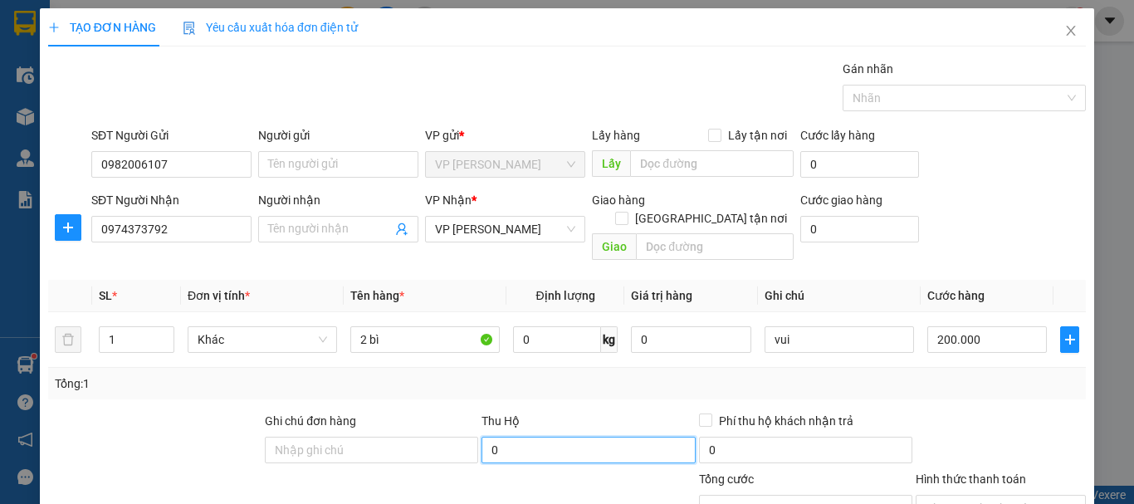
click at [538, 437] on input "0" at bounding box center [587, 450] width 213 height 27
click at [629, 384] on div "Transit Pickup Surcharge Ids Transit Deliver Surcharge Ids Transit Deliver Surc…" at bounding box center [567, 356] width 1038 height 592
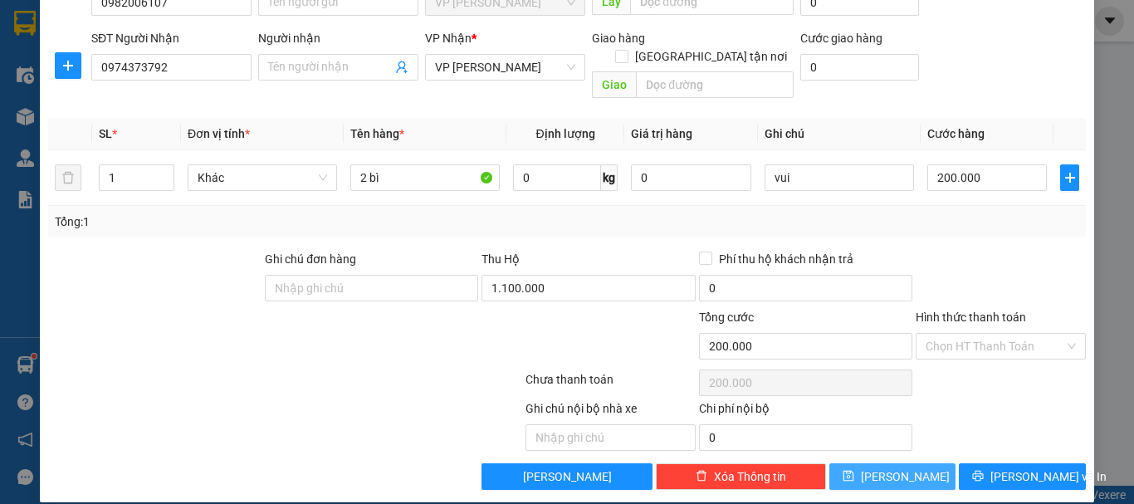
click at [854, 463] on button "[PERSON_NAME]" at bounding box center [892, 476] width 127 height 27
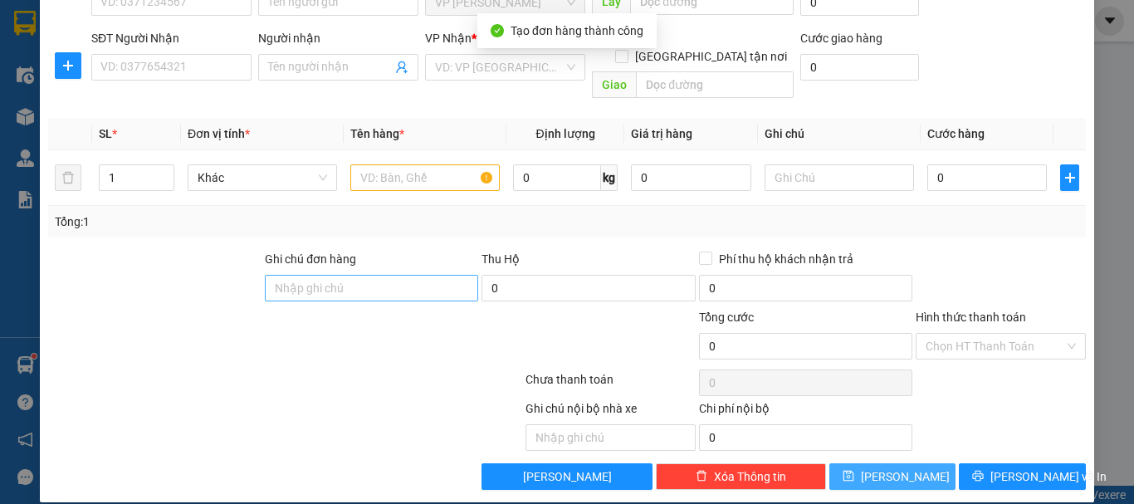
scroll to position [0, 0]
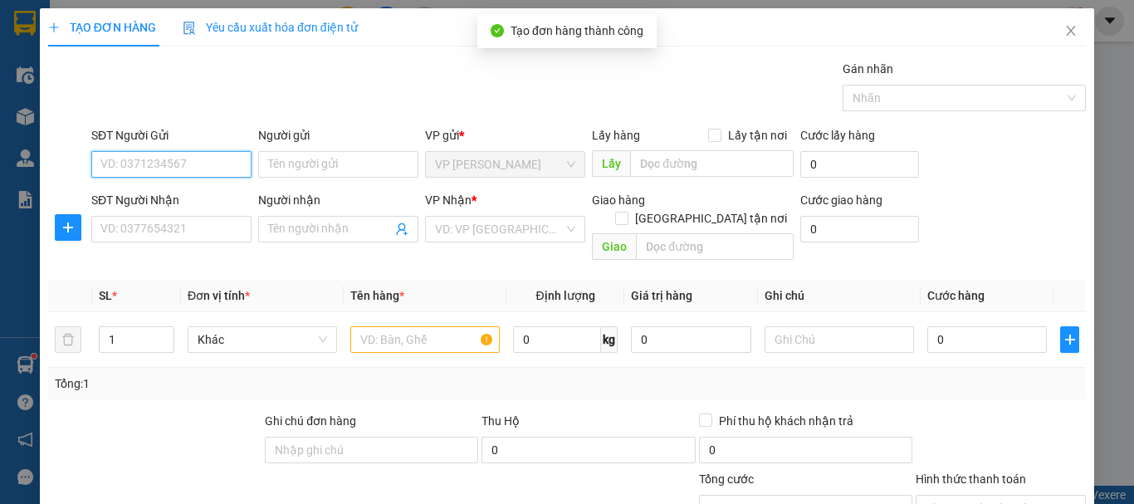
click at [193, 160] on input "SĐT Người Gửi" at bounding box center [171, 164] width 160 height 27
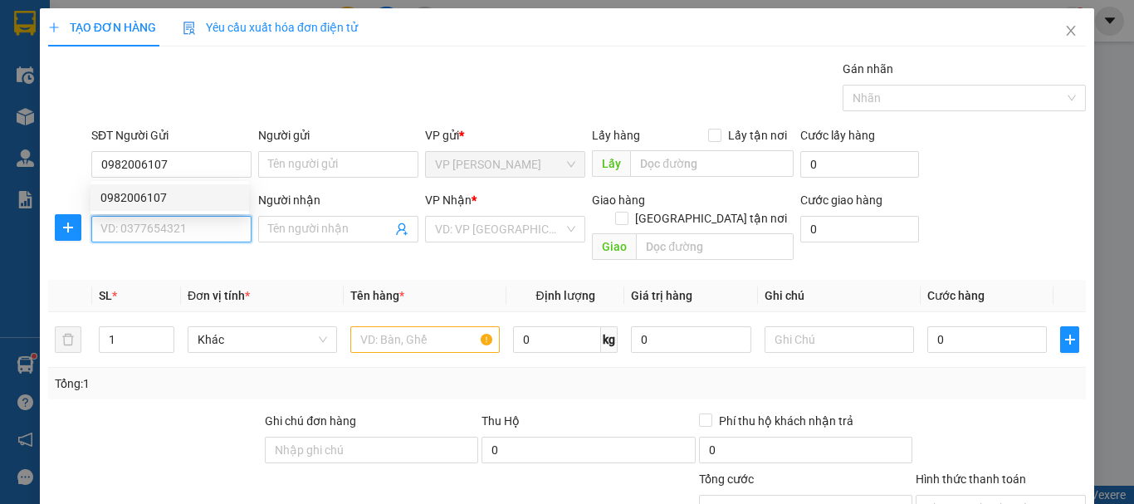
click at [144, 237] on input "SĐT Người Nhận" at bounding box center [171, 229] width 160 height 27
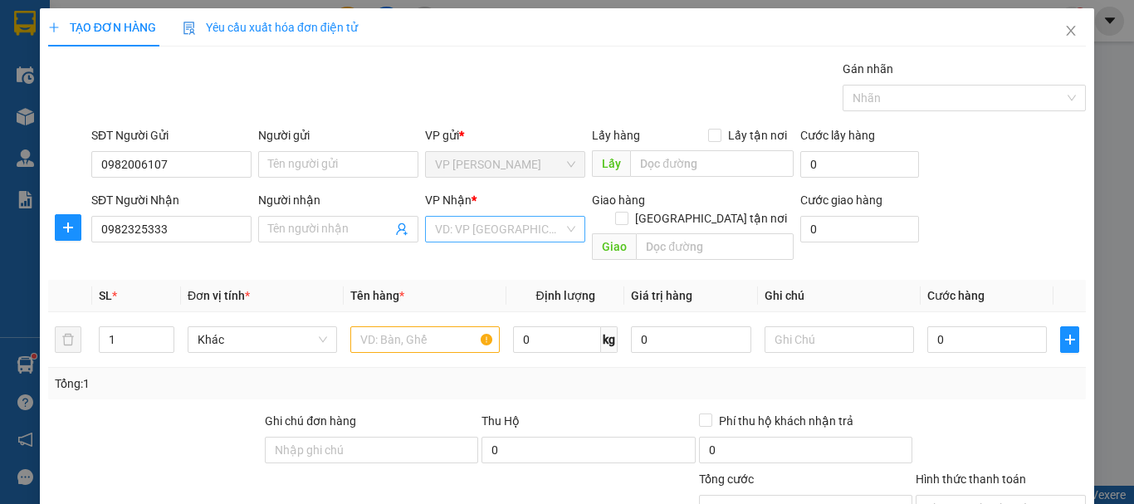
click at [479, 225] on input "search" at bounding box center [499, 229] width 129 height 25
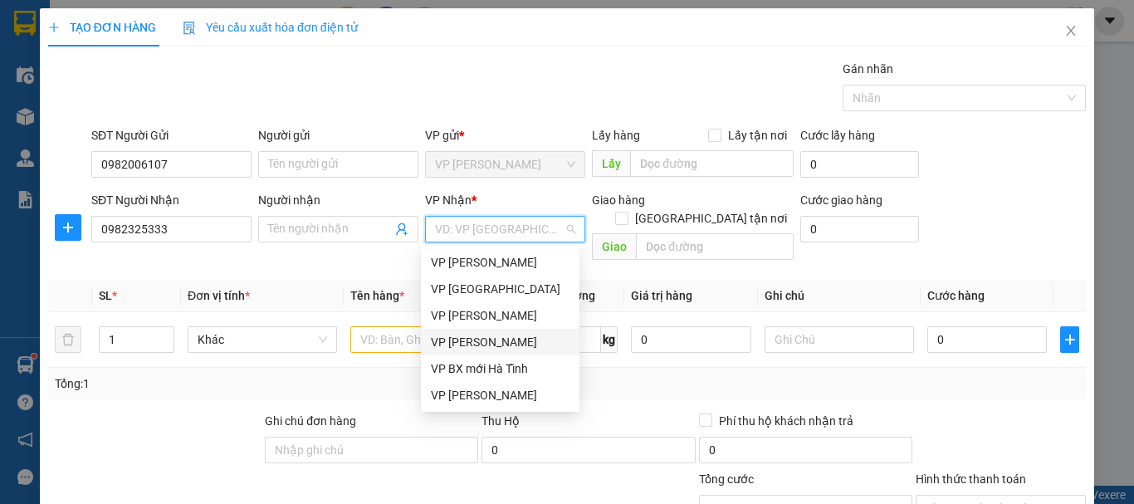
click at [487, 340] on div "VP [PERSON_NAME]" at bounding box center [500, 342] width 139 height 18
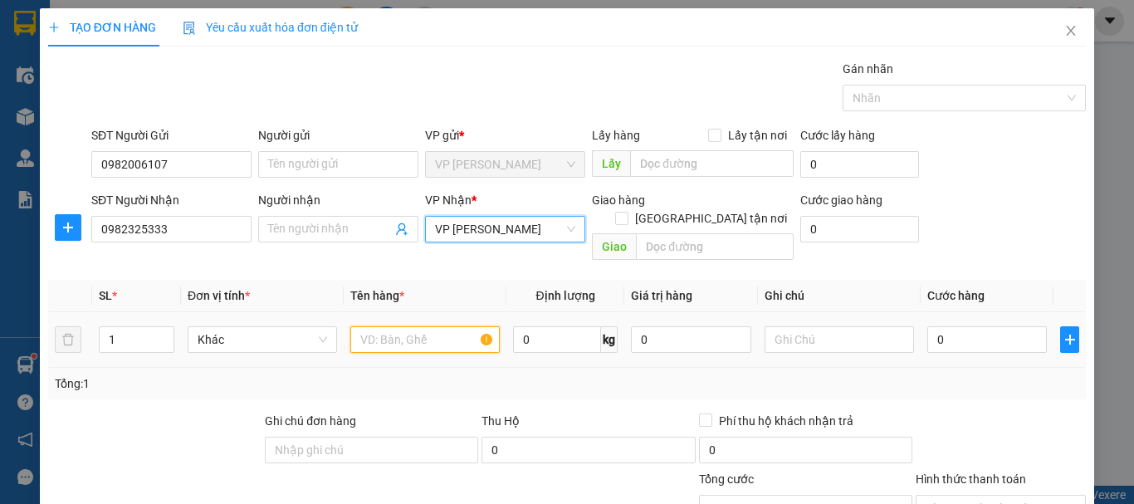
click at [406, 329] on input "text" at bounding box center [424, 339] width 149 height 27
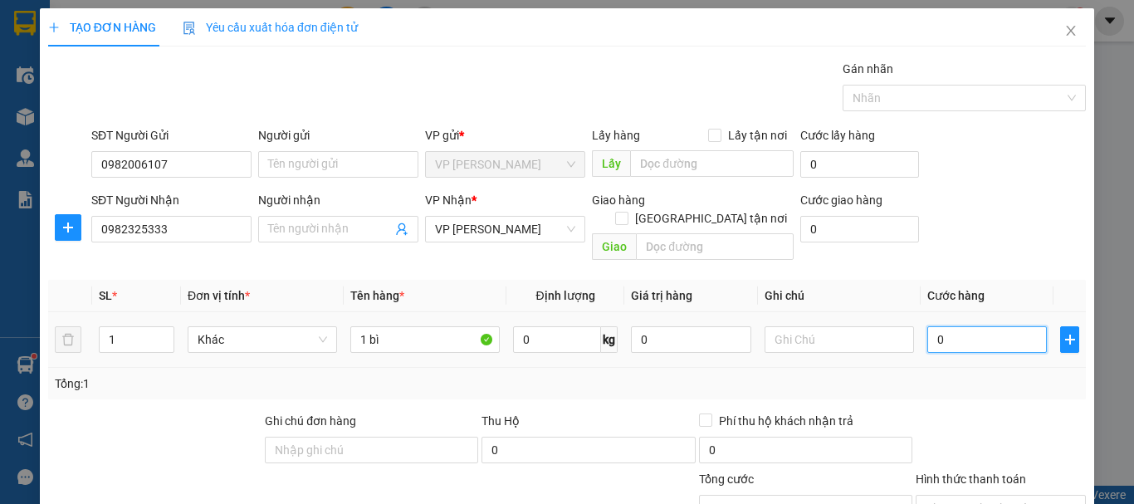
click at [957, 326] on input "0" at bounding box center [987, 339] width 120 height 27
click at [832, 326] on input "text" at bounding box center [839, 339] width 149 height 27
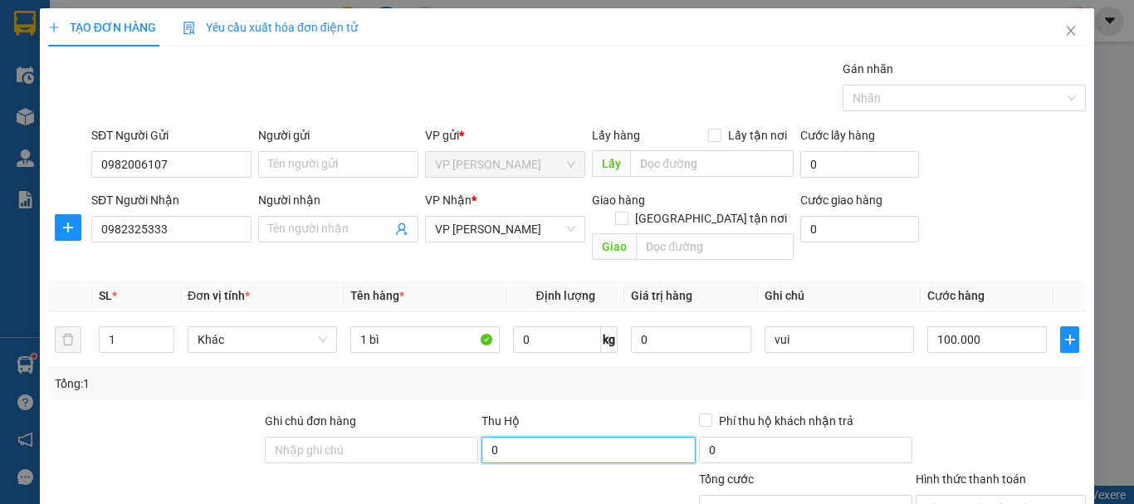
click at [605, 437] on input "0" at bounding box center [587, 450] width 213 height 27
click at [632, 388] on div "Transit Pickup Surcharge Ids Transit Deliver Surcharge Ids Transit Deliver Surc…" at bounding box center [567, 356] width 1038 height 592
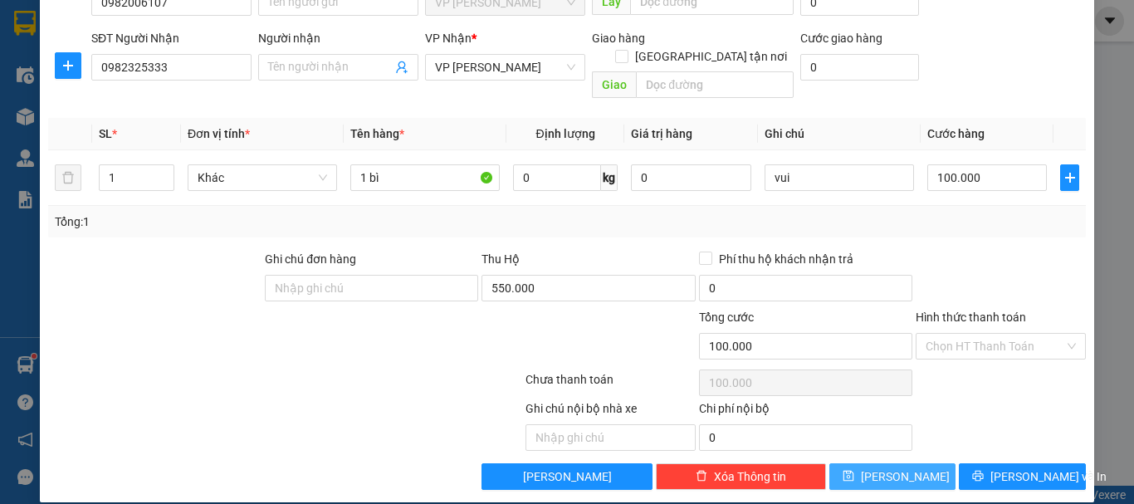
click at [853, 471] on icon "save" at bounding box center [848, 476] width 11 height 11
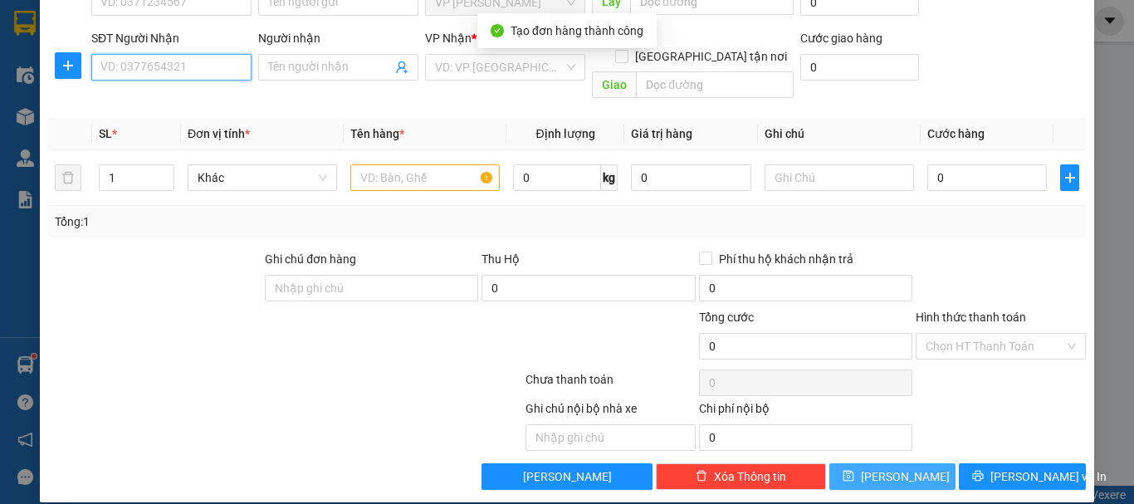
click at [198, 59] on input "SĐT Người Nhận" at bounding box center [171, 67] width 160 height 27
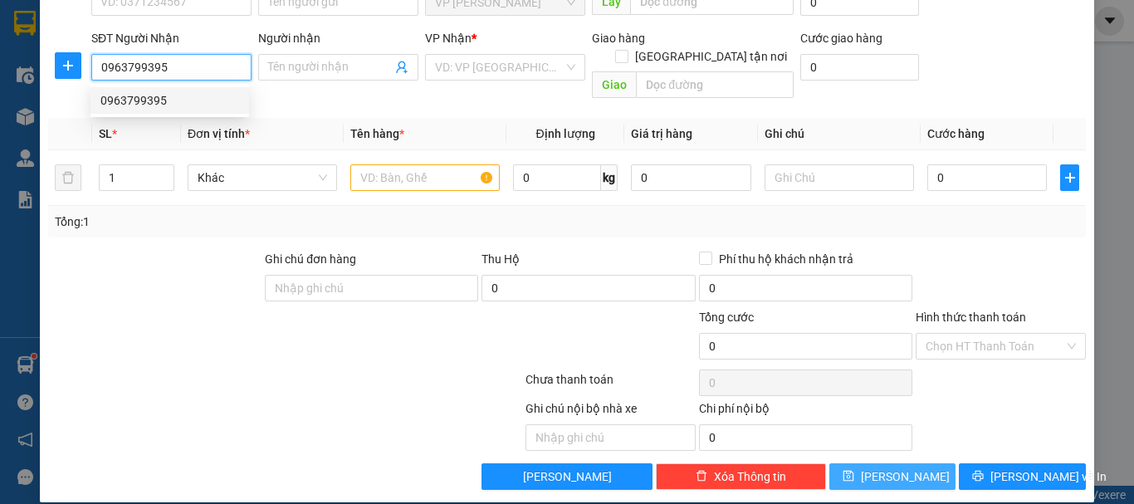
click at [134, 105] on div "0963799395" at bounding box center [169, 100] width 139 height 18
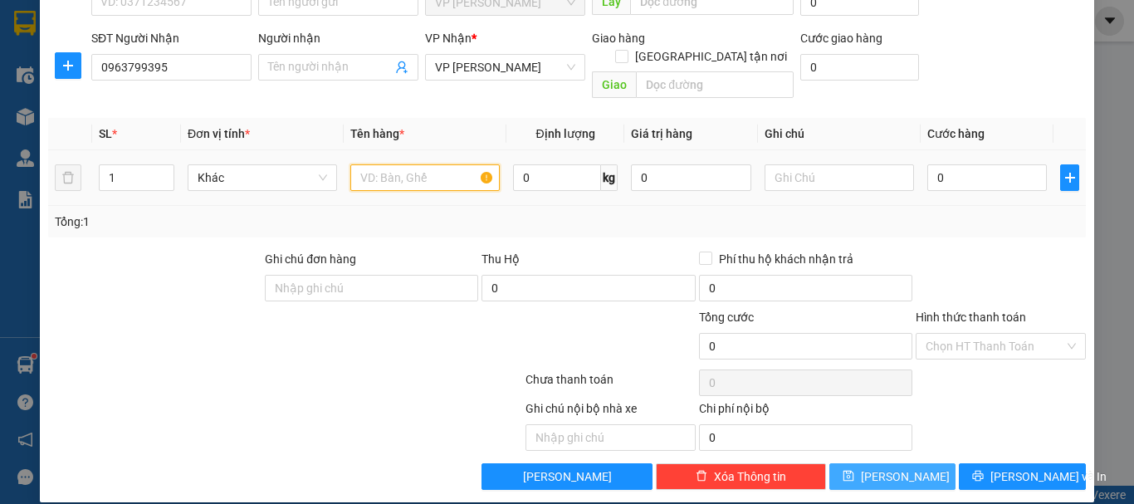
click at [447, 164] on input "text" at bounding box center [424, 177] width 149 height 27
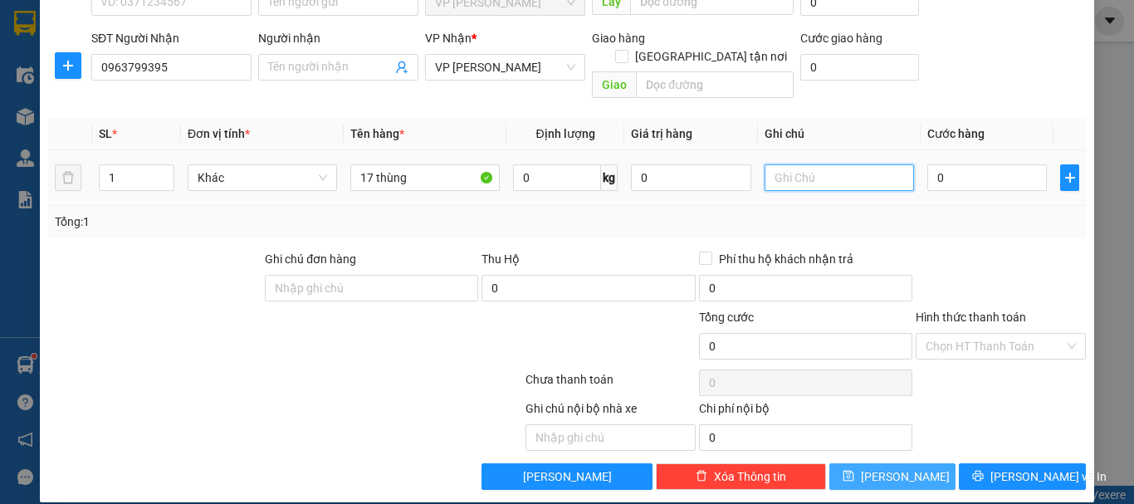
drag, startPoint x: 841, startPoint y: 153, endPoint x: 740, endPoint y: 142, distance: 101.9
click at [842, 164] on input "text" at bounding box center [839, 177] width 149 height 27
click at [977, 164] on input "0" at bounding box center [987, 177] width 120 height 27
click at [944, 213] on div "Tổng: 1" at bounding box center [567, 222] width 1024 height 18
click at [858, 463] on button "[PERSON_NAME]" at bounding box center [892, 476] width 127 height 27
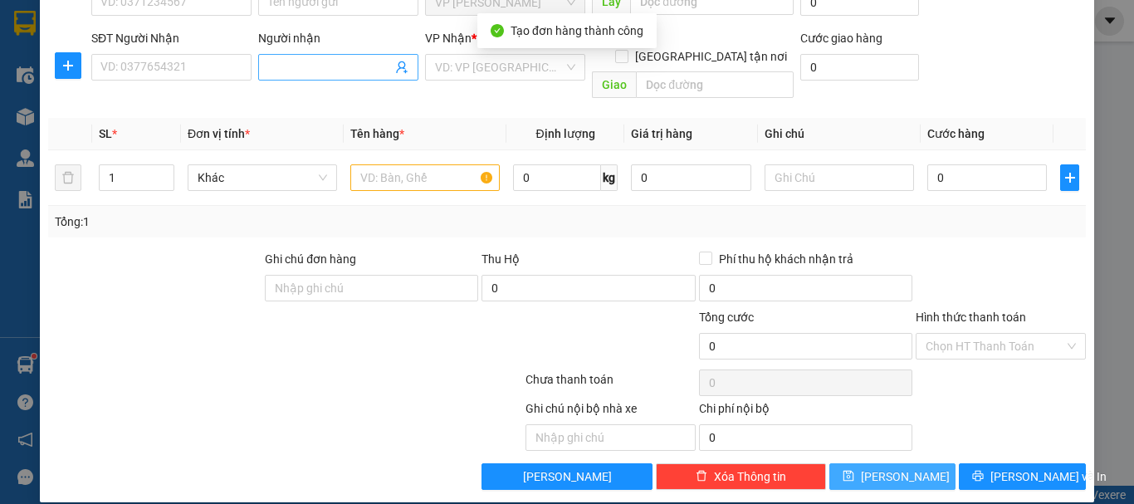
scroll to position [0, 0]
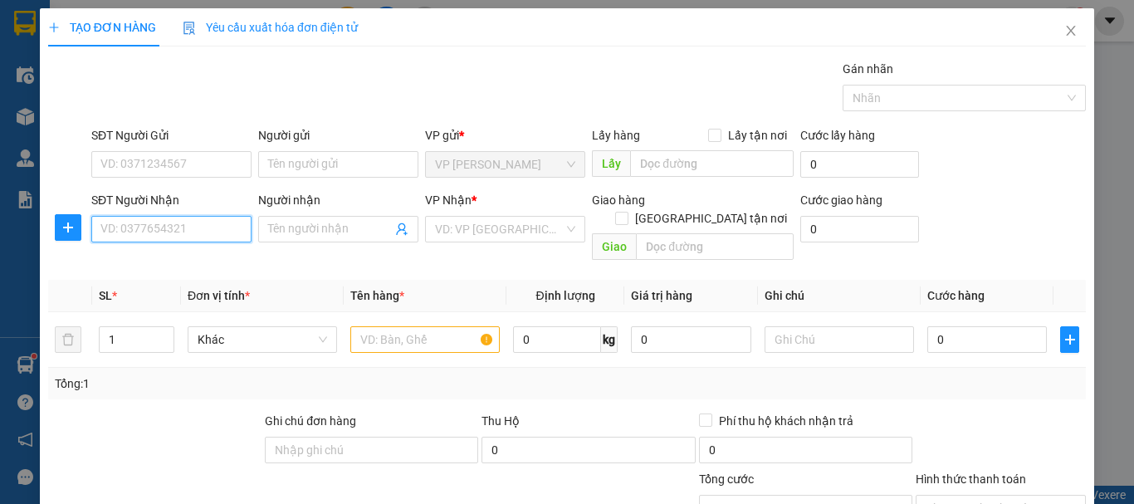
click at [167, 227] on input "SĐT Người Nhận" at bounding box center [171, 229] width 160 height 27
click at [131, 265] on div "0362523250" at bounding box center [169, 262] width 139 height 18
click at [462, 241] on span "VP [PERSON_NAME]" at bounding box center [505, 229] width 140 height 25
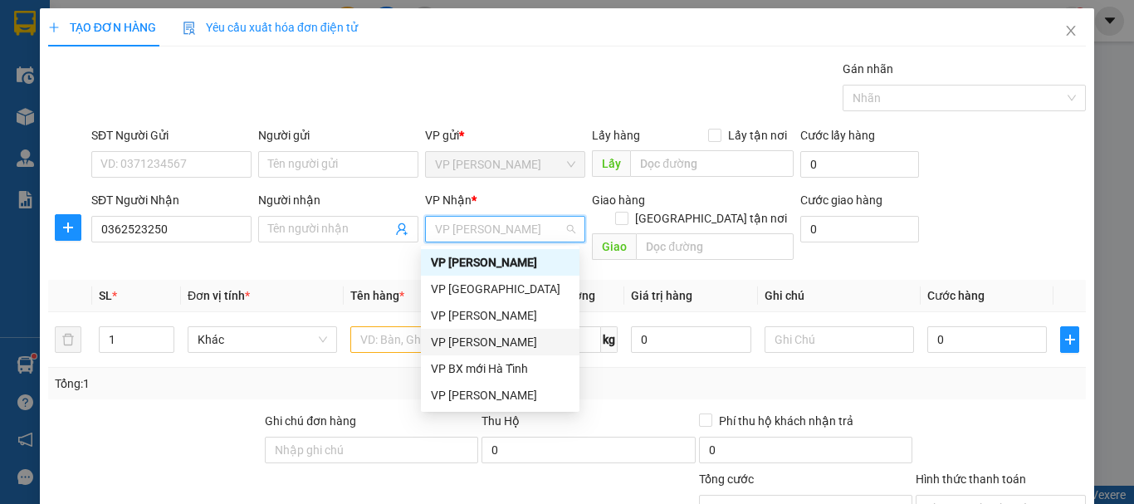
click at [486, 340] on div "VP [PERSON_NAME]" at bounding box center [500, 342] width 139 height 18
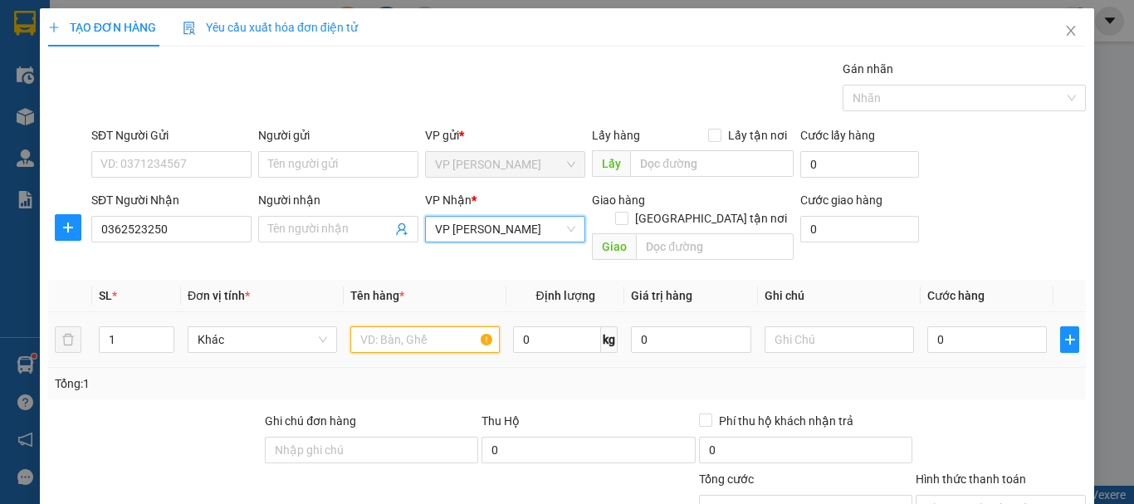
click at [409, 326] on input "text" at bounding box center [424, 339] width 149 height 27
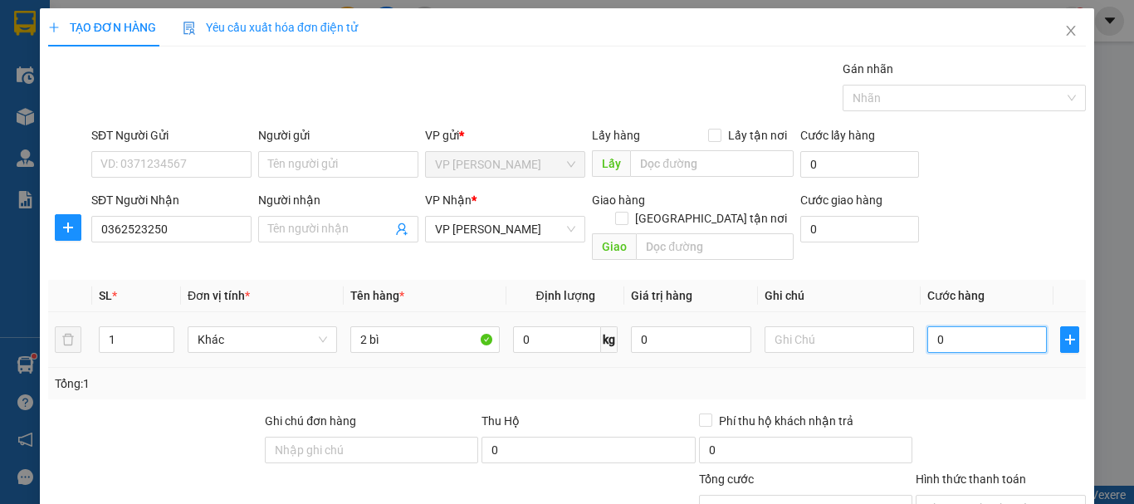
drag, startPoint x: 913, startPoint y: 340, endPoint x: 932, endPoint y: 332, distance: 20.8
click at [931, 332] on td "0" at bounding box center [987, 340] width 133 height 56
click at [940, 329] on input "0" at bounding box center [987, 339] width 120 height 27
click at [947, 368] on div "Tổng: 1" at bounding box center [567, 384] width 1038 height 32
click at [859, 326] on input "text" at bounding box center [839, 339] width 149 height 27
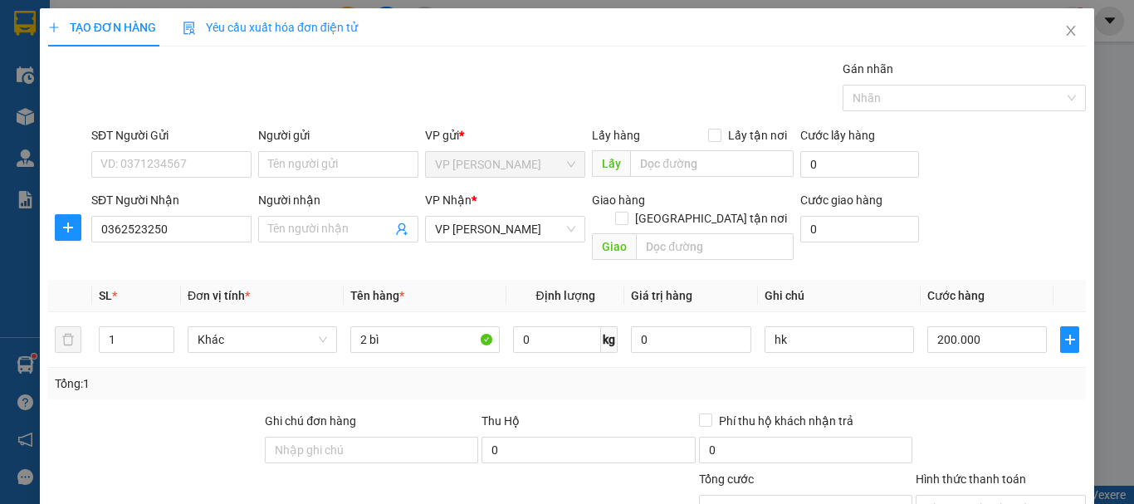
click at [963, 412] on div at bounding box center [1001, 441] width 174 height 58
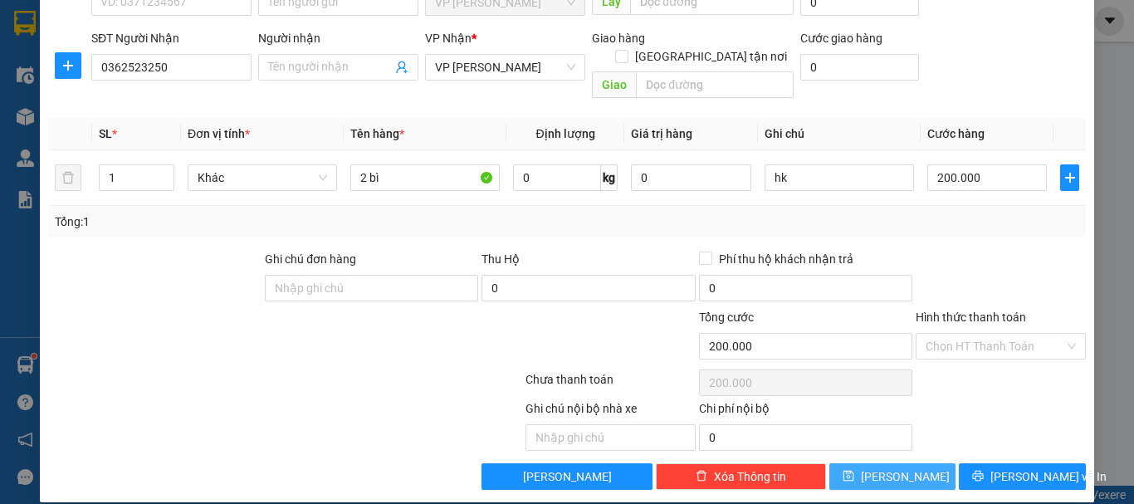
click at [924, 463] on button "[PERSON_NAME]" at bounding box center [892, 476] width 127 height 27
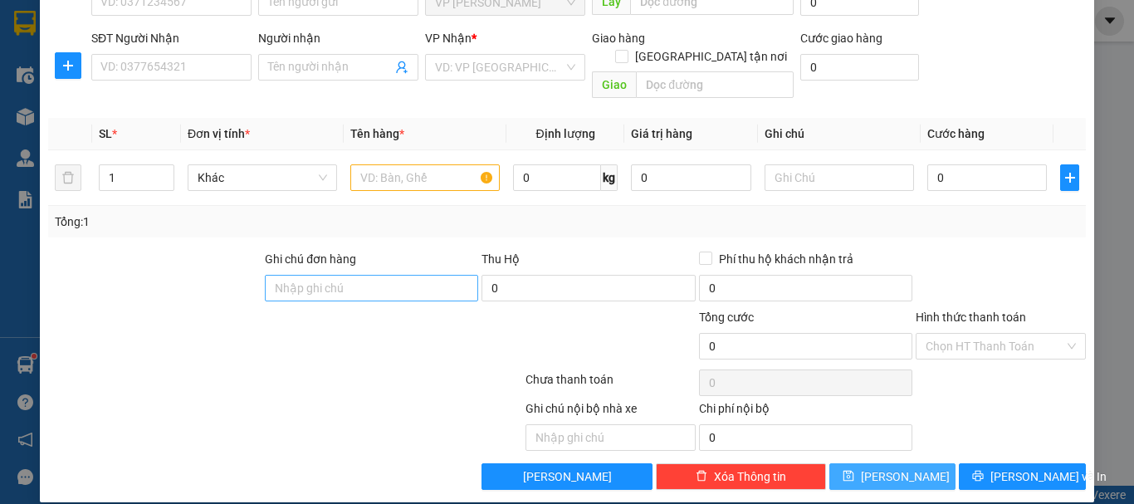
scroll to position [0, 0]
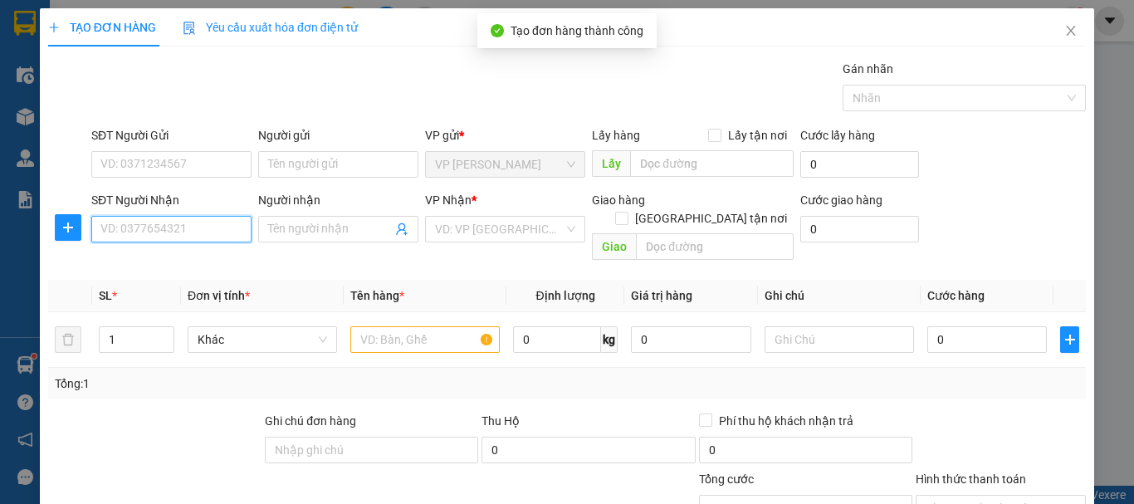
click at [201, 227] on input "SĐT Người Nhận" at bounding box center [171, 229] width 160 height 27
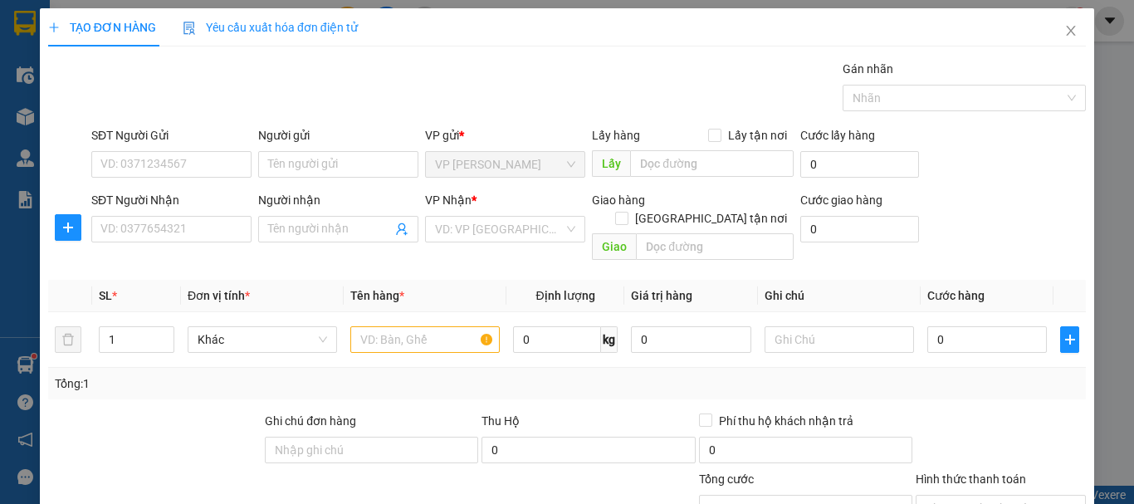
drag, startPoint x: 204, startPoint y: 183, endPoint x: 204, endPoint y: 171, distance: 11.6
click at [204, 179] on div "SĐT Người Gửi VD: 0371234567" at bounding box center [171, 155] width 160 height 58
click at [204, 171] on input "SĐT Người Gửi" at bounding box center [171, 164] width 160 height 27
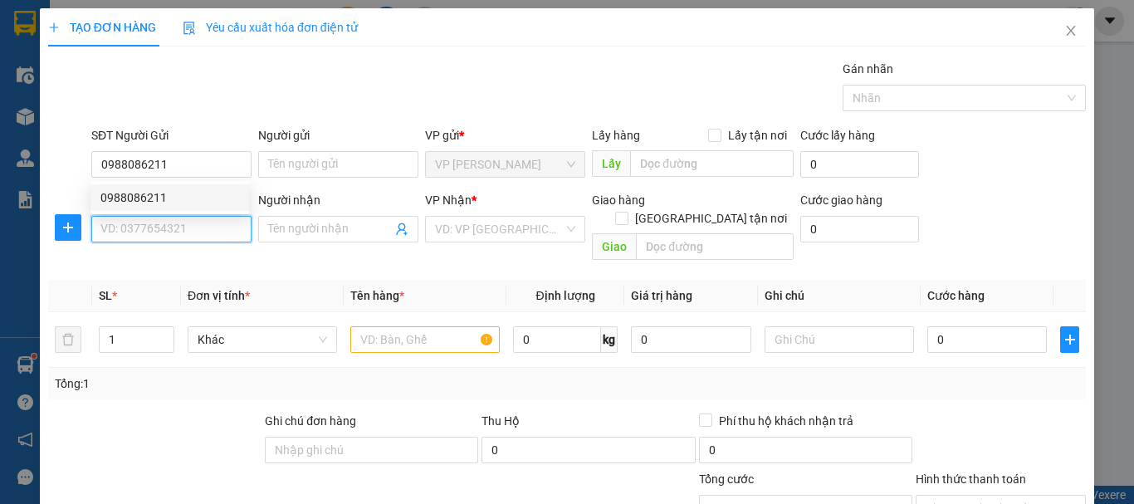
click at [186, 235] on input "SĐT Người Nhận" at bounding box center [171, 229] width 160 height 27
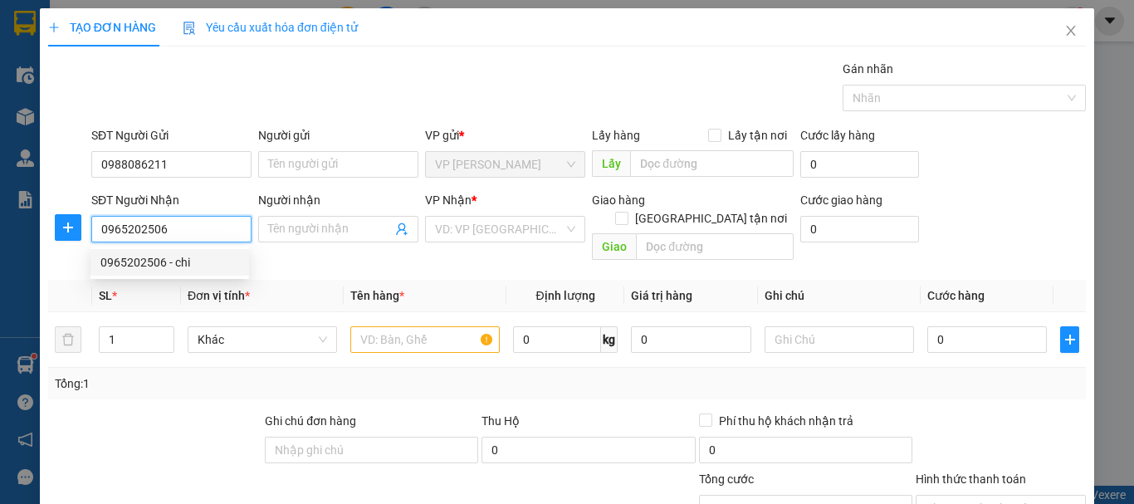
click at [167, 273] on div "0965202506 - chi" at bounding box center [169, 262] width 159 height 27
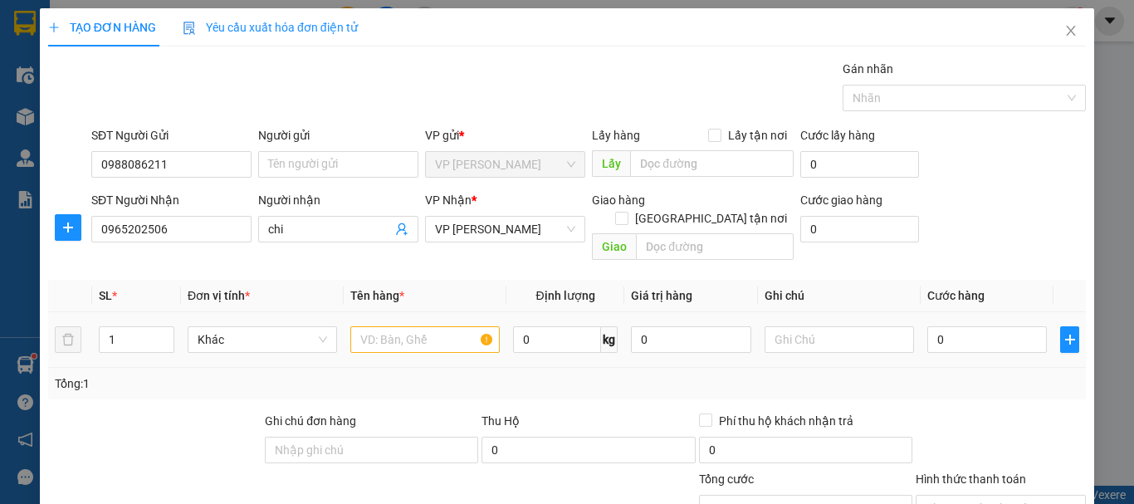
click at [376, 323] on div at bounding box center [424, 339] width 149 height 33
click at [378, 326] on input "text" at bounding box center [424, 339] width 149 height 27
click at [843, 326] on input "text" at bounding box center [839, 339] width 149 height 27
click at [1003, 326] on input "0" at bounding box center [987, 339] width 120 height 27
click at [969, 389] on div "Transit Pickup Surcharge Ids Transit Deliver Surcharge Ids Transit Deliver Surc…" at bounding box center [567, 356] width 1038 height 592
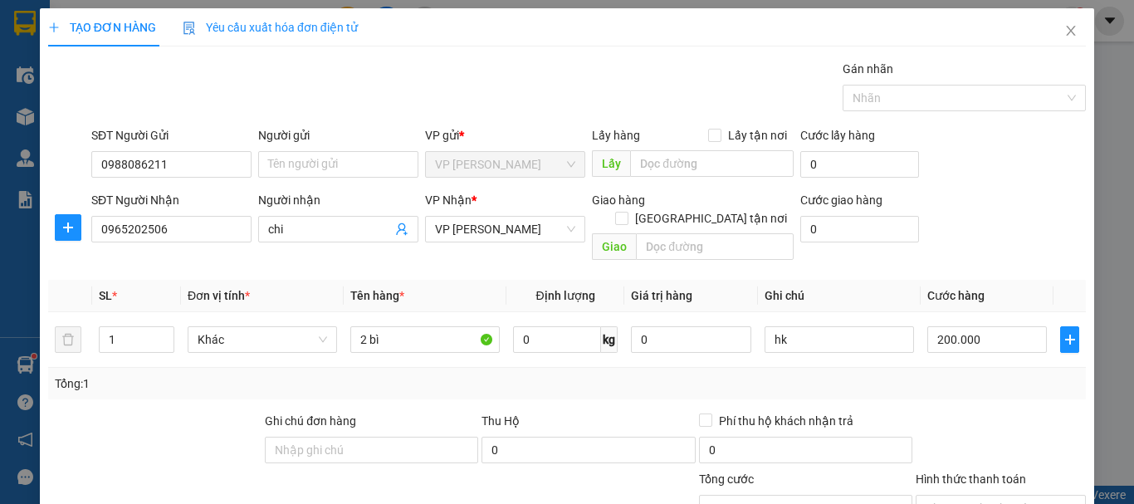
scroll to position [162, 0]
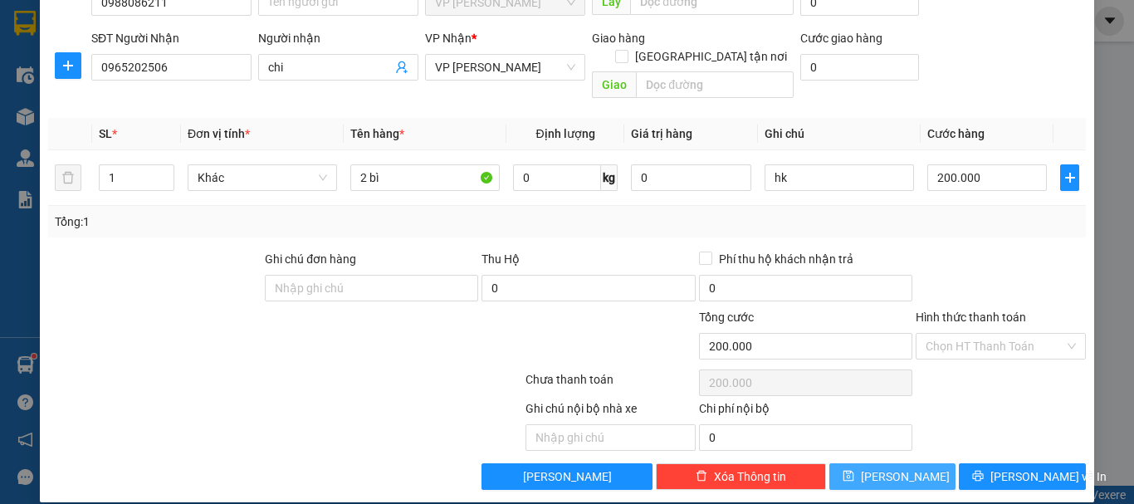
click at [896, 467] on span "[PERSON_NAME]" at bounding box center [905, 476] width 89 height 18
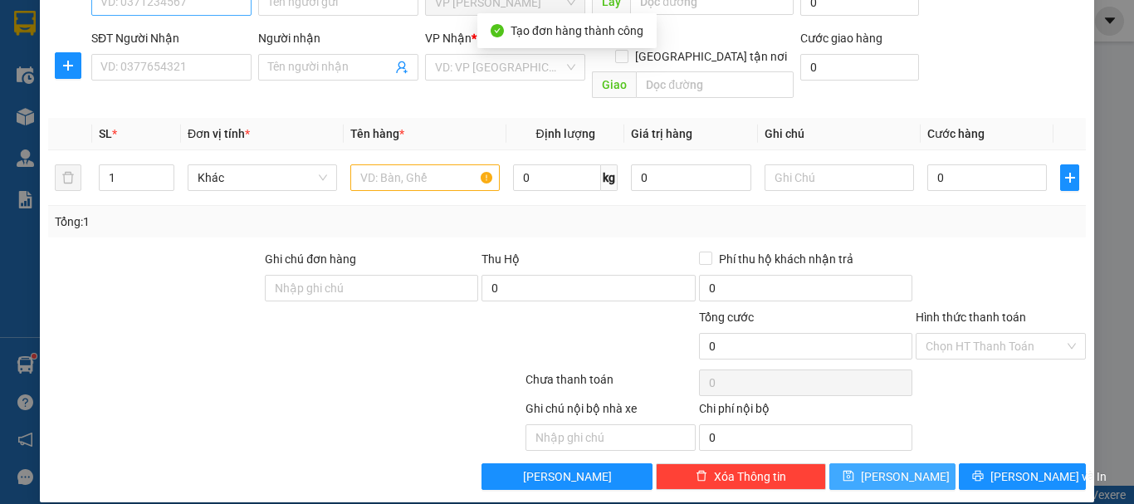
scroll to position [0, 0]
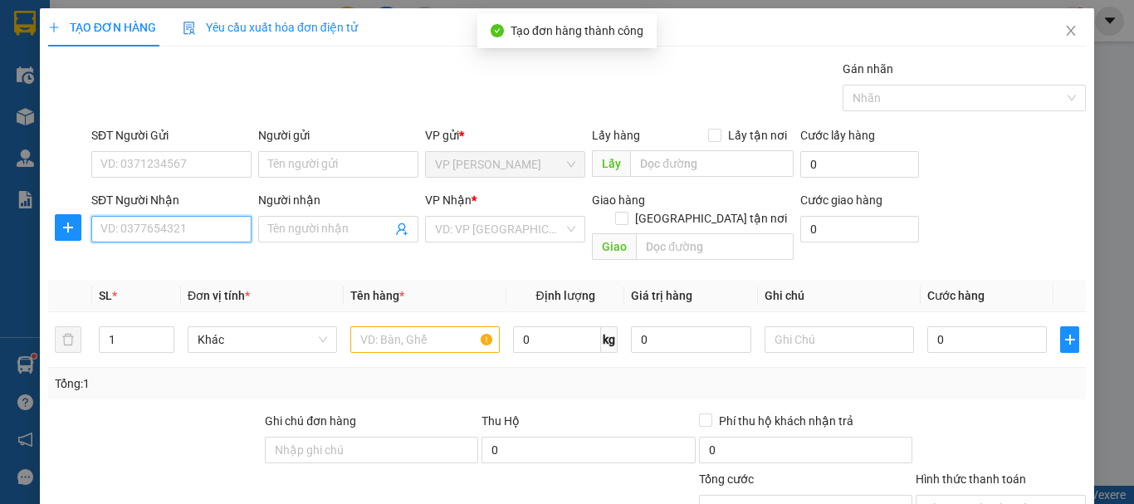
click at [174, 223] on input "SĐT Người Nhận" at bounding box center [171, 229] width 160 height 27
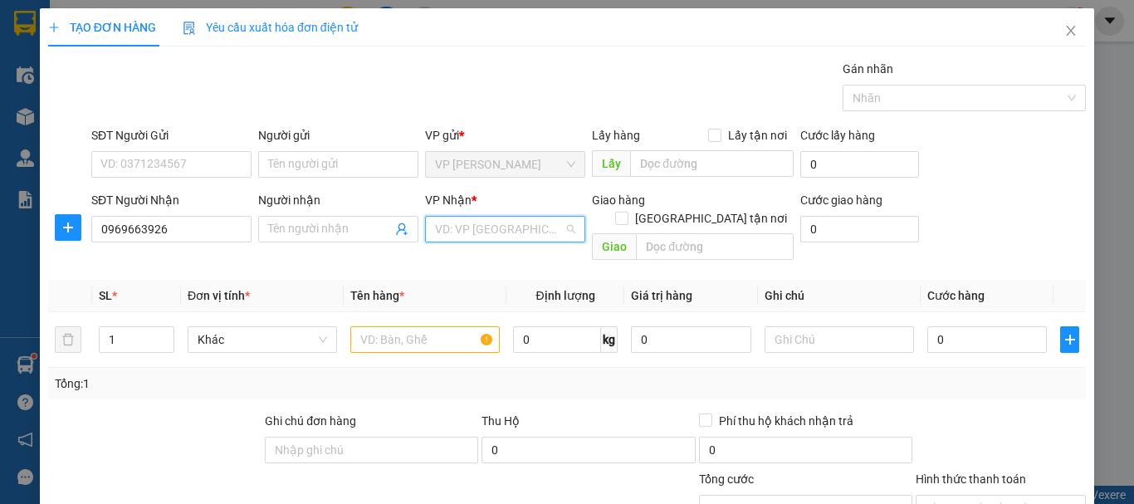
click at [494, 228] on input "search" at bounding box center [499, 229] width 129 height 25
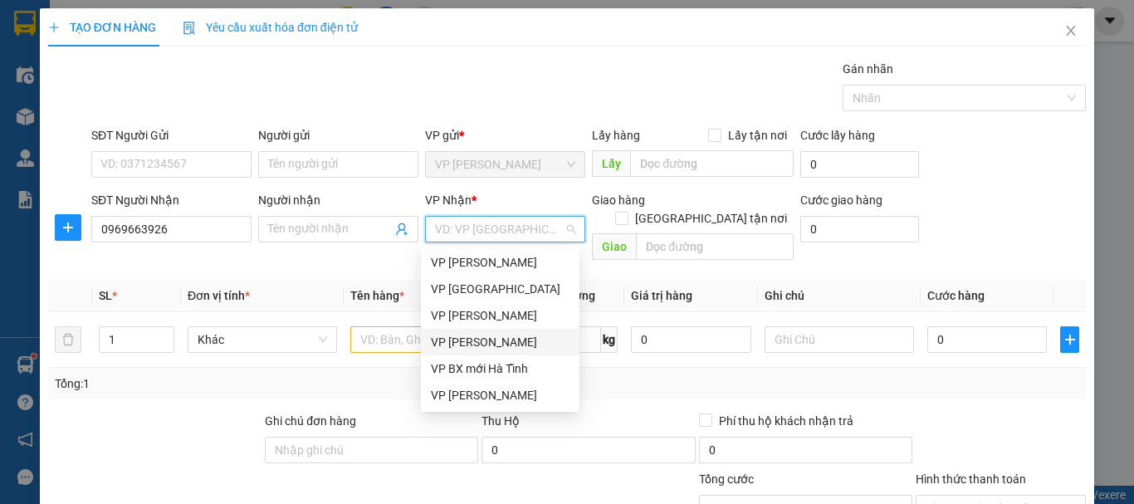
click at [468, 340] on div "VP [PERSON_NAME]" at bounding box center [500, 342] width 139 height 18
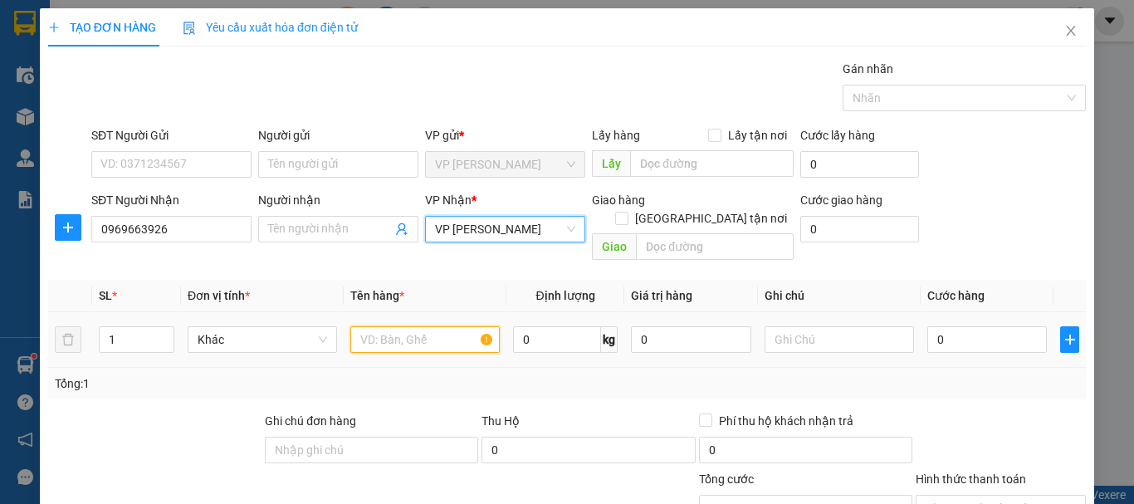
click at [423, 326] on input "text" at bounding box center [424, 339] width 149 height 27
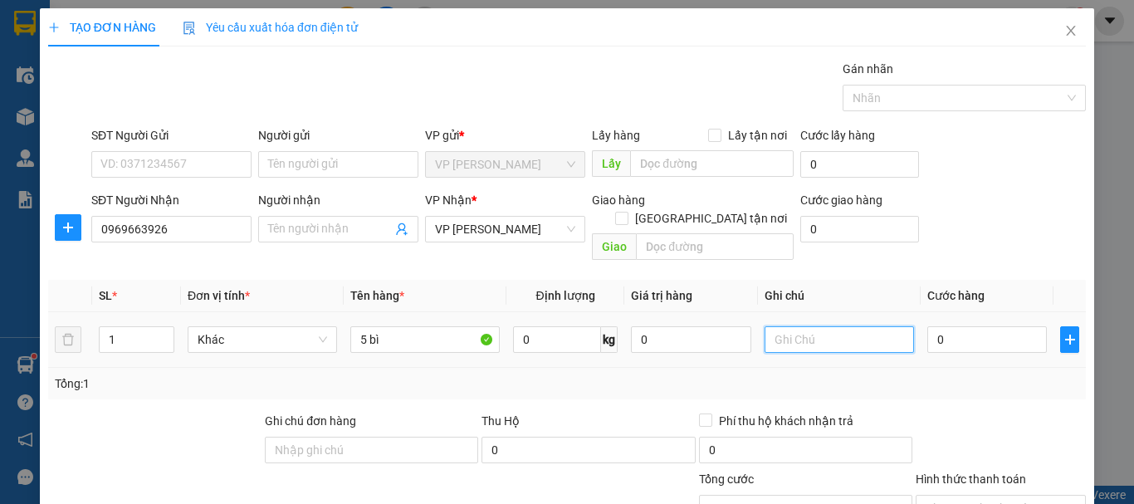
click at [809, 326] on input "text" at bounding box center [839, 339] width 149 height 27
click at [980, 326] on input "0" at bounding box center [987, 339] width 120 height 27
click at [952, 390] on div "Transit Pickup Surcharge Ids Transit Deliver Surcharge Ids Transit Deliver Surc…" at bounding box center [567, 356] width 1038 height 592
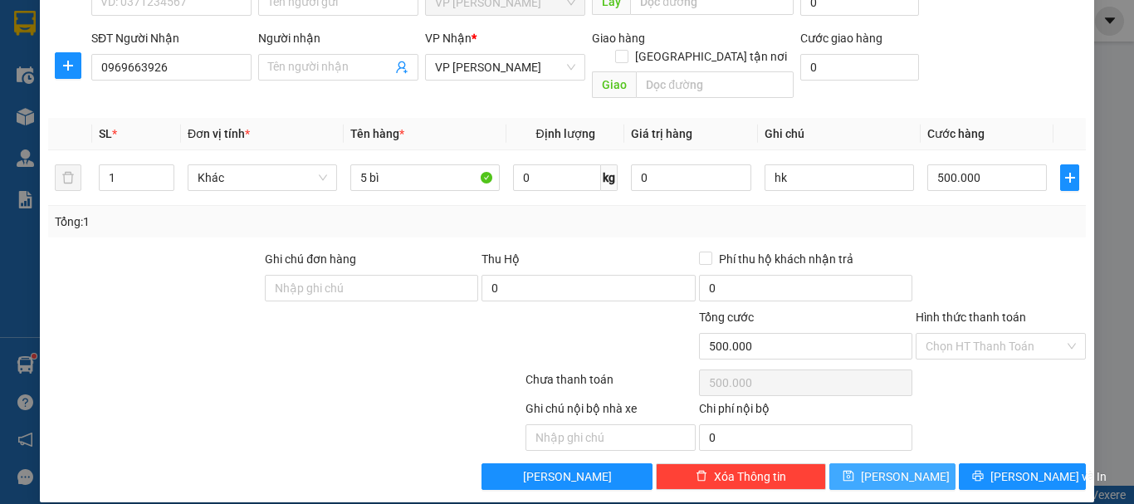
click at [912, 463] on button "[PERSON_NAME]" at bounding box center [892, 476] width 127 height 27
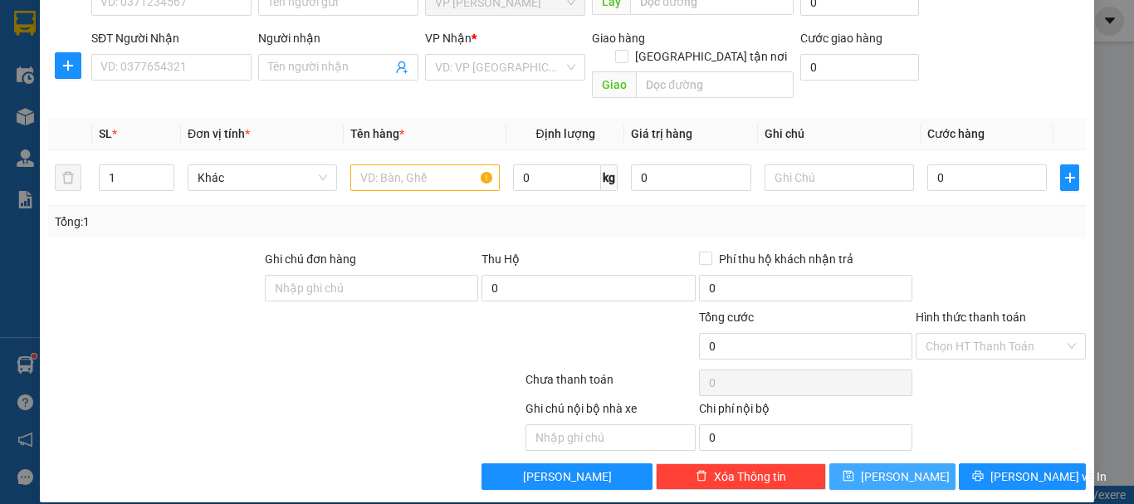
scroll to position [0, 0]
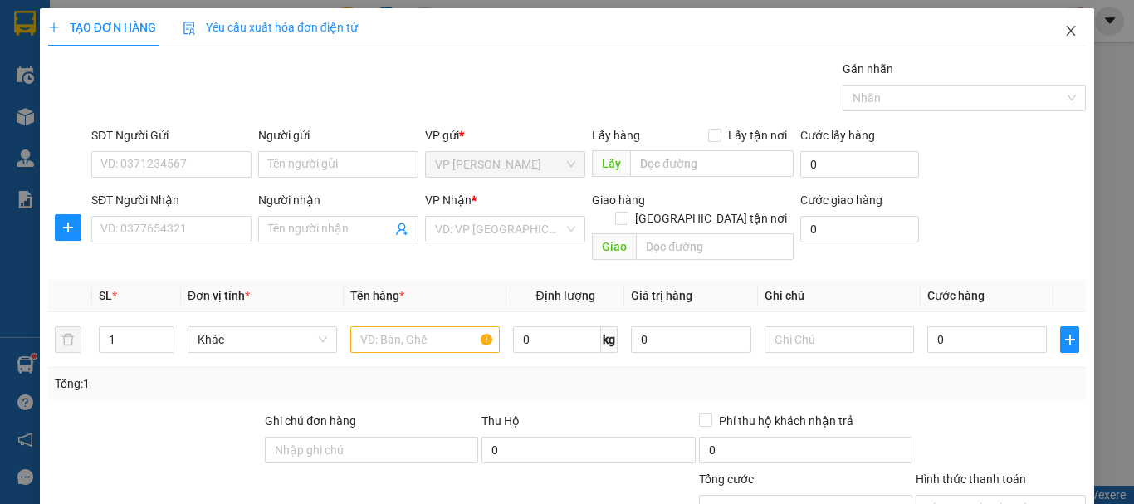
click at [1064, 33] on icon "close" at bounding box center [1070, 30] width 13 height 13
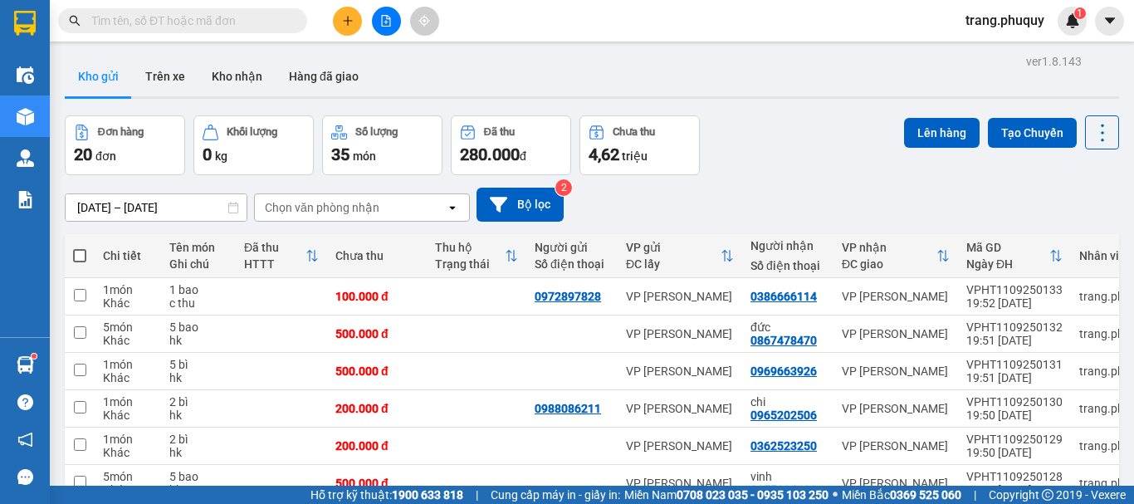
click at [346, 213] on div "Chọn văn phòng nhận" at bounding box center [322, 207] width 115 height 17
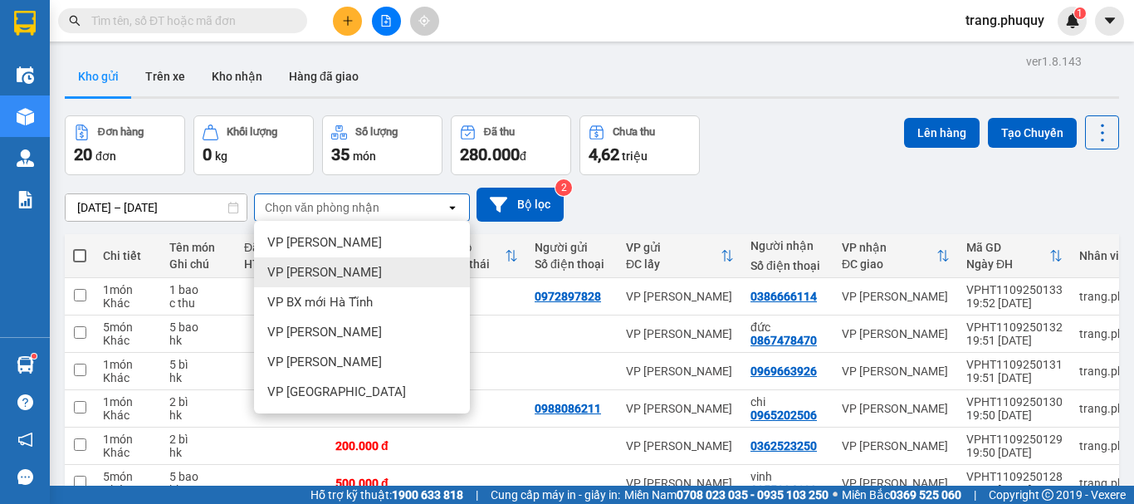
click at [343, 271] on div "VP [PERSON_NAME]" at bounding box center [362, 272] width 216 height 30
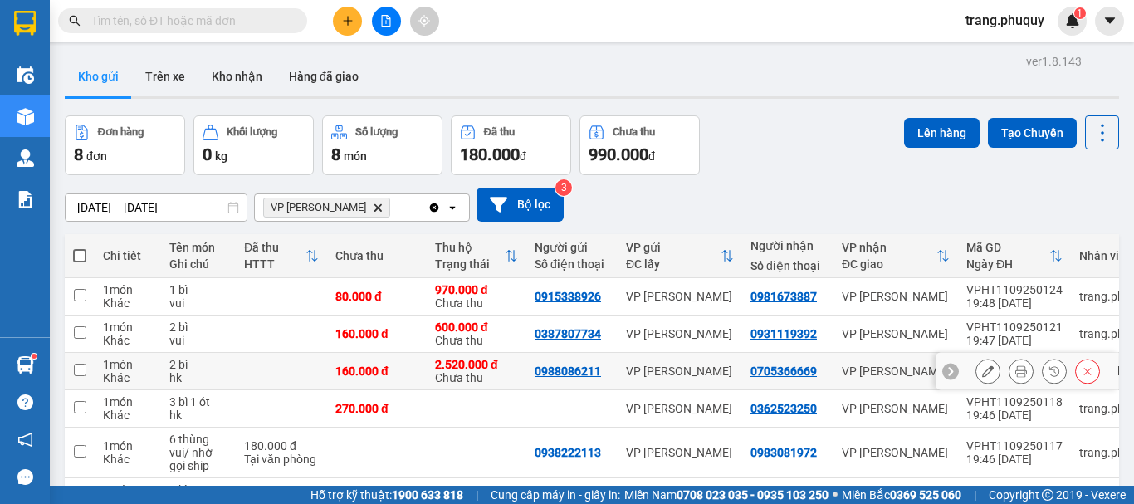
scroll to position [179, 0]
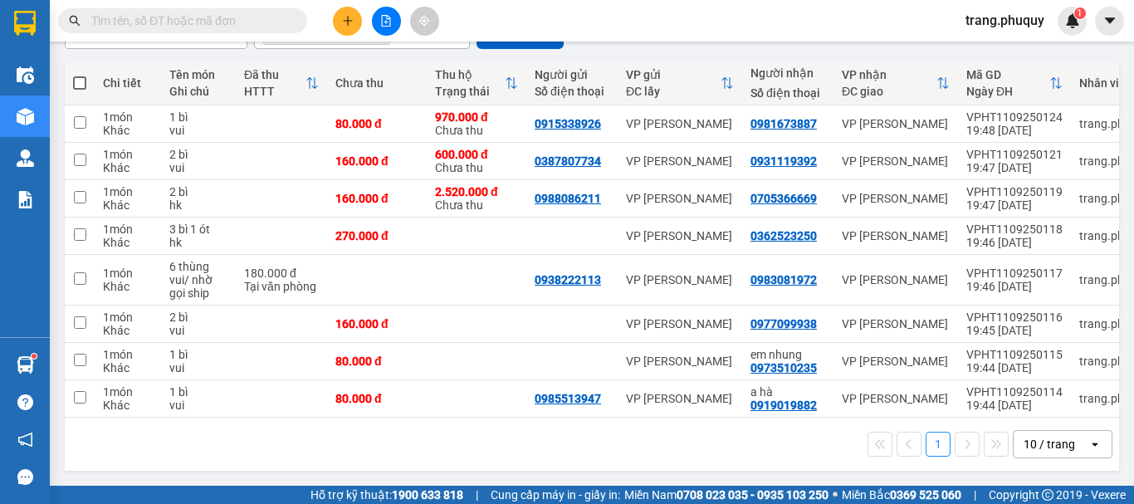
click at [929, 446] on button "1" at bounding box center [938, 444] width 25 height 25
click at [81, 391] on input "checkbox" at bounding box center [80, 397] width 12 height 12
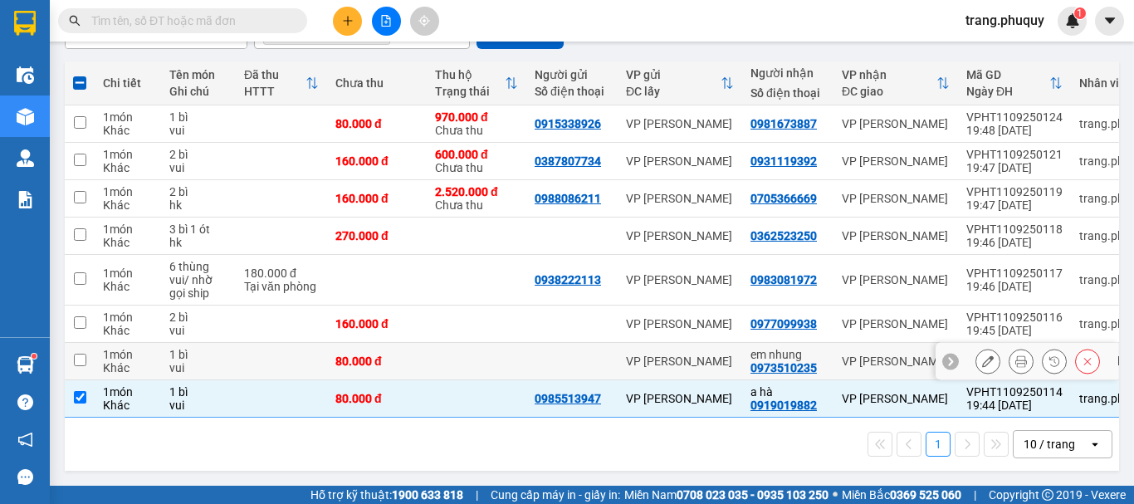
click at [79, 354] on input "checkbox" at bounding box center [80, 360] width 12 height 12
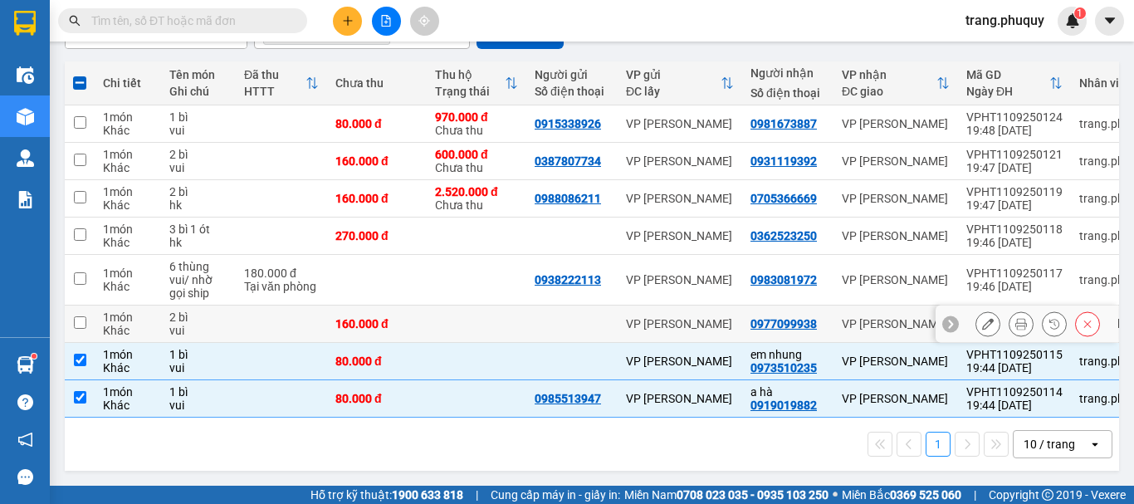
click at [80, 316] on input "checkbox" at bounding box center [80, 322] width 12 height 12
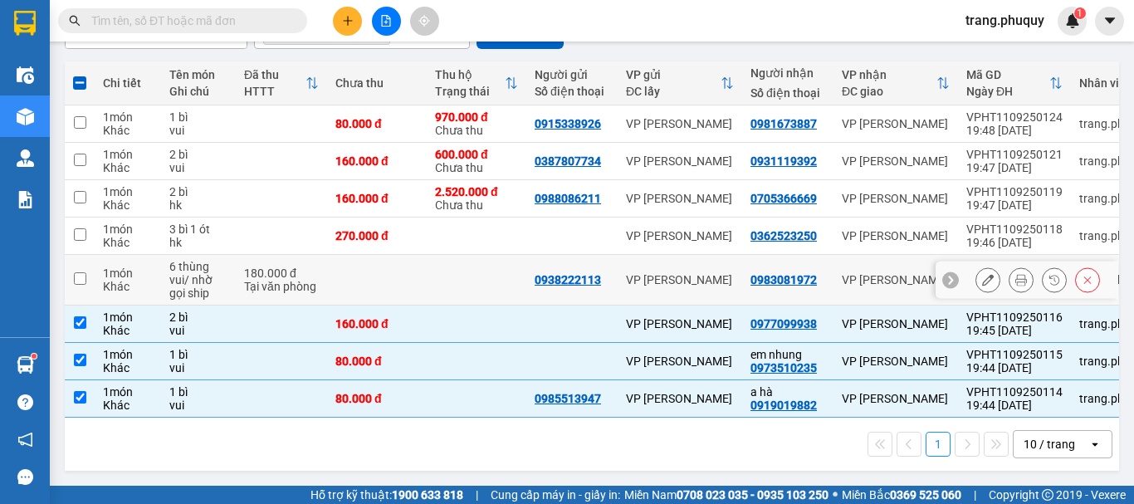
click at [72, 271] on td at bounding box center [80, 280] width 30 height 51
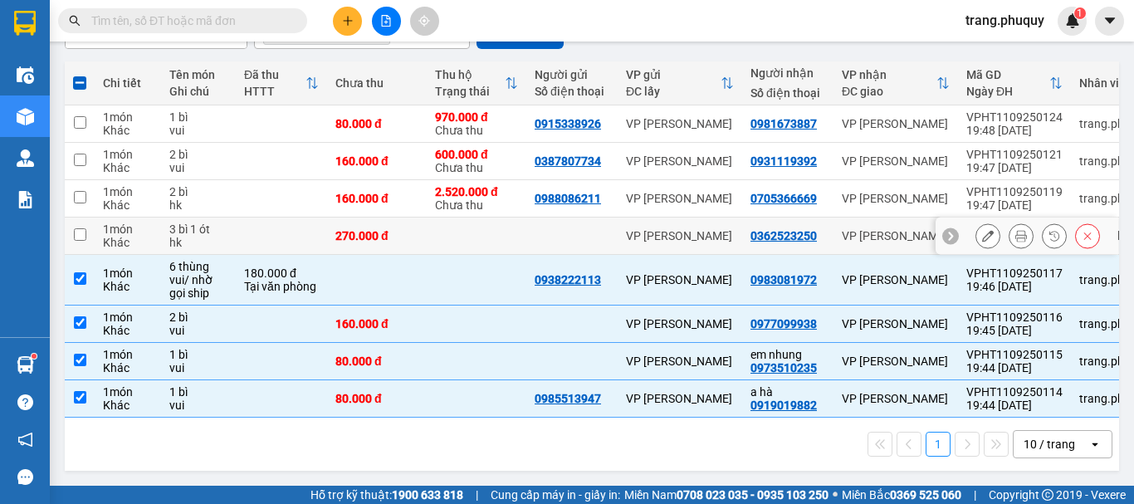
click at [84, 228] on input "checkbox" at bounding box center [80, 234] width 12 height 12
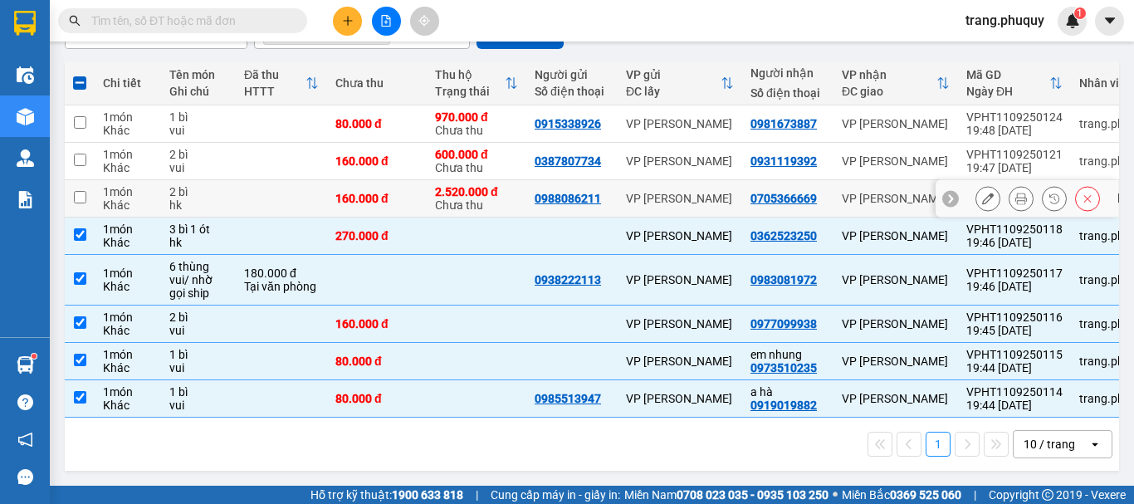
click at [80, 191] on input "checkbox" at bounding box center [80, 197] width 12 height 12
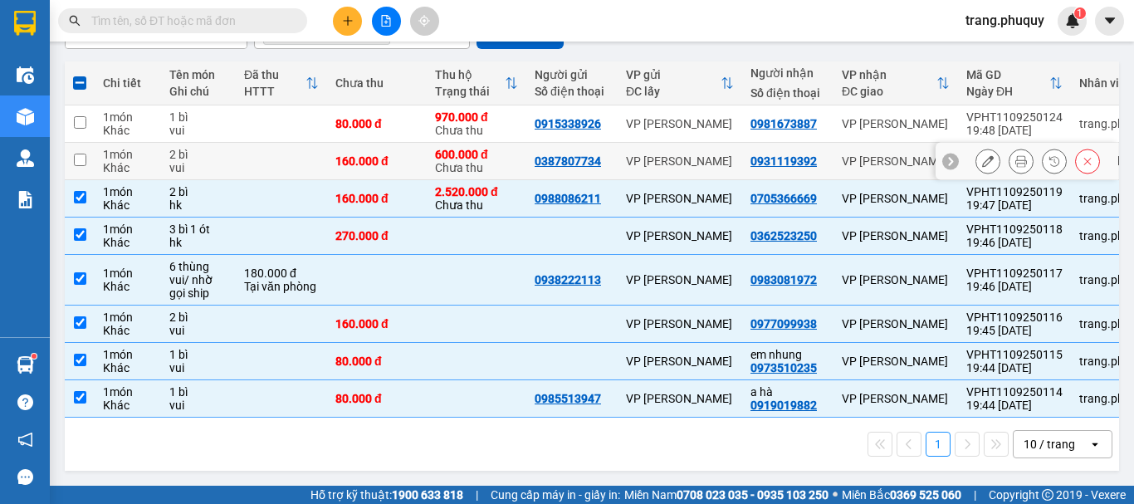
click at [81, 154] on input "checkbox" at bounding box center [80, 160] width 12 height 12
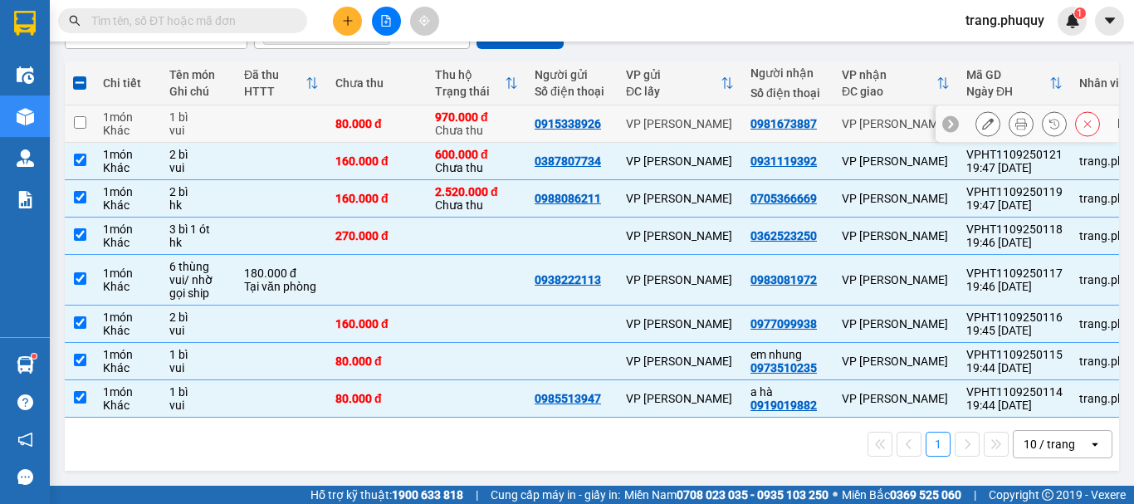
click at [86, 116] on input "checkbox" at bounding box center [80, 122] width 12 height 12
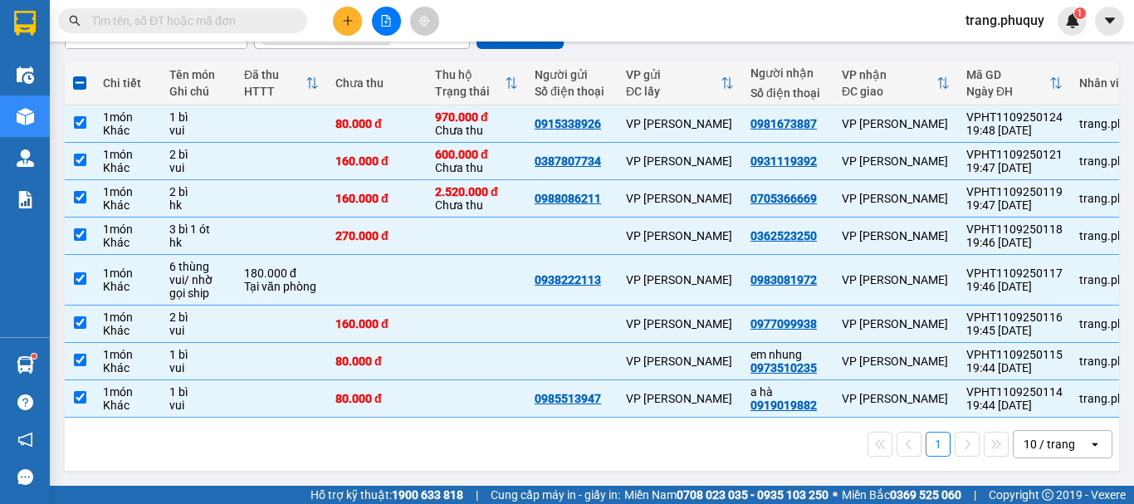
scroll to position [0, 0]
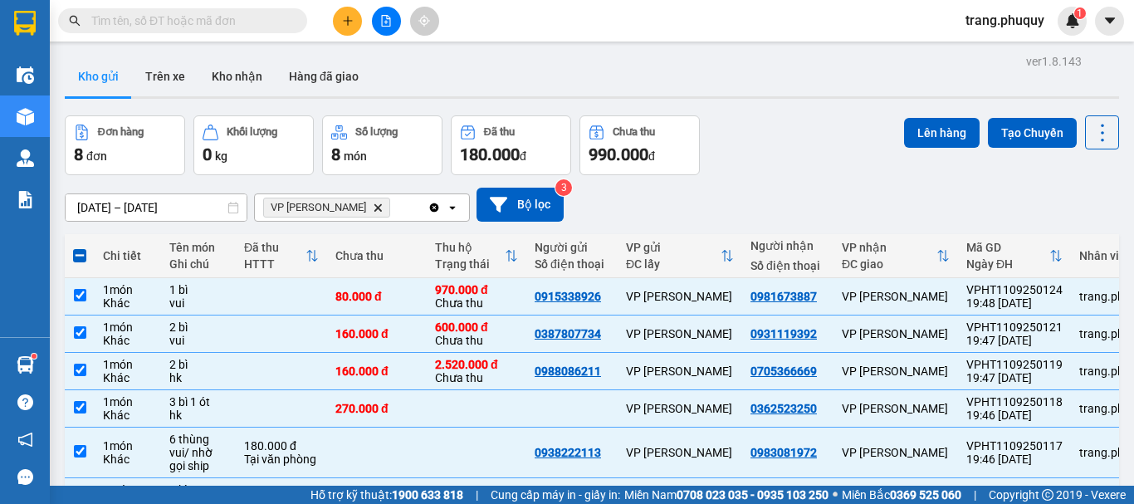
click at [373, 210] on icon "Delete" at bounding box center [378, 208] width 10 height 10
click at [329, 208] on div "Chọn văn phòng nhận" at bounding box center [322, 207] width 115 height 17
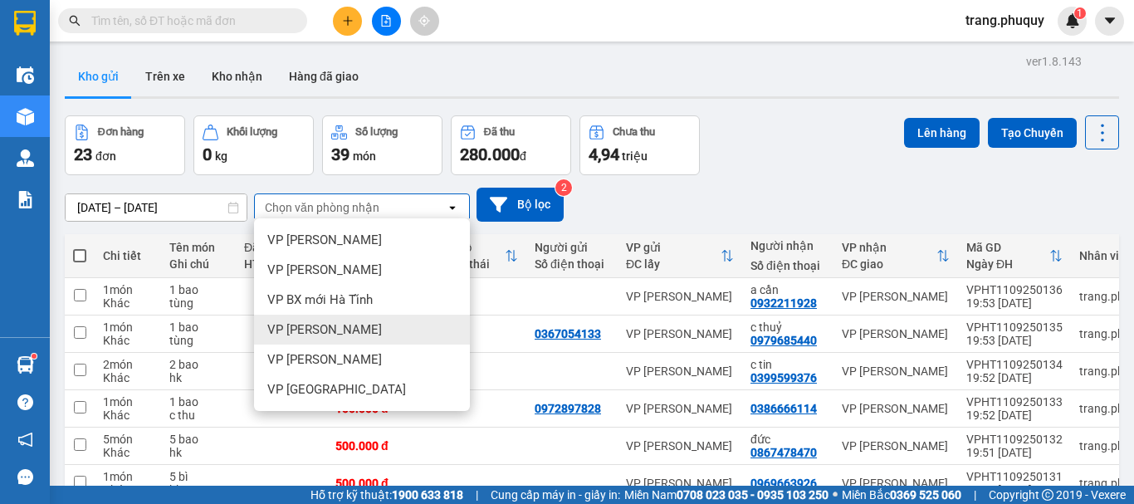
click at [329, 333] on span "VP [PERSON_NAME]" at bounding box center [324, 329] width 115 height 17
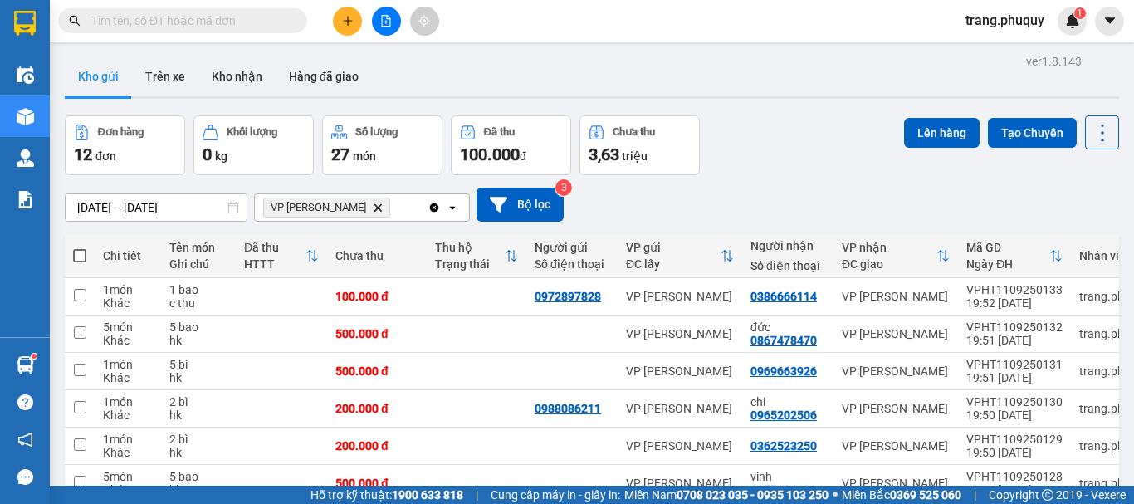
scroll to position [241, 0]
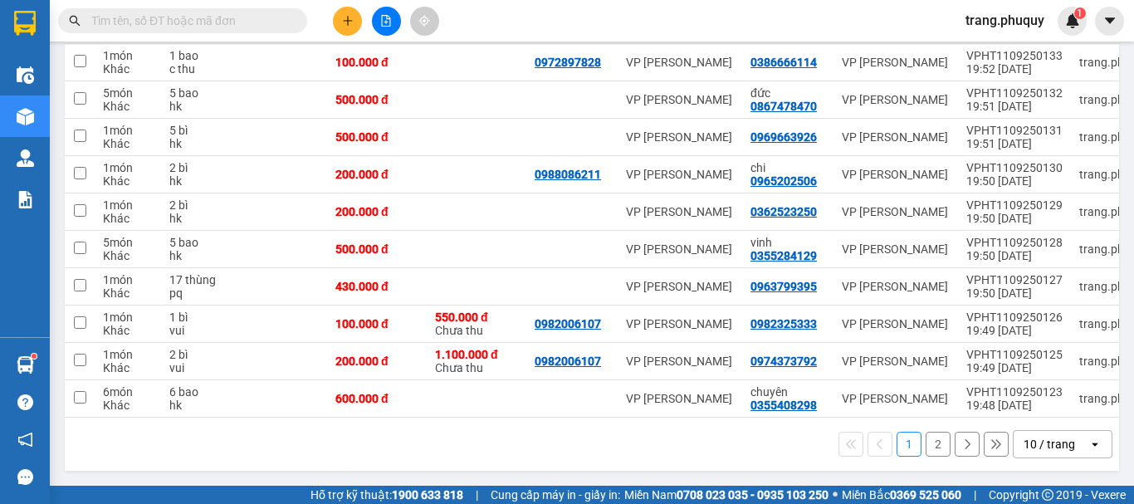
click at [926, 454] on button "2" at bounding box center [938, 444] width 25 height 25
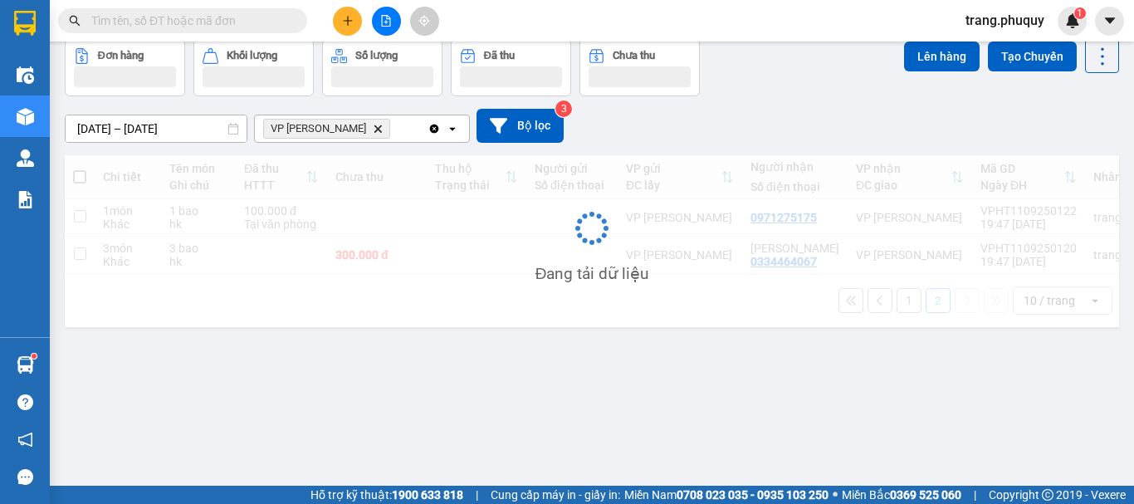
scroll to position [76, 0]
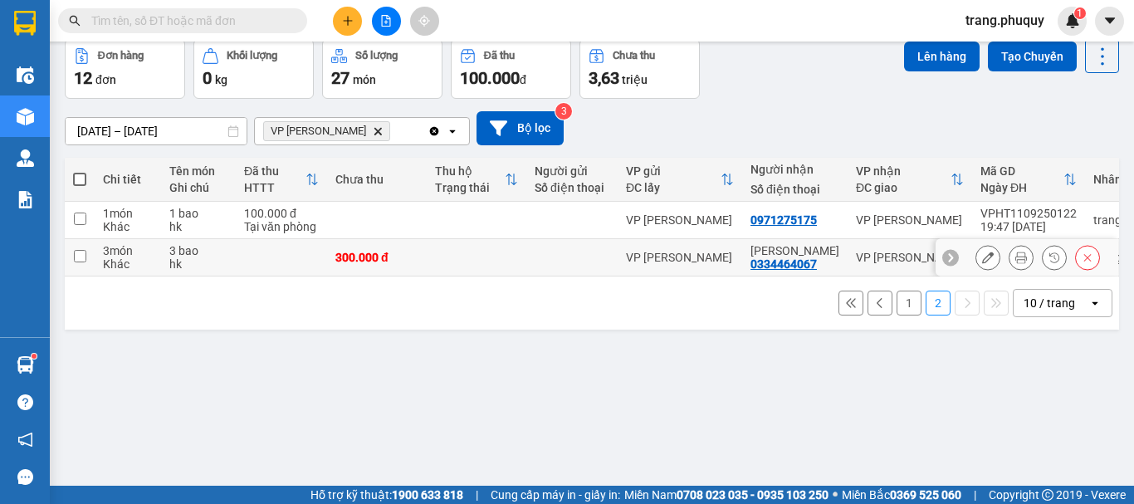
click at [85, 254] on input "checkbox" at bounding box center [80, 256] width 12 height 12
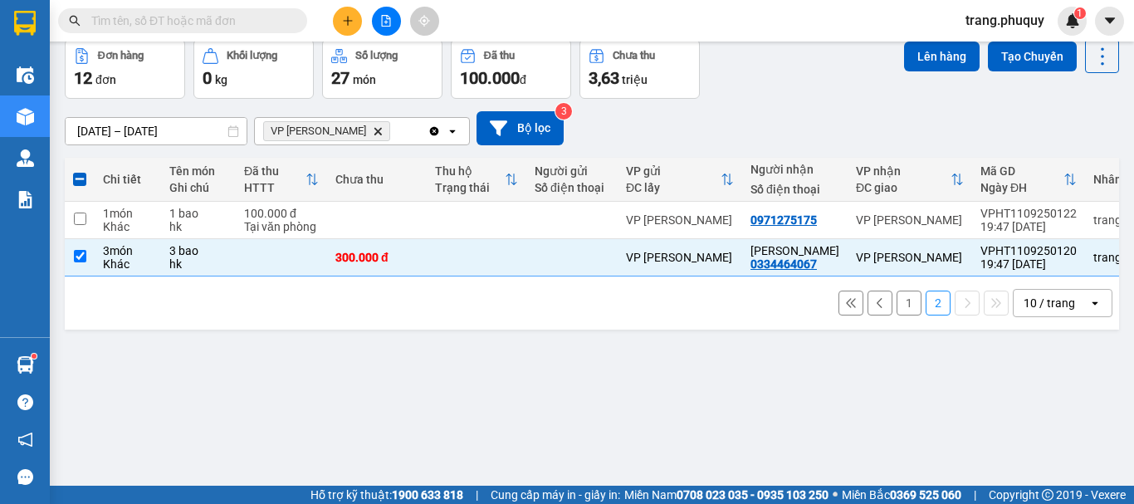
click at [902, 309] on button "1" at bounding box center [909, 303] width 25 height 25
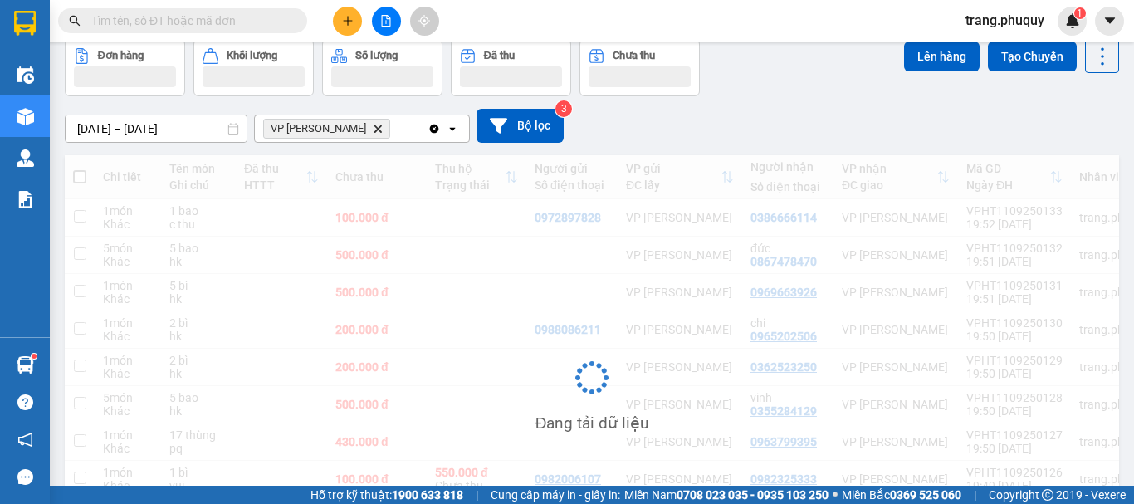
scroll to position [241, 0]
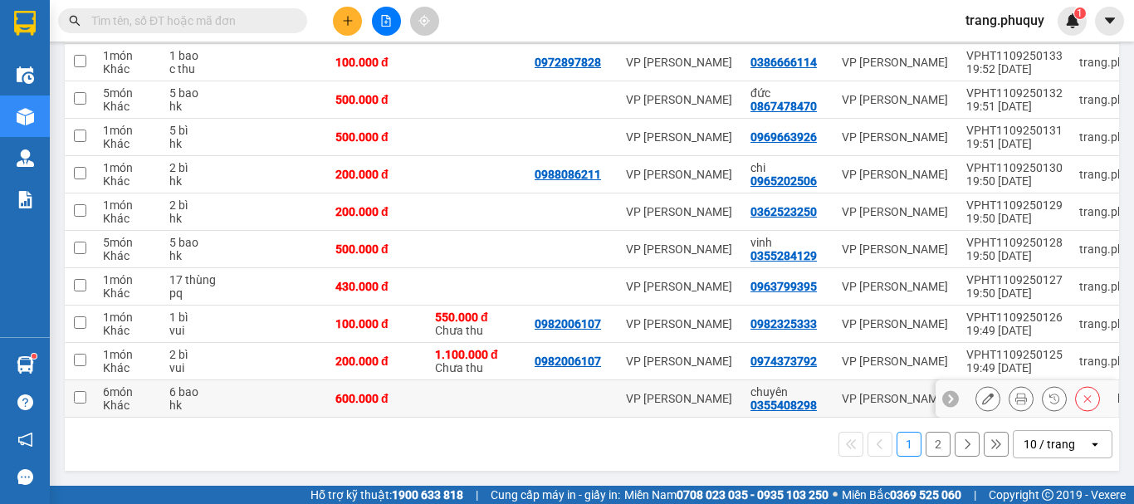
click at [85, 392] on input "checkbox" at bounding box center [80, 397] width 12 height 12
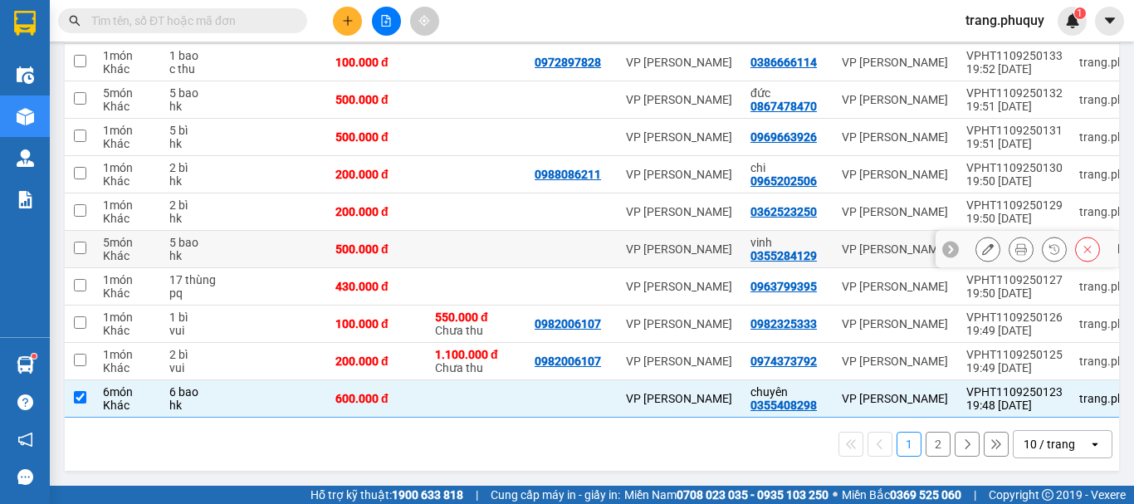
click at [77, 242] on input "checkbox" at bounding box center [80, 248] width 12 height 12
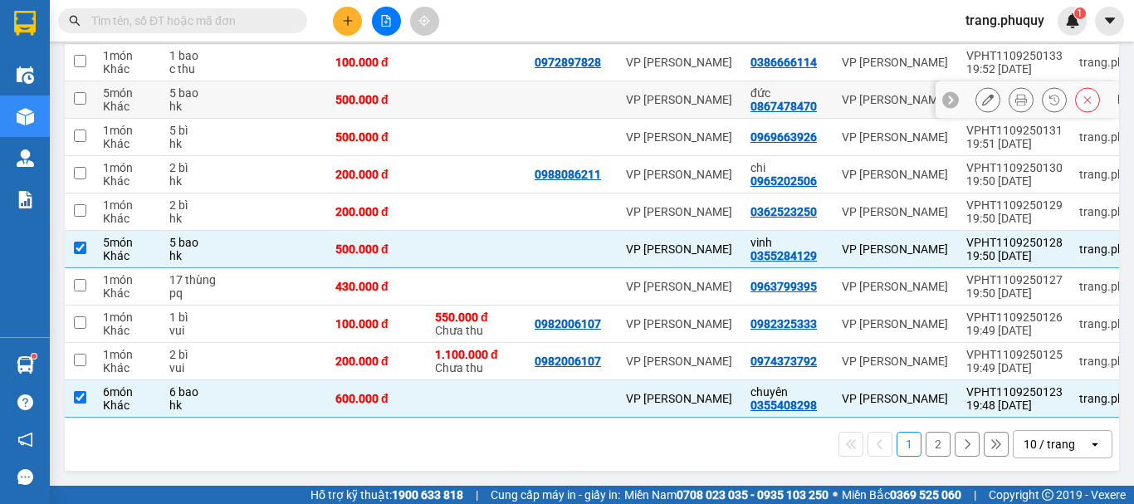
click at [78, 92] on input "checkbox" at bounding box center [80, 98] width 12 height 12
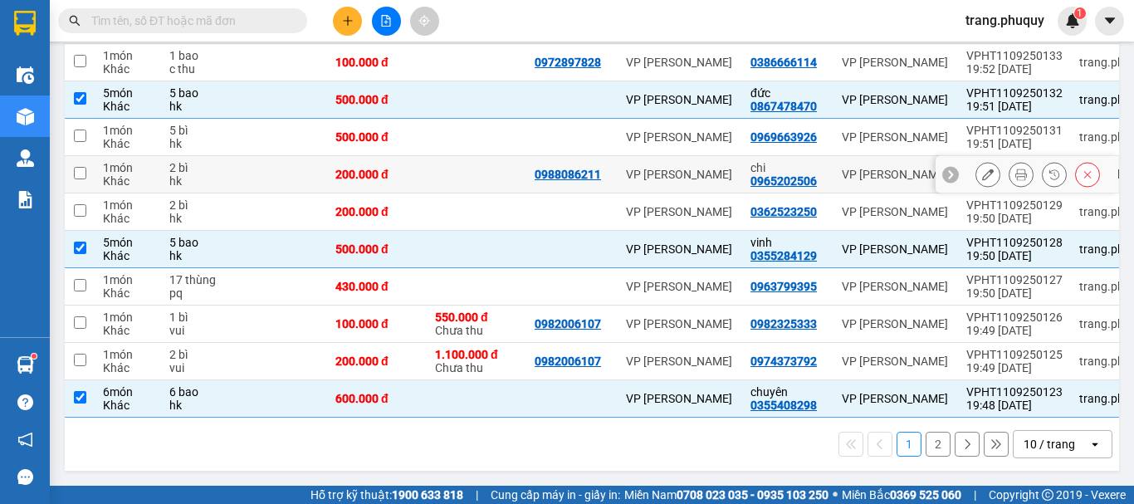
scroll to position [158, 0]
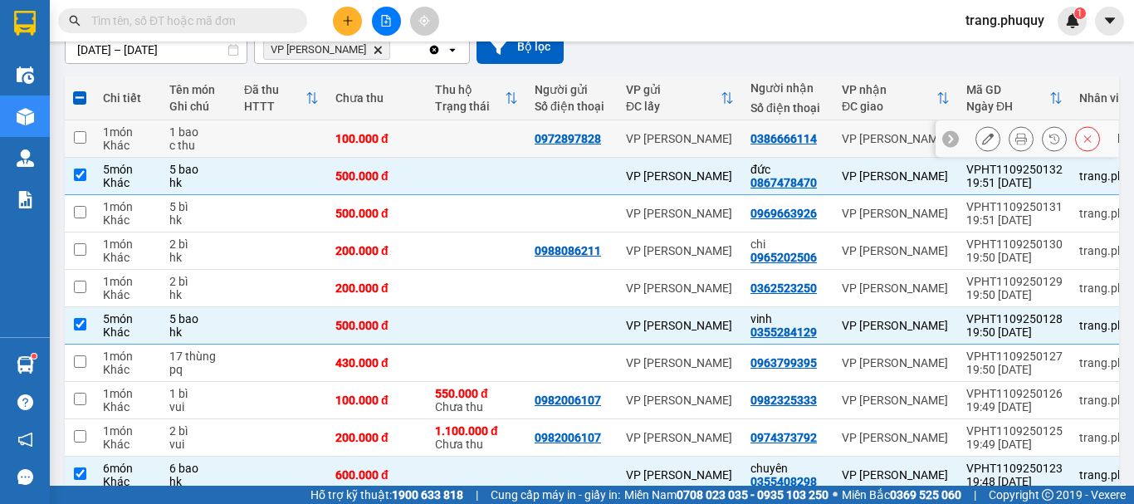
click at [74, 138] on input "checkbox" at bounding box center [80, 137] width 12 height 12
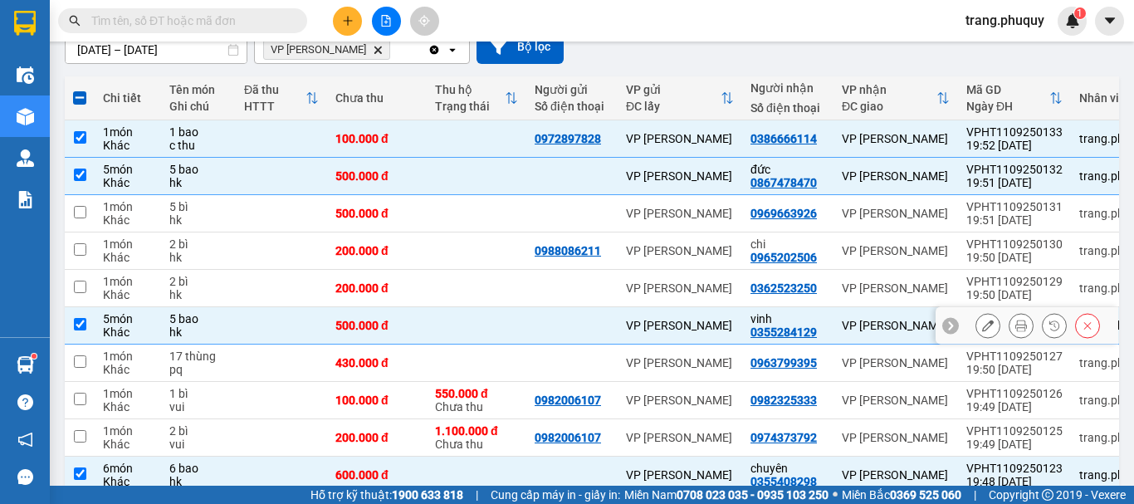
scroll to position [241, 0]
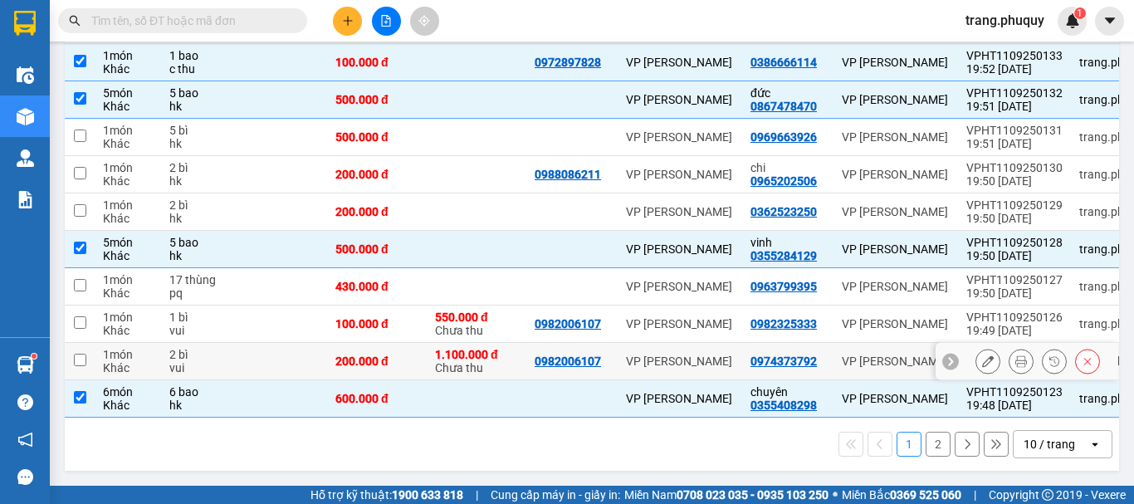
click at [86, 355] on input "checkbox" at bounding box center [80, 360] width 12 height 12
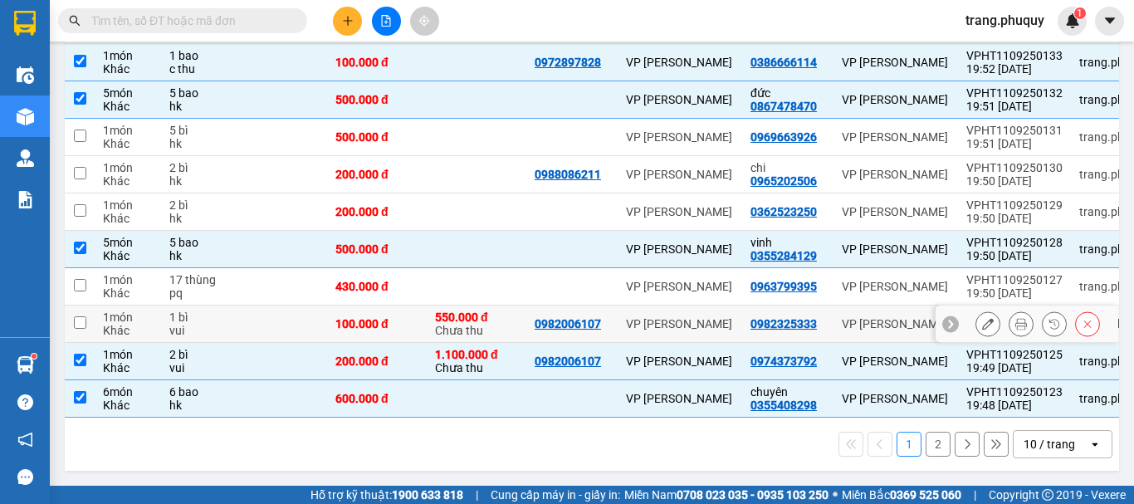
click at [75, 318] on input "checkbox" at bounding box center [80, 322] width 12 height 12
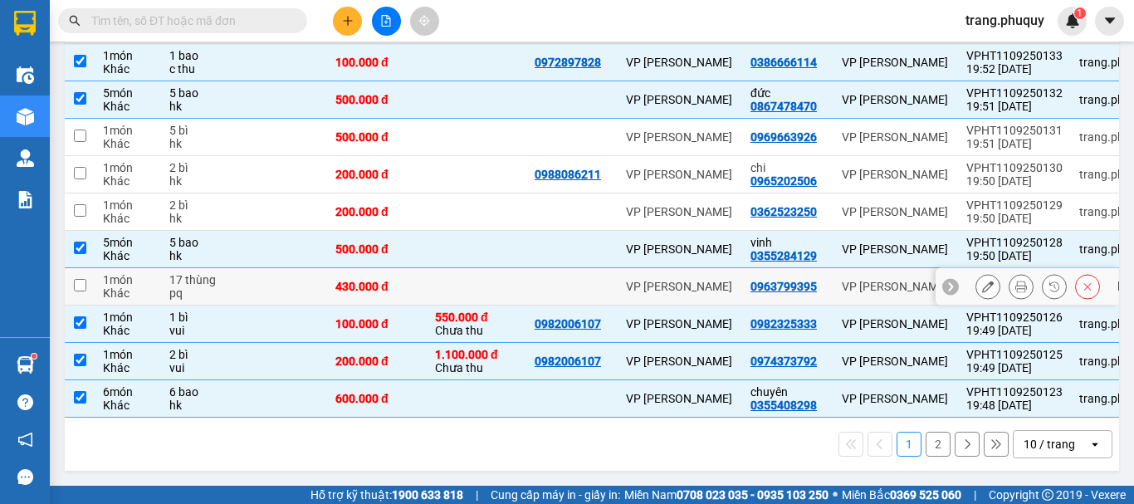
click at [79, 284] on input "checkbox" at bounding box center [80, 285] width 12 height 12
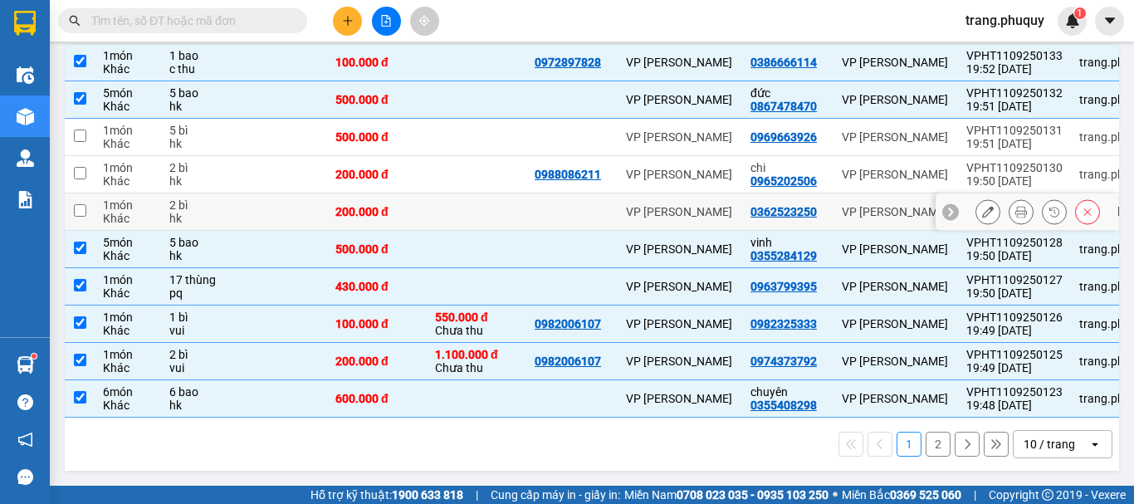
click at [81, 204] on input "checkbox" at bounding box center [80, 210] width 12 height 12
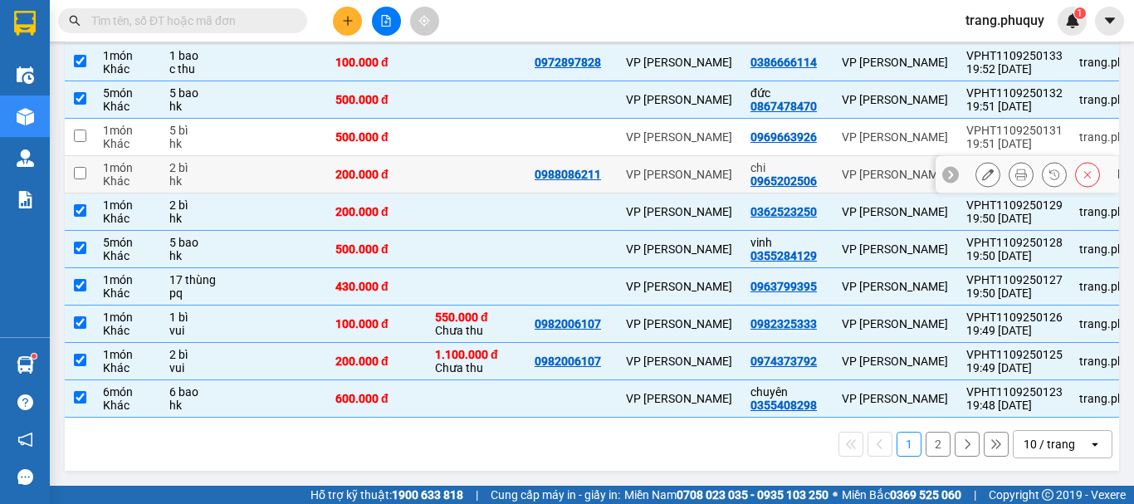
click at [81, 169] on input "checkbox" at bounding box center [80, 173] width 12 height 12
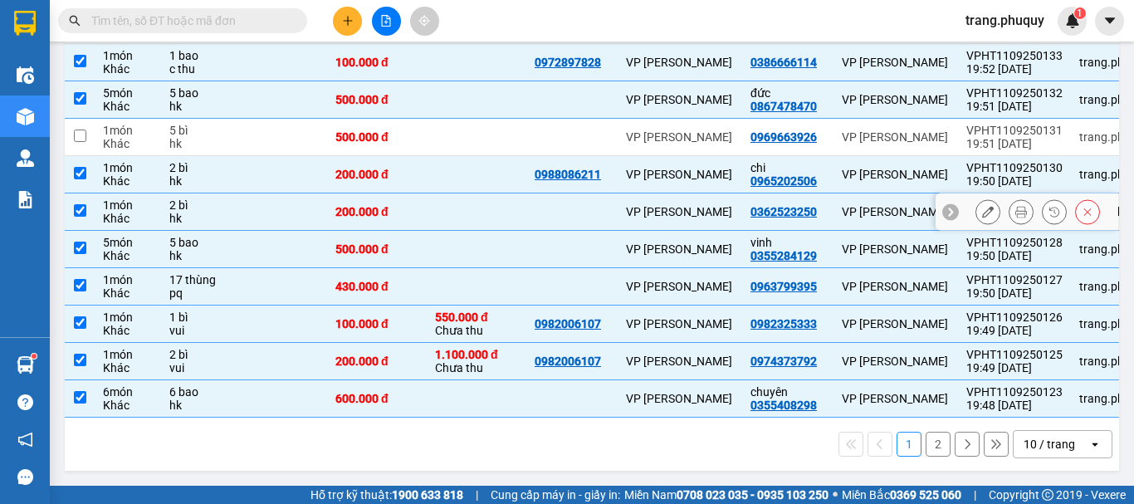
scroll to position [75, 0]
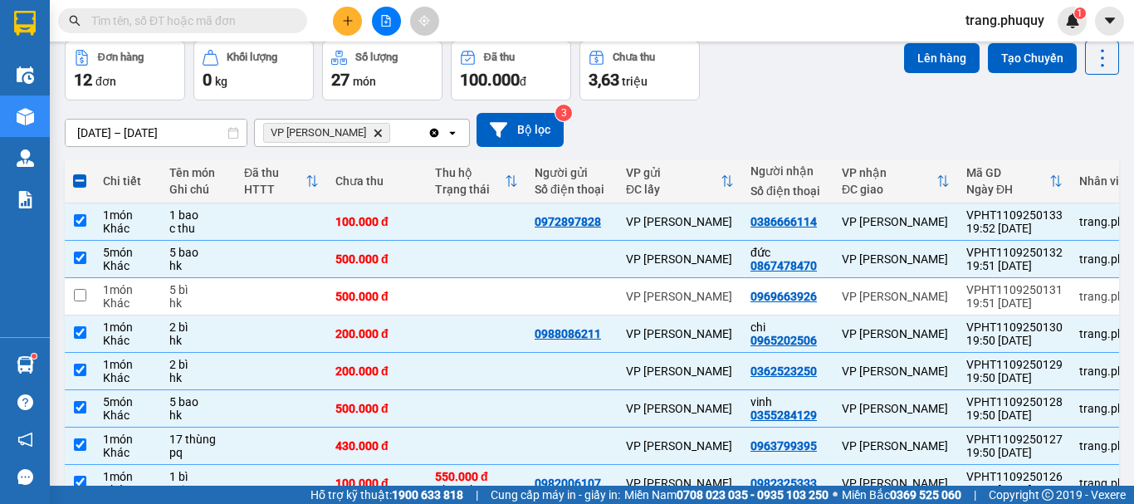
click at [432, 130] on icon "Clear all" at bounding box center [434, 132] width 9 height 9
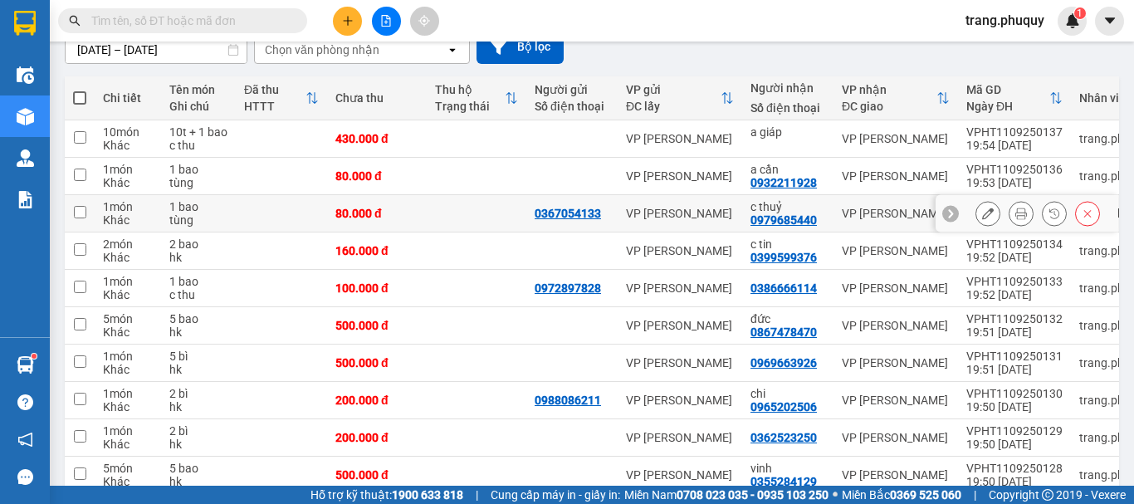
scroll to position [241, 0]
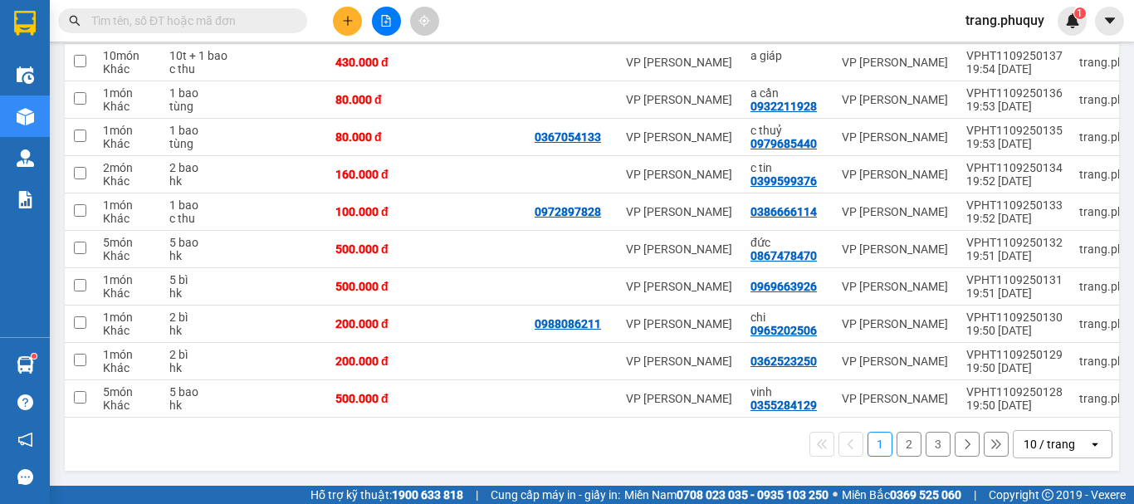
click at [897, 457] on button "2" at bounding box center [909, 444] width 25 height 25
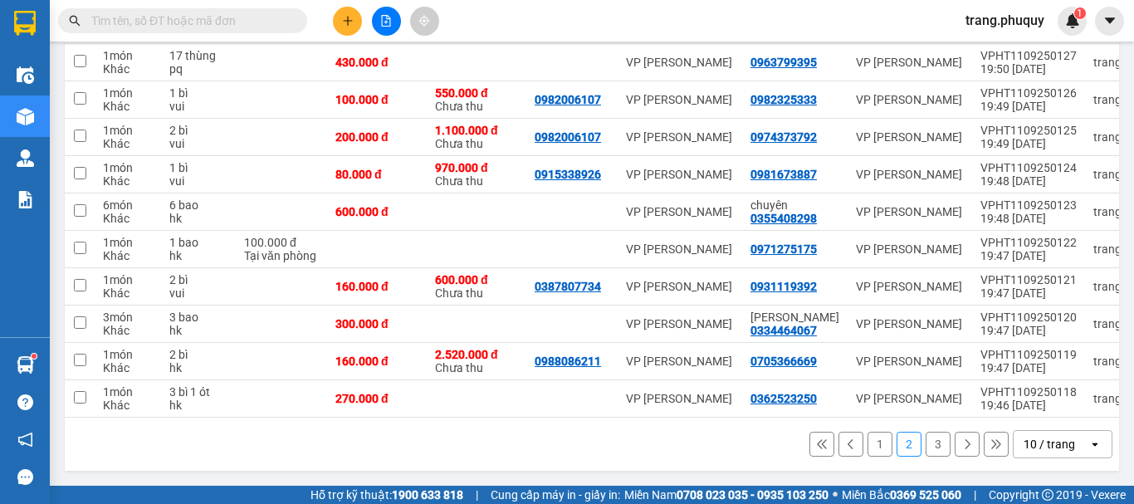
click at [928, 441] on button "3" at bounding box center [938, 444] width 25 height 25
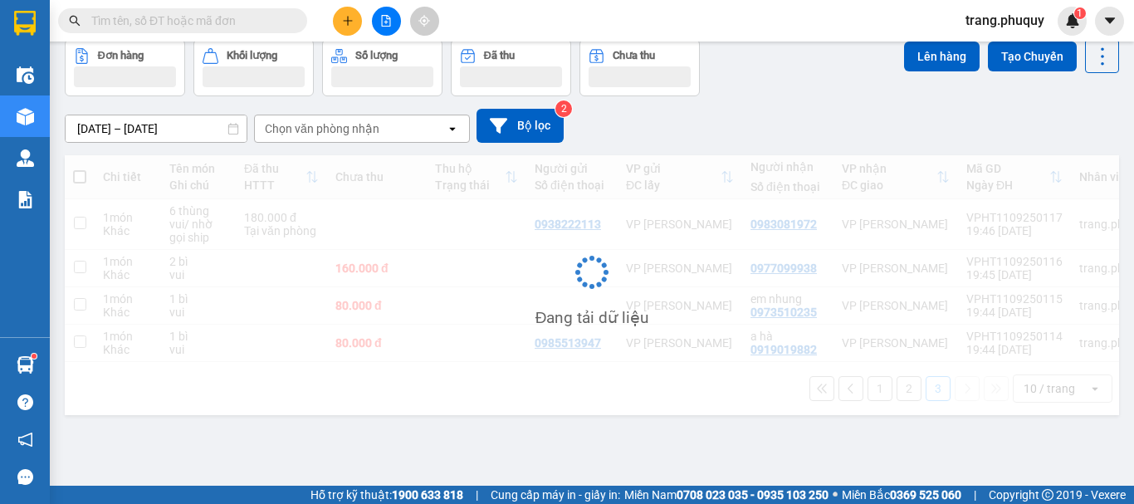
scroll to position [76, 0]
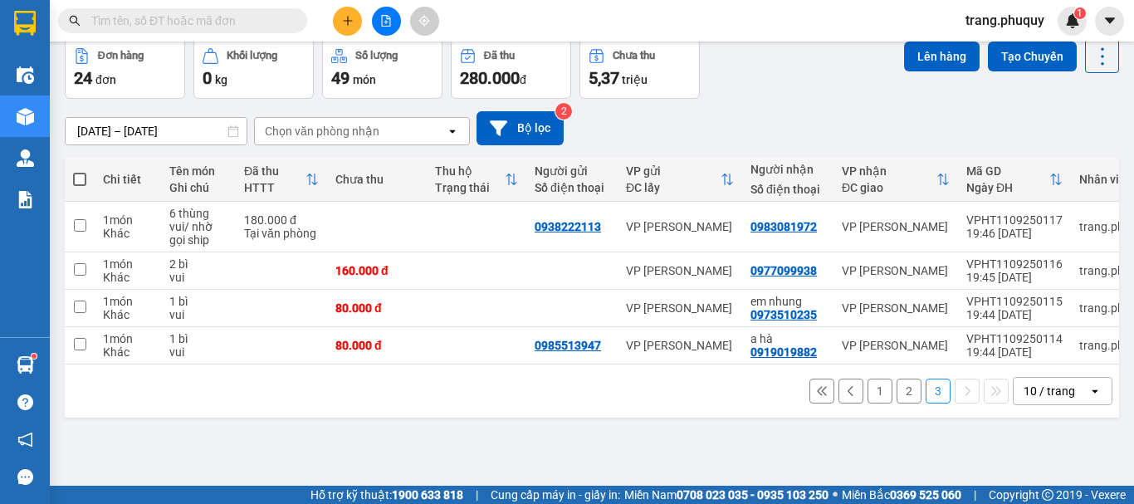
click at [897, 396] on button "2" at bounding box center [909, 391] width 25 height 25
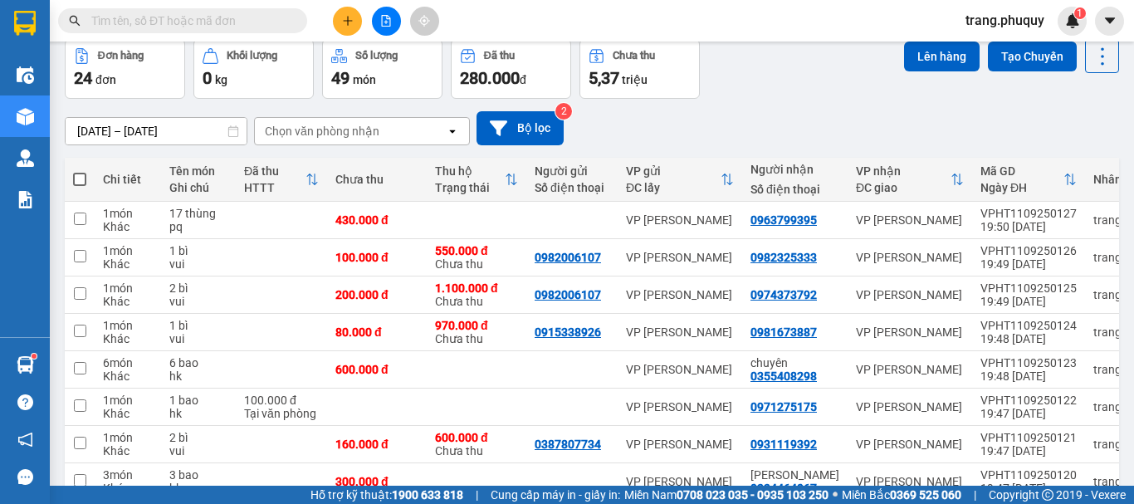
scroll to position [241, 0]
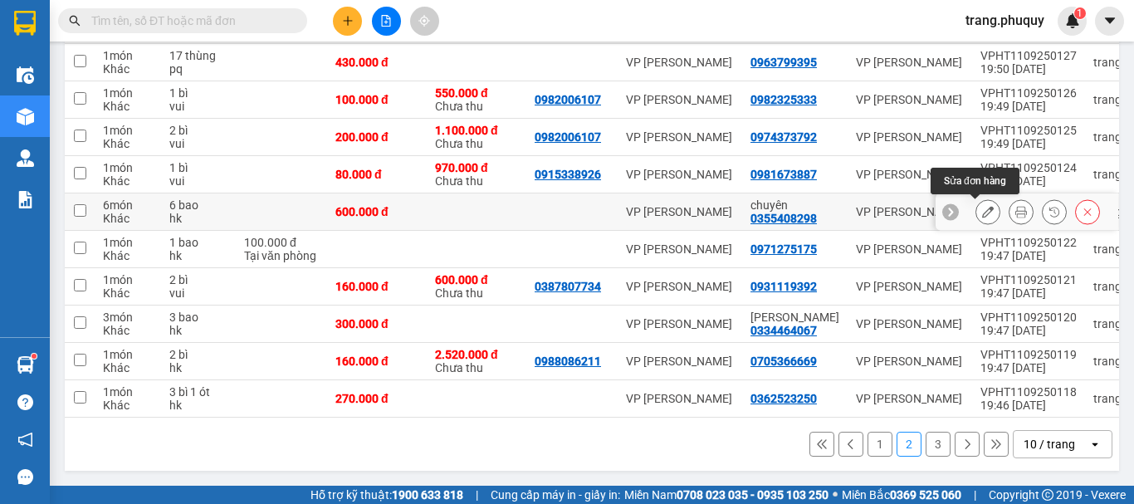
click at [982, 206] on icon at bounding box center [988, 212] width 12 height 12
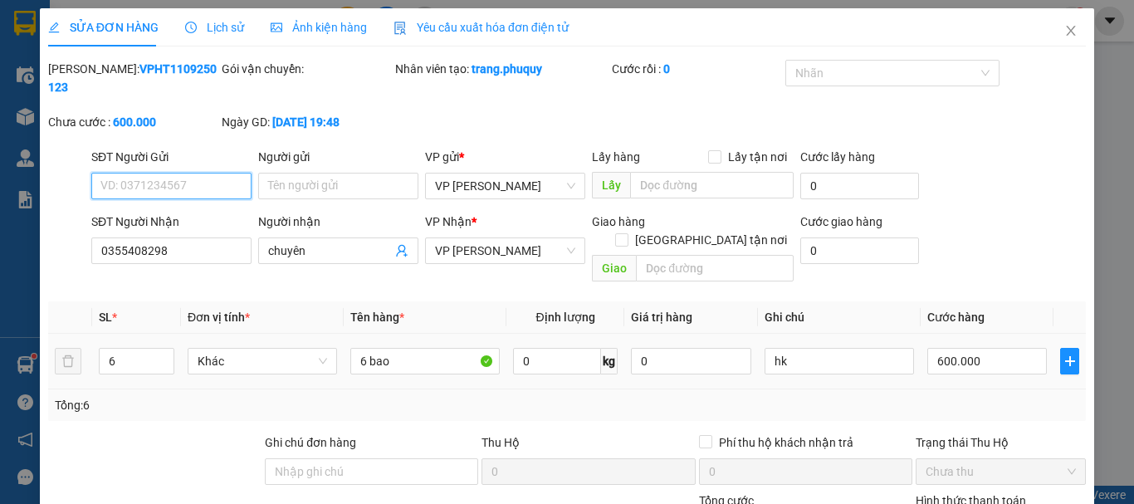
scroll to position [83, 0]
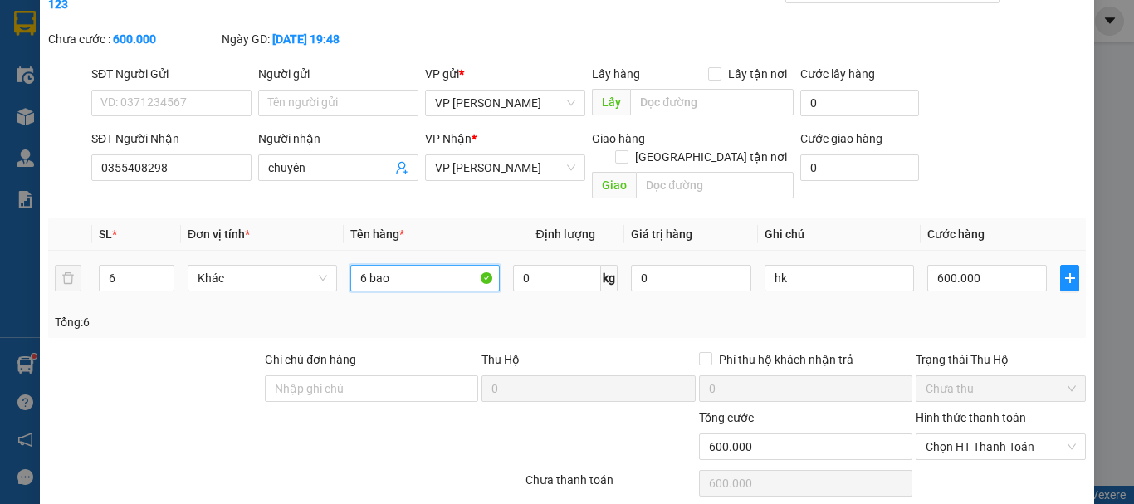
click at [431, 265] on input "6 bao" at bounding box center [424, 278] width 149 height 27
click at [993, 313] on div "Tổng: 6" at bounding box center [567, 322] width 1024 height 18
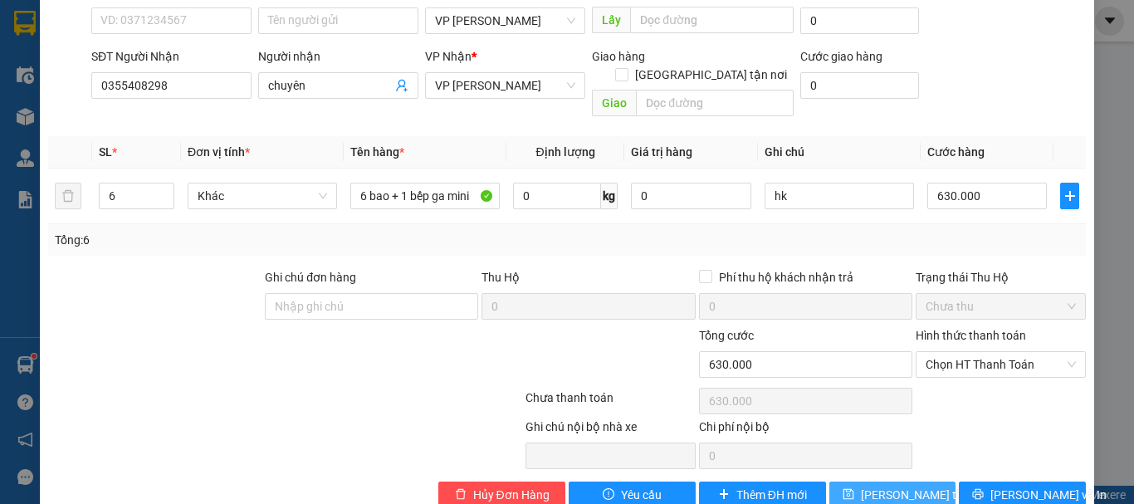
click at [931, 481] on button "[PERSON_NAME] thay đổi" at bounding box center [892, 494] width 127 height 27
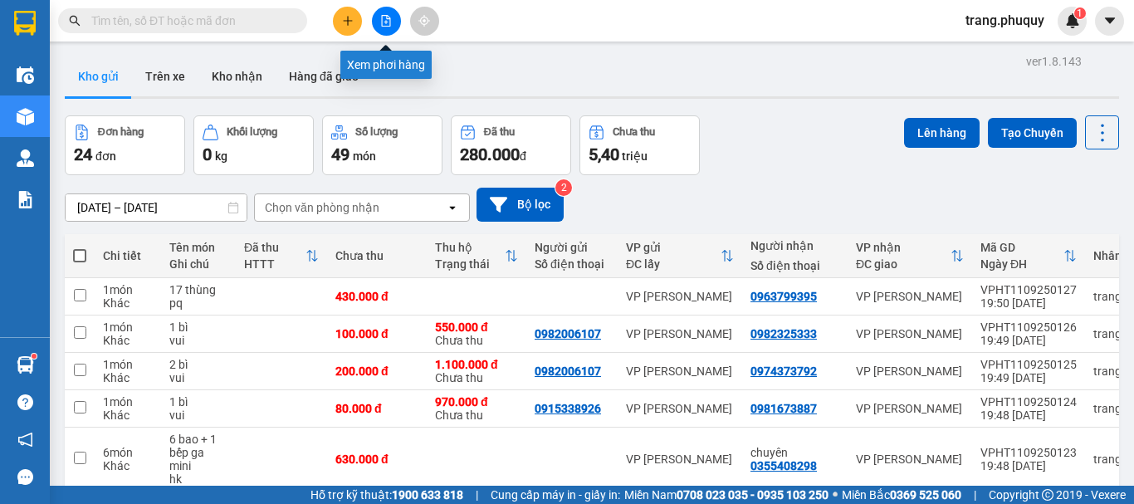
click at [389, 14] on button at bounding box center [386, 21] width 29 height 29
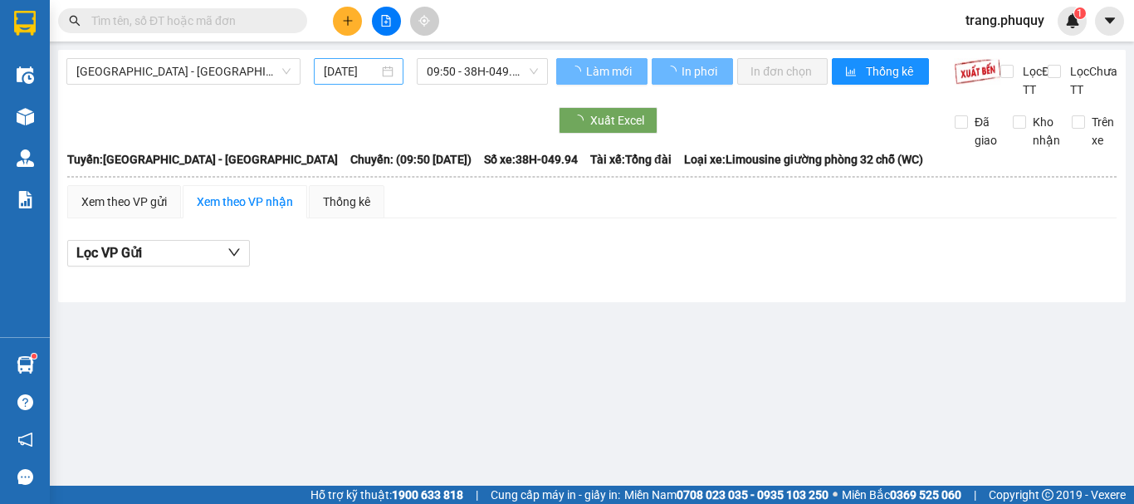
click at [360, 70] on input "[DATE]" at bounding box center [351, 71] width 55 height 18
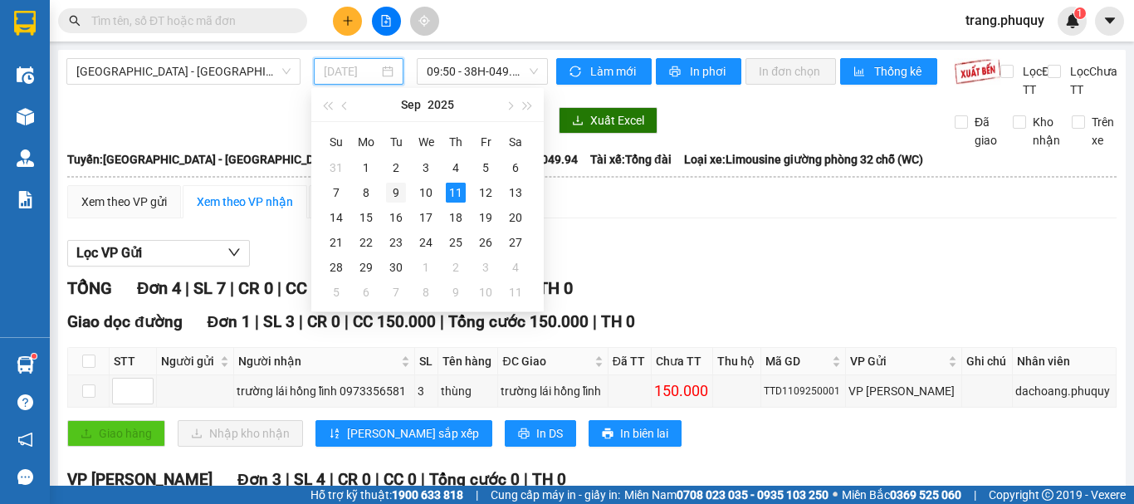
click at [405, 192] on div "9" at bounding box center [396, 193] width 20 height 20
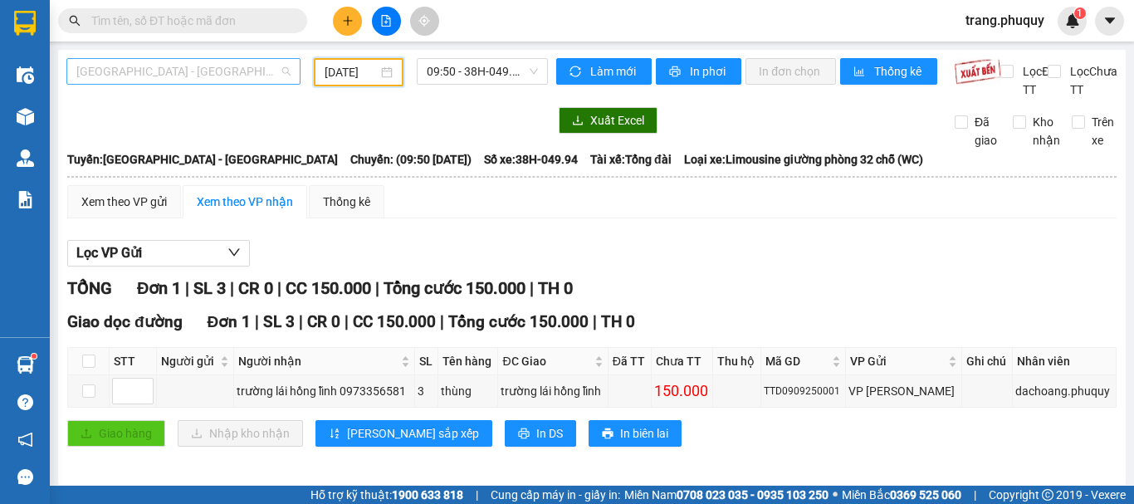
click at [190, 78] on span "[GEOGRAPHIC_DATA] - [GEOGRAPHIC_DATA]" at bounding box center [183, 71] width 214 height 25
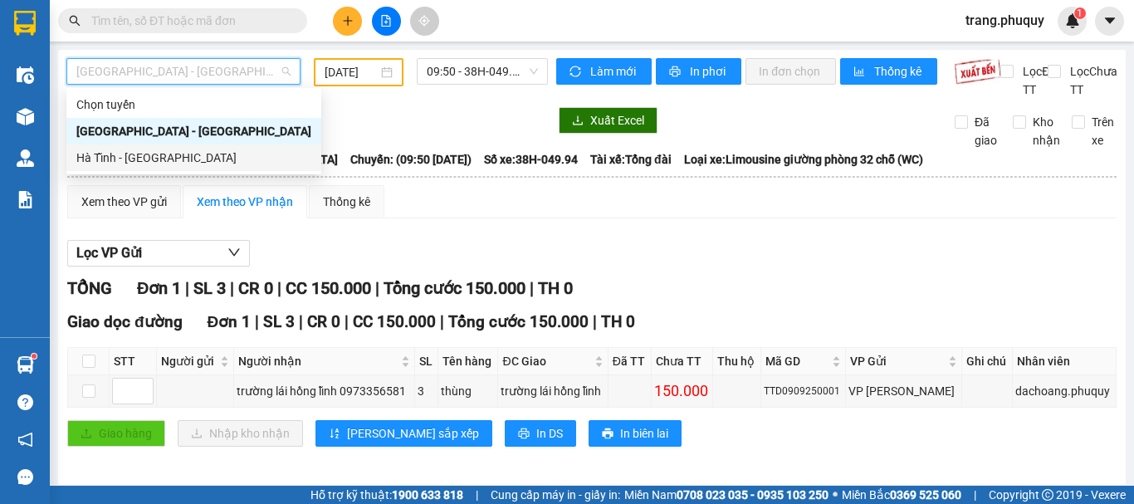
click at [144, 159] on div "Hà Tĩnh - [GEOGRAPHIC_DATA]" at bounding box center [193, 158] width 235 height 18
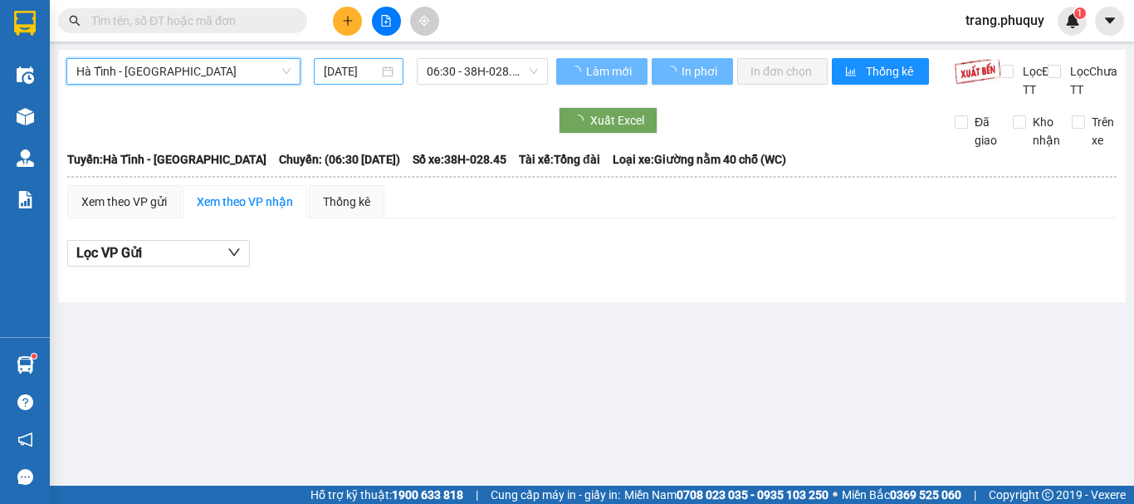
click at [332, 71] on input "[DATE]" at bounding box center [351, 71] width 55 height 18
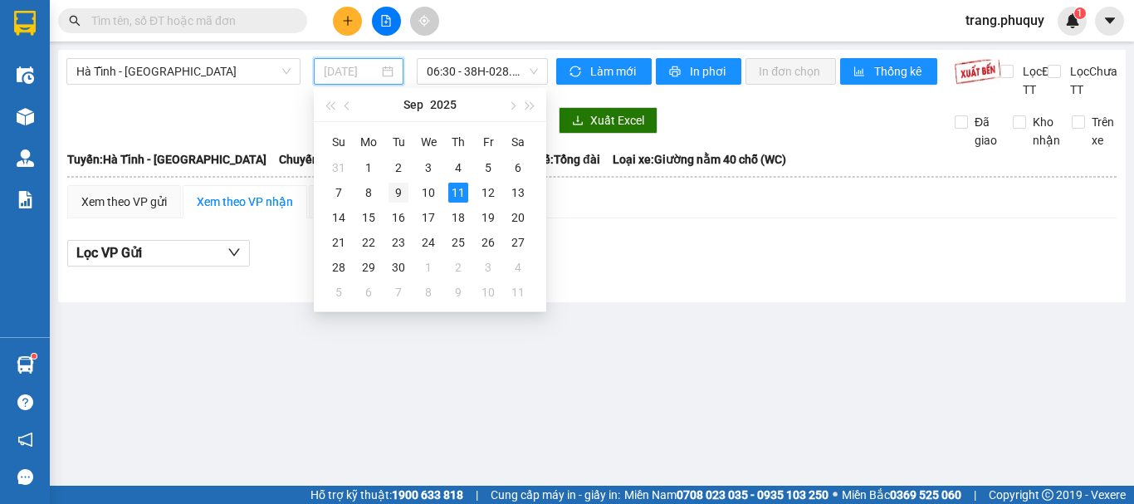
click at [398, 193] on div "9" at bounding box center [399, 193] width 20 height 20
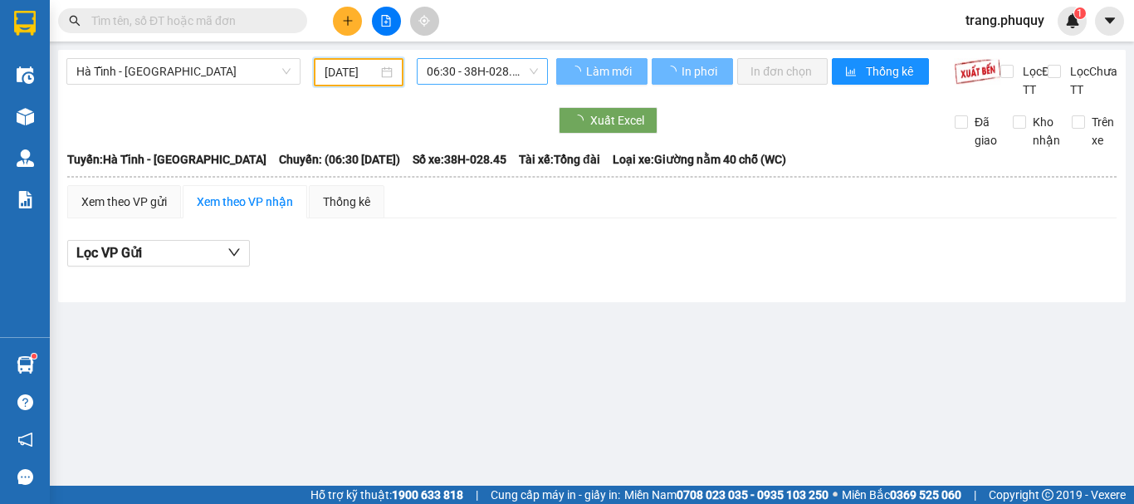
click at [486, 69] on span "06:30 - 38H-028.45" at bounding box center [482, 71] width 111 height 25
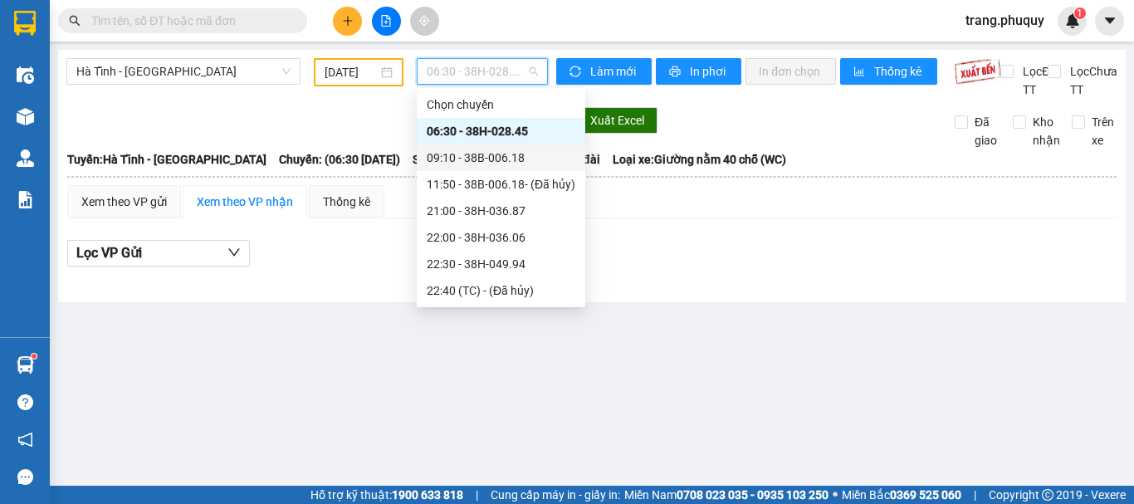
scroll to position [53, 0]
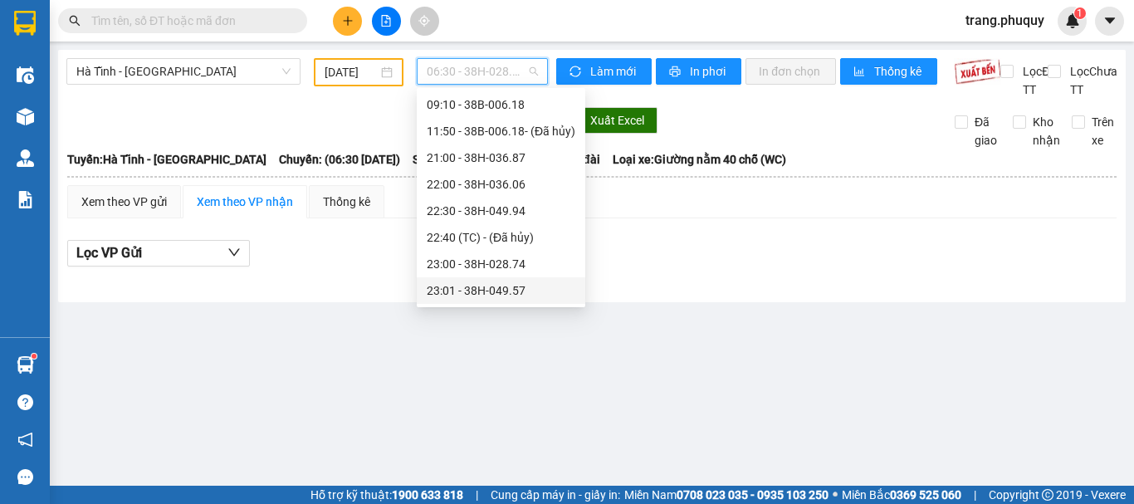
click at [511, 291] on div "23:01 - 38H-049.57" at bounding box center [501, 290] width 149 height 18
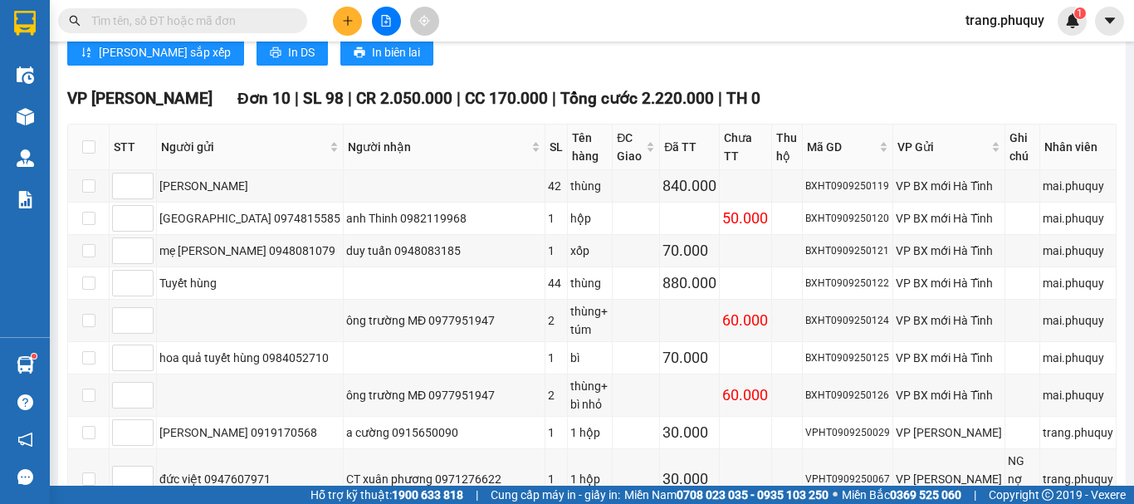
scroll to position [1000, 0]
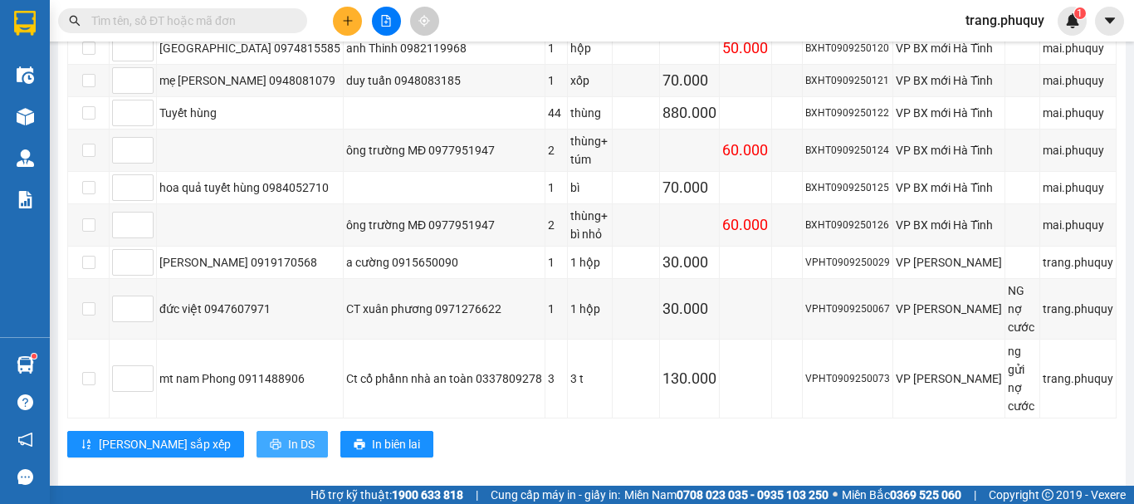
click at [288, 435] on span "In DS" at bounding box center [301, 444] width 27 height 18
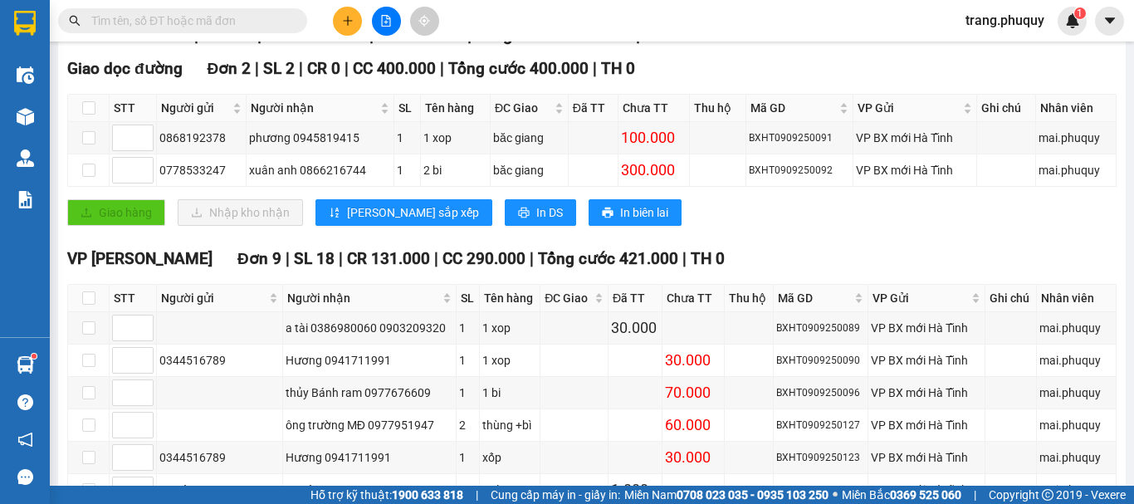
scroll to position [4, 0]
